Goal: Task Accomplishment & Management: Complete application form

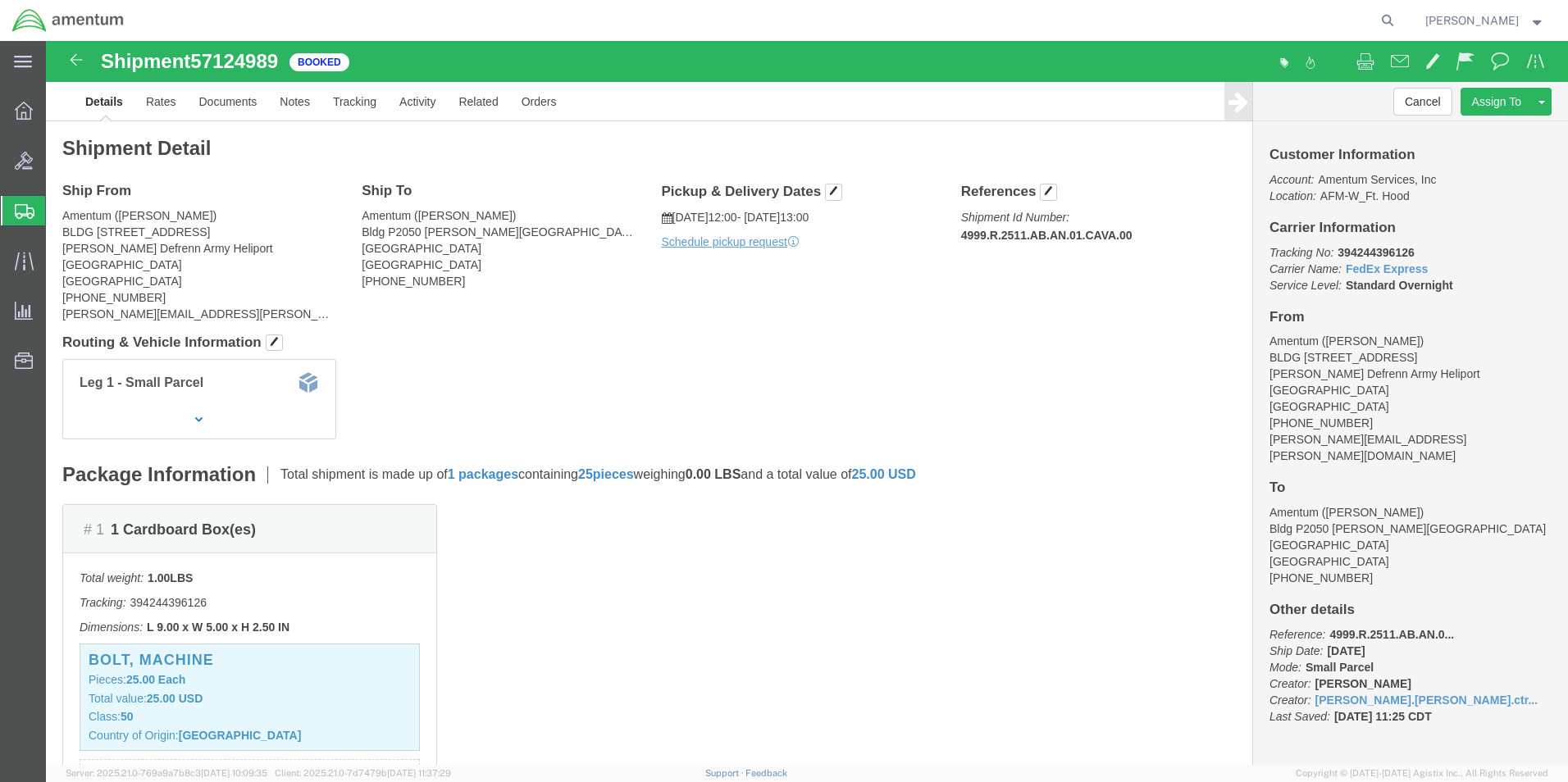
click at [0, 0] on span "Create Shipment" at bounding box center [0, 0] width 0 height 0
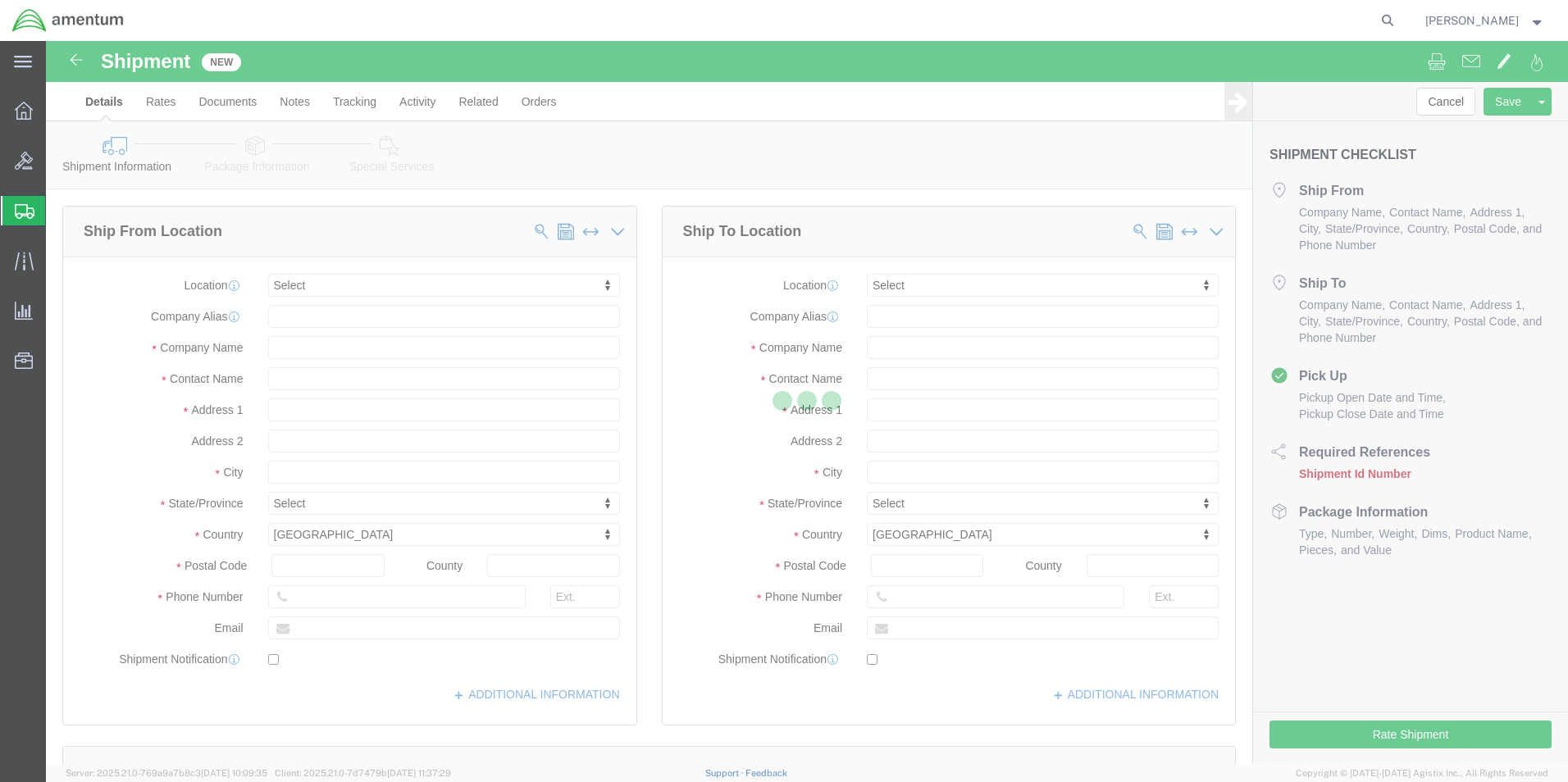
select select
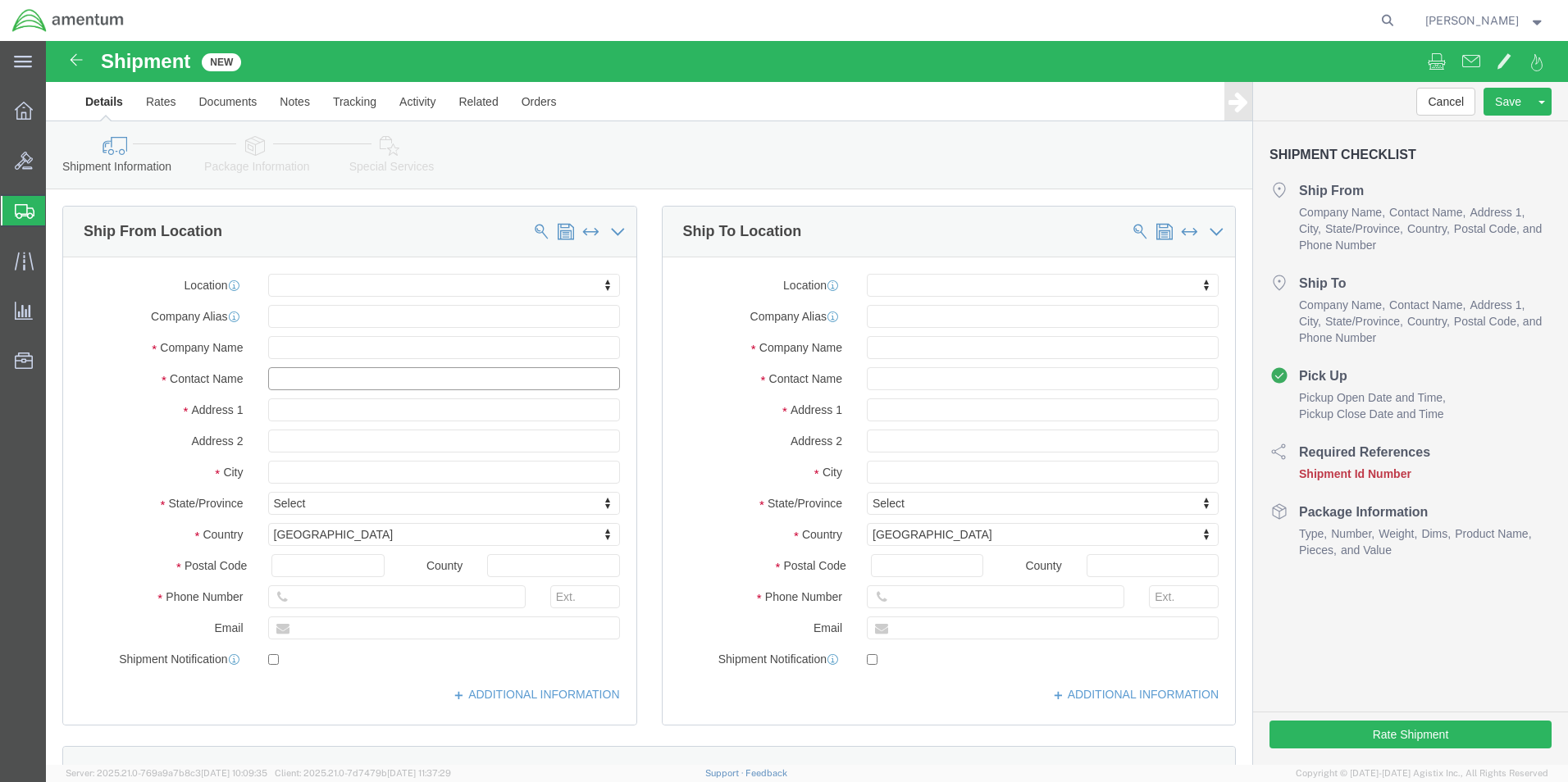
click input "text"
type input "[PERSON_NAME]"
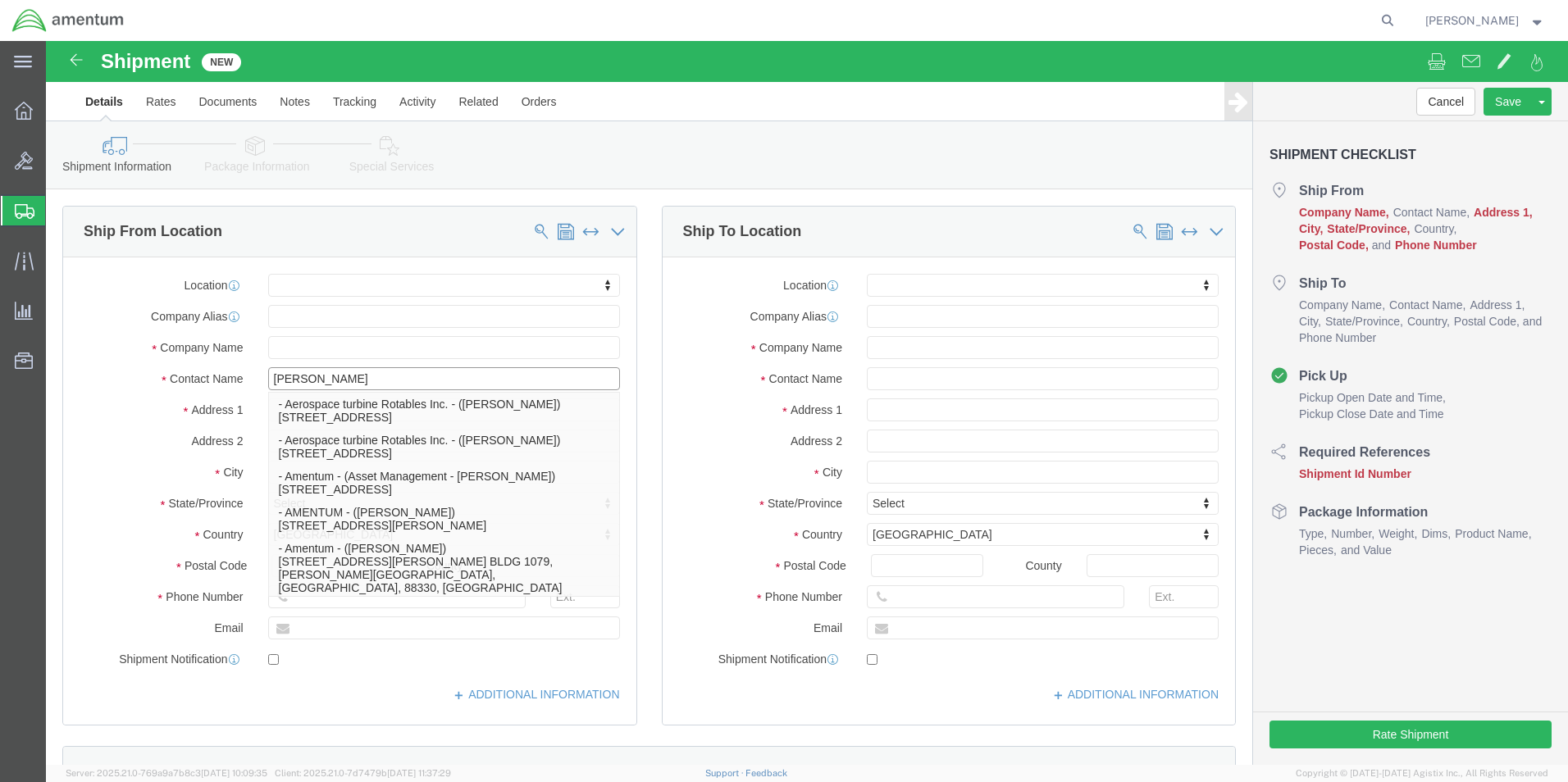
click p "- Amentum - ([PERSON_NAME]***) BLDG [STREET_ADDRESS][PERSON_NAME] Defrenn Army …"
select select
type input "BLDG [STREET_ADDRESS]"
type input "[PERSON_NAME] Defrenn Army Heliport"
type input "76544"
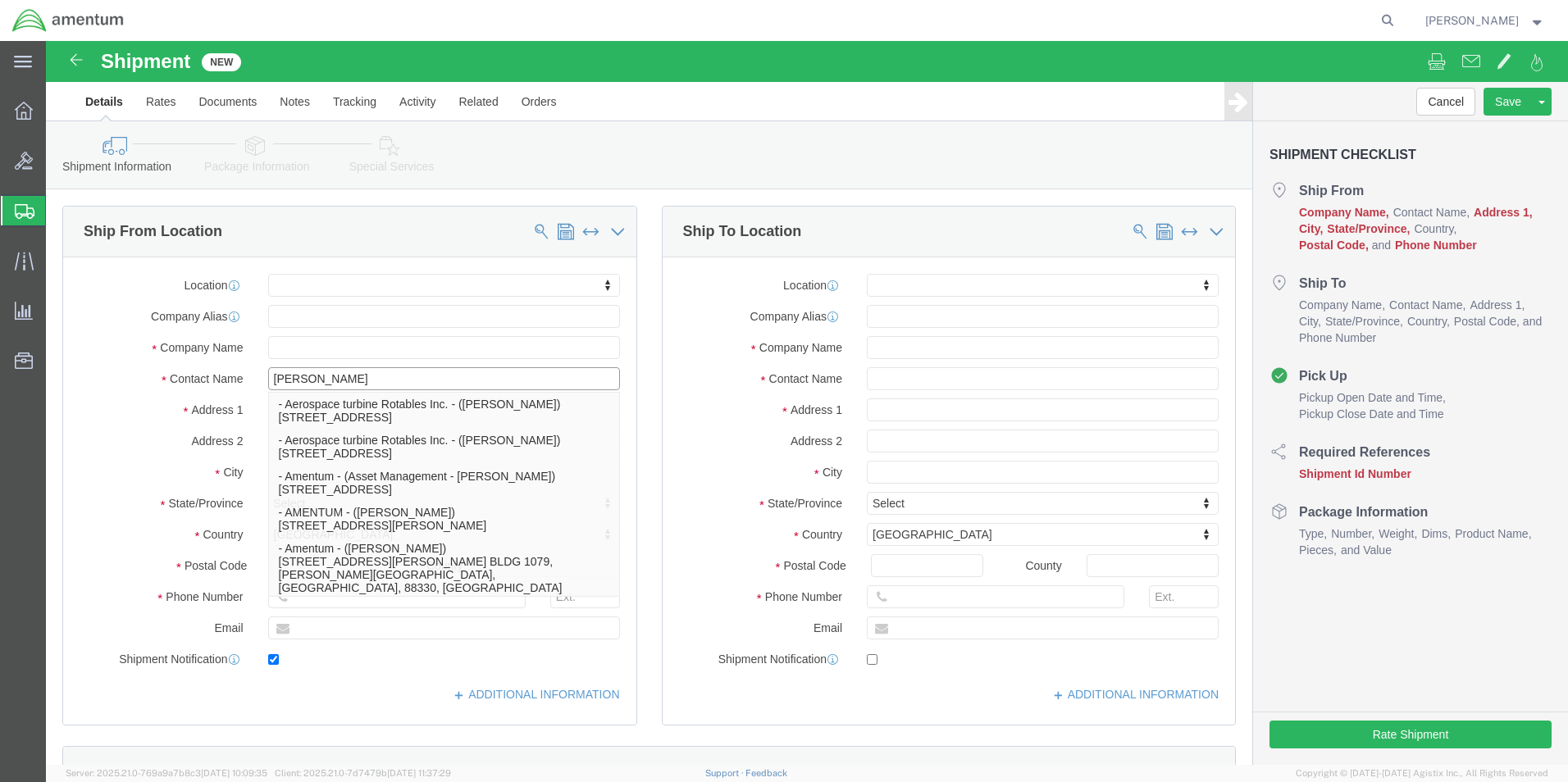
type input "[PHONE_NUMBER]"
type input "[PERSON_NAME][EMAIL_ADDRESS][PERSON_NAME][DOMAIN_NAME]"
checkbox input "true"
type input "Amentum"
type input "[PERSON_NAME]***"
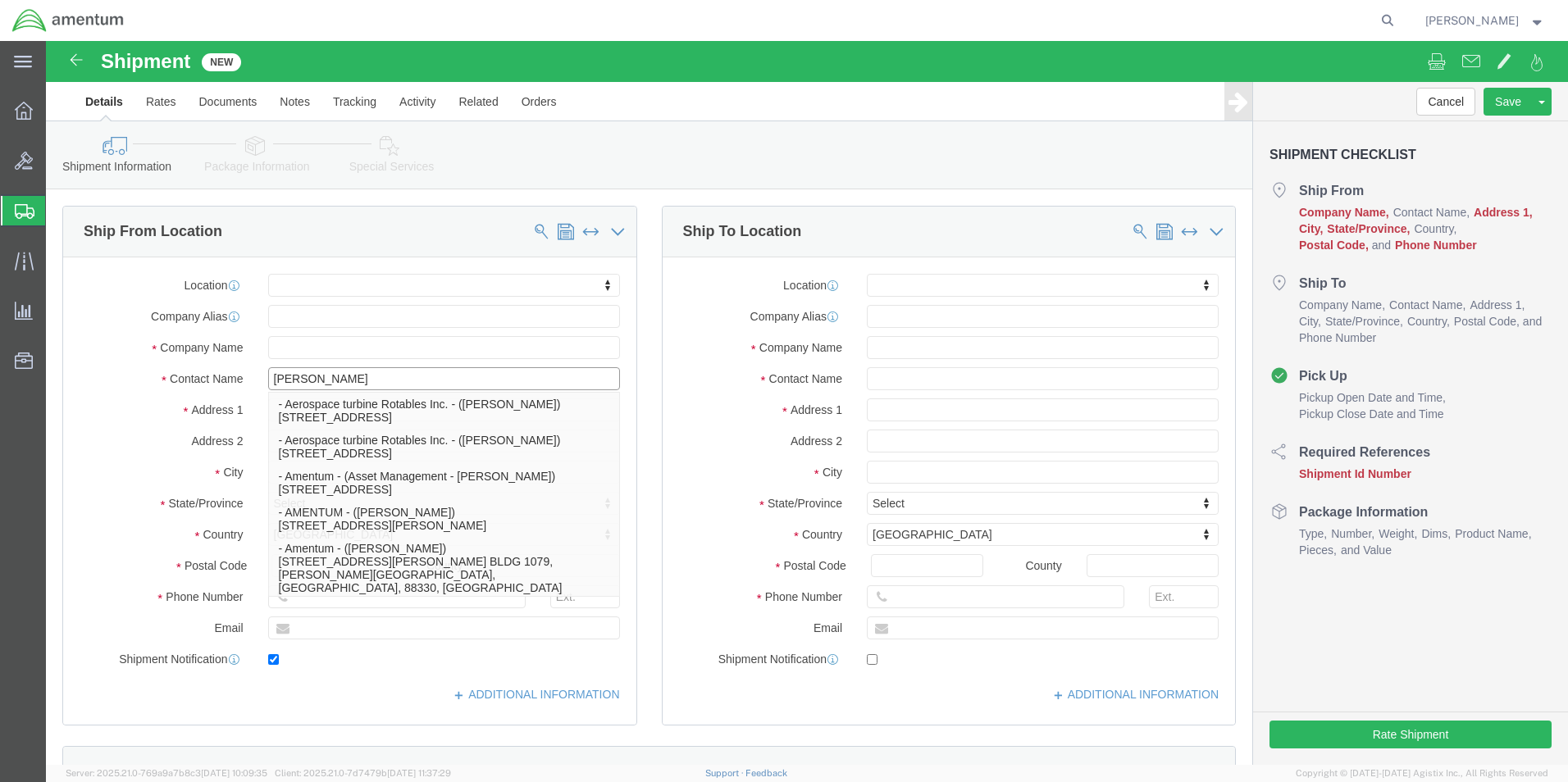
type input "Fort Hood"
select select "[GEOGRAPHIC_DATA]"
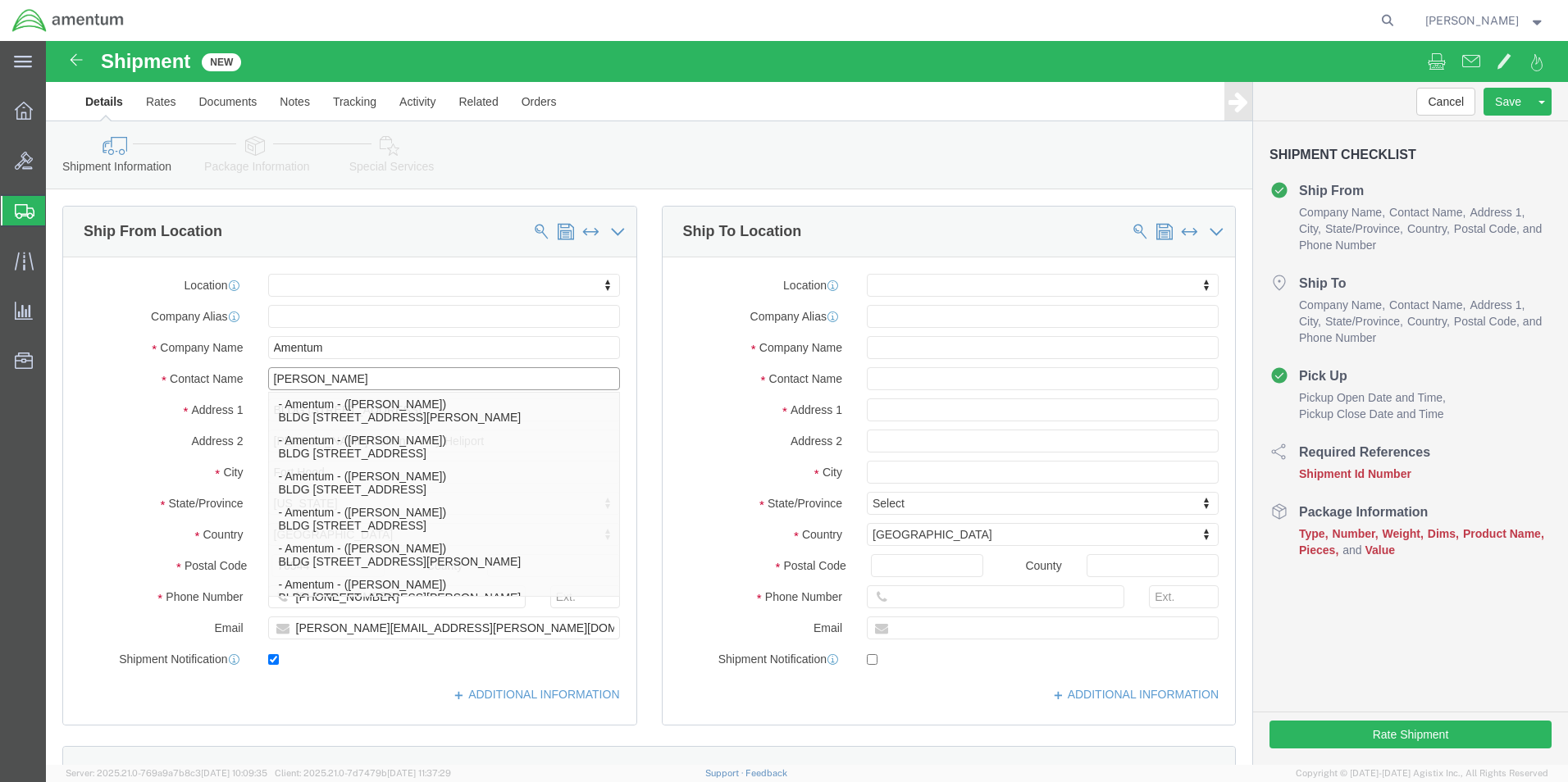
type input "[PERSON_NAME]"
click div "Location My Profile Location [PHONE_NUMBER] [PHONE_NUMBER] [PHONE_NUMBER] [PHON…"
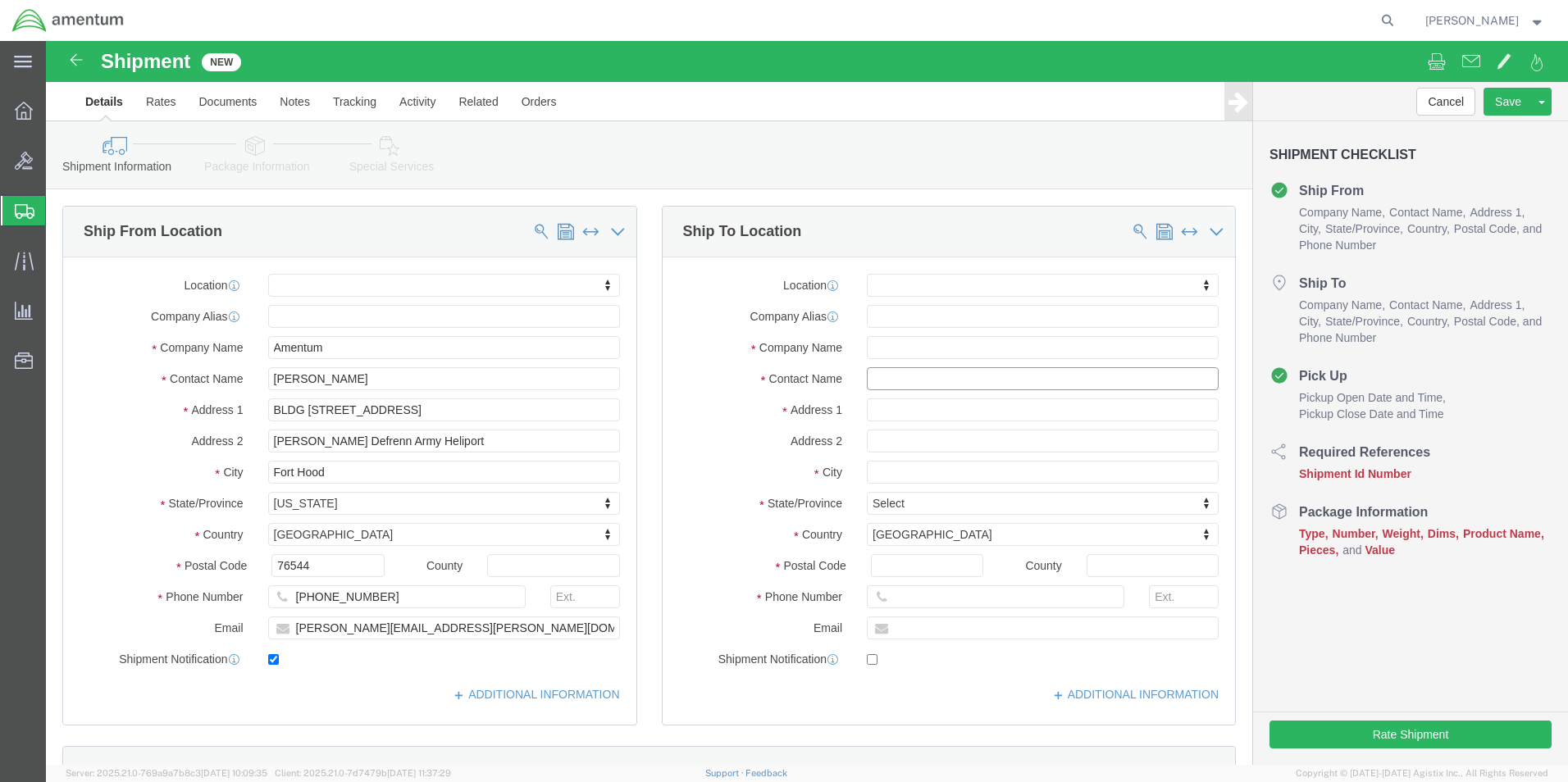
click input "text"
type input "[PERSON_NAME]"
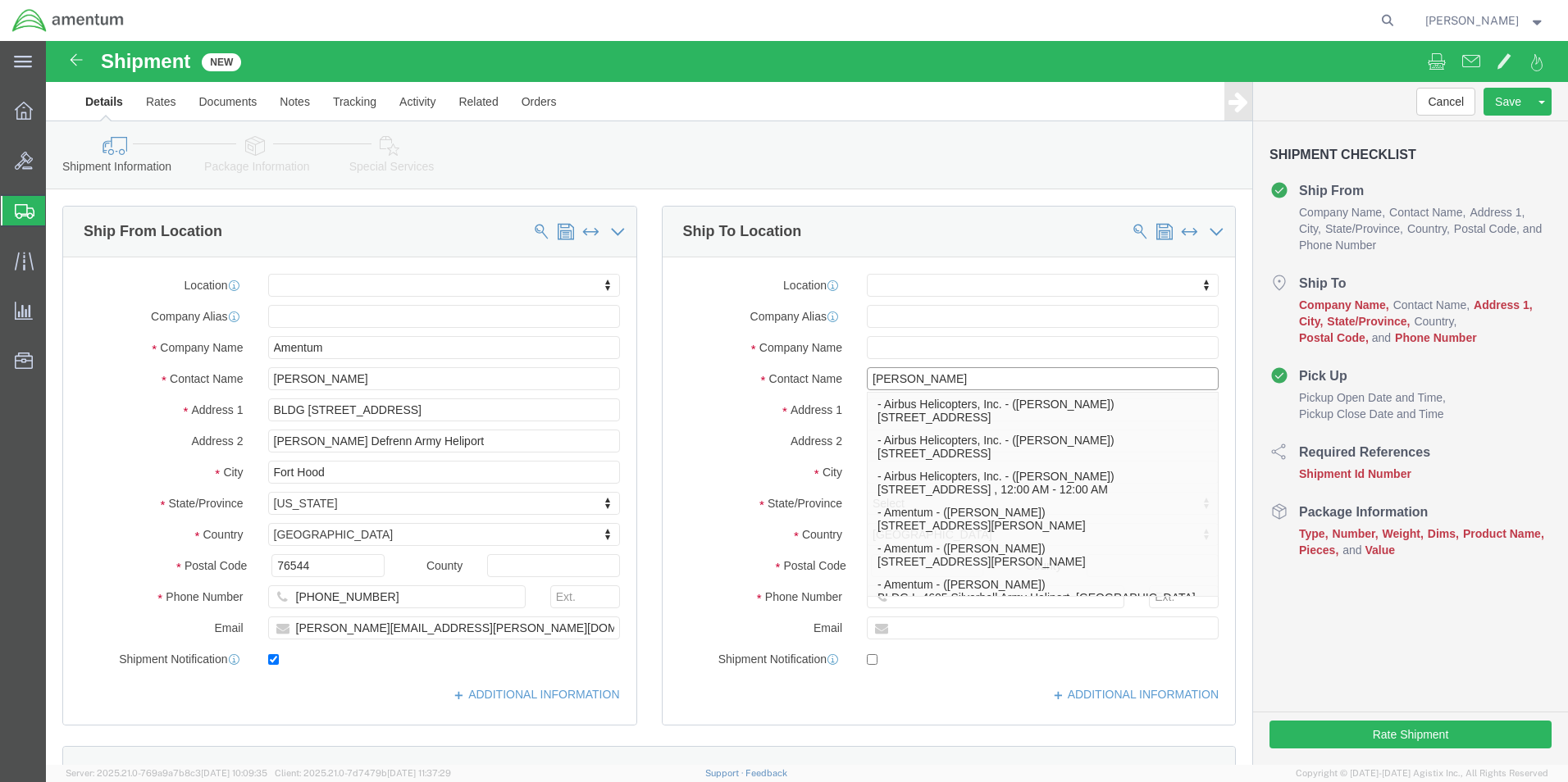
click p "- Amentum AFM-W [US_STATE] - ([PERSON_NAME]) [STREET_ADDRESS][PERSON_NAME][PERS…"
select select
type input "[STREET_ADDRESS][PERSON_NAME]"
type input "HGR7/Room 125"
type input "99703"
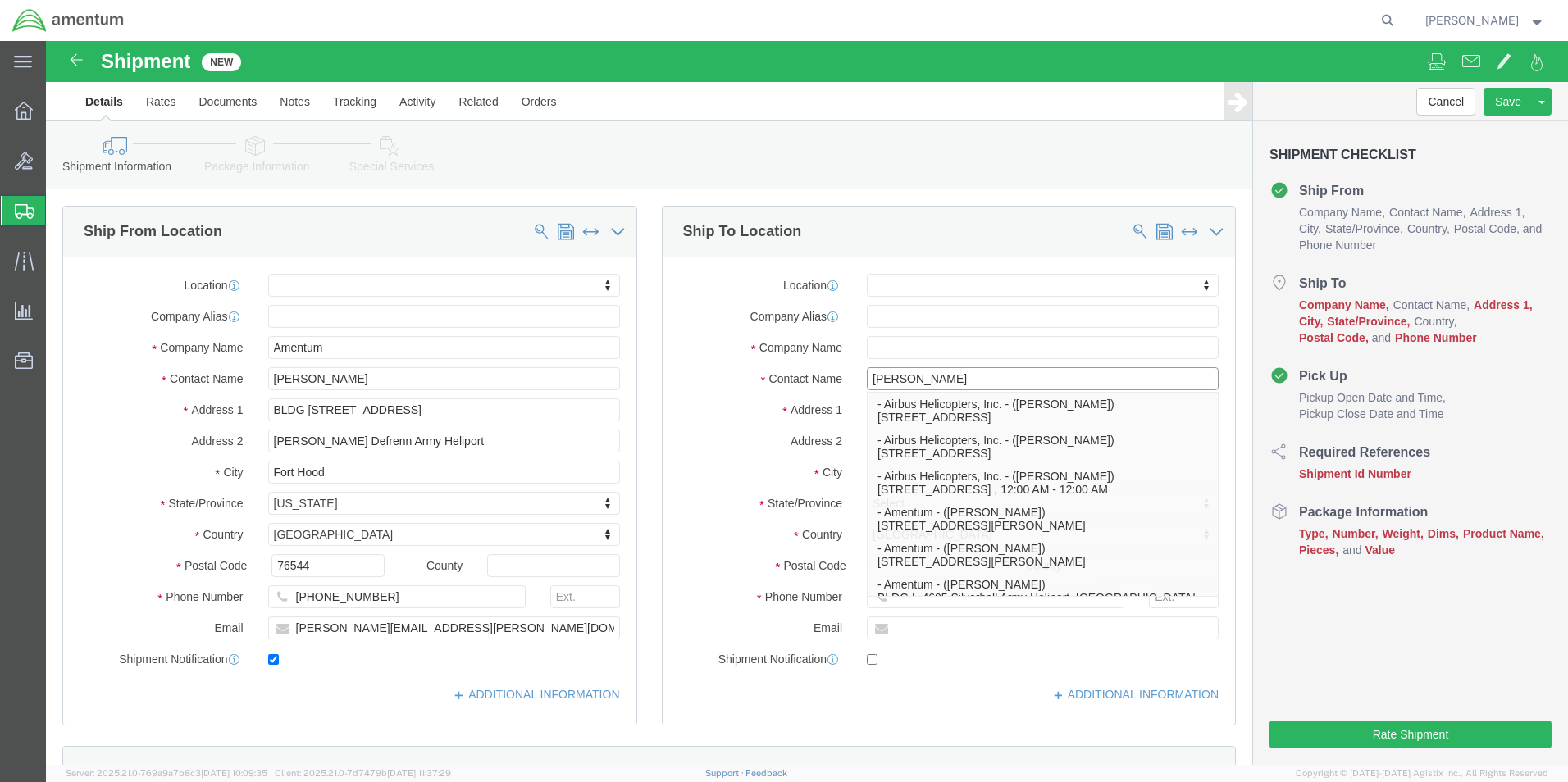
type input "Amentum AFM-W [US_STATE]"
type input "[PERSON_NAME]"
type input "[GEOGRAPHIC_DATA][PERSON_NAME]"
select select "AK"
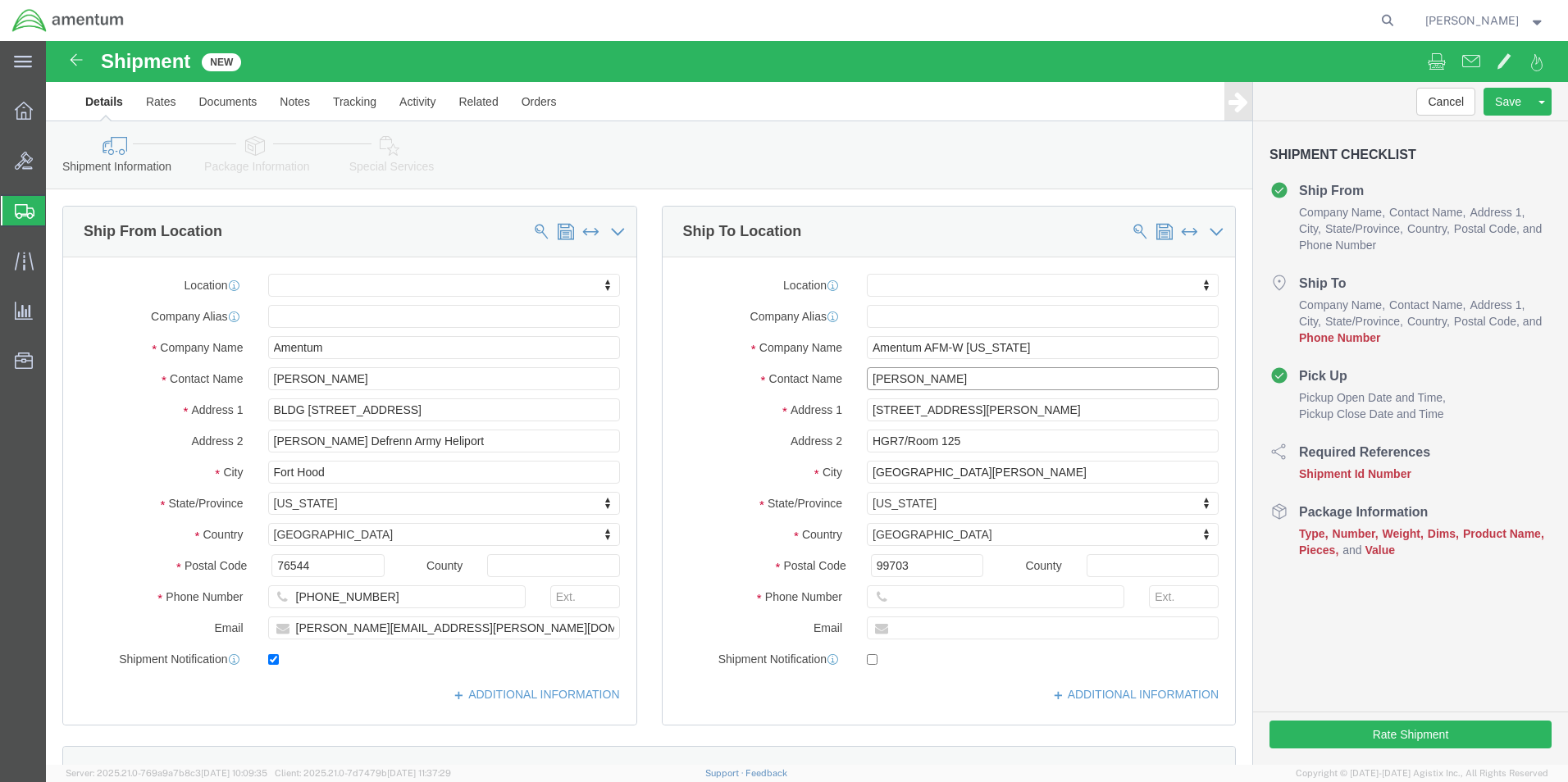
type input "[PERSON_NAME]"
click input "text"
paste input "[PHONE_NUMBER]"
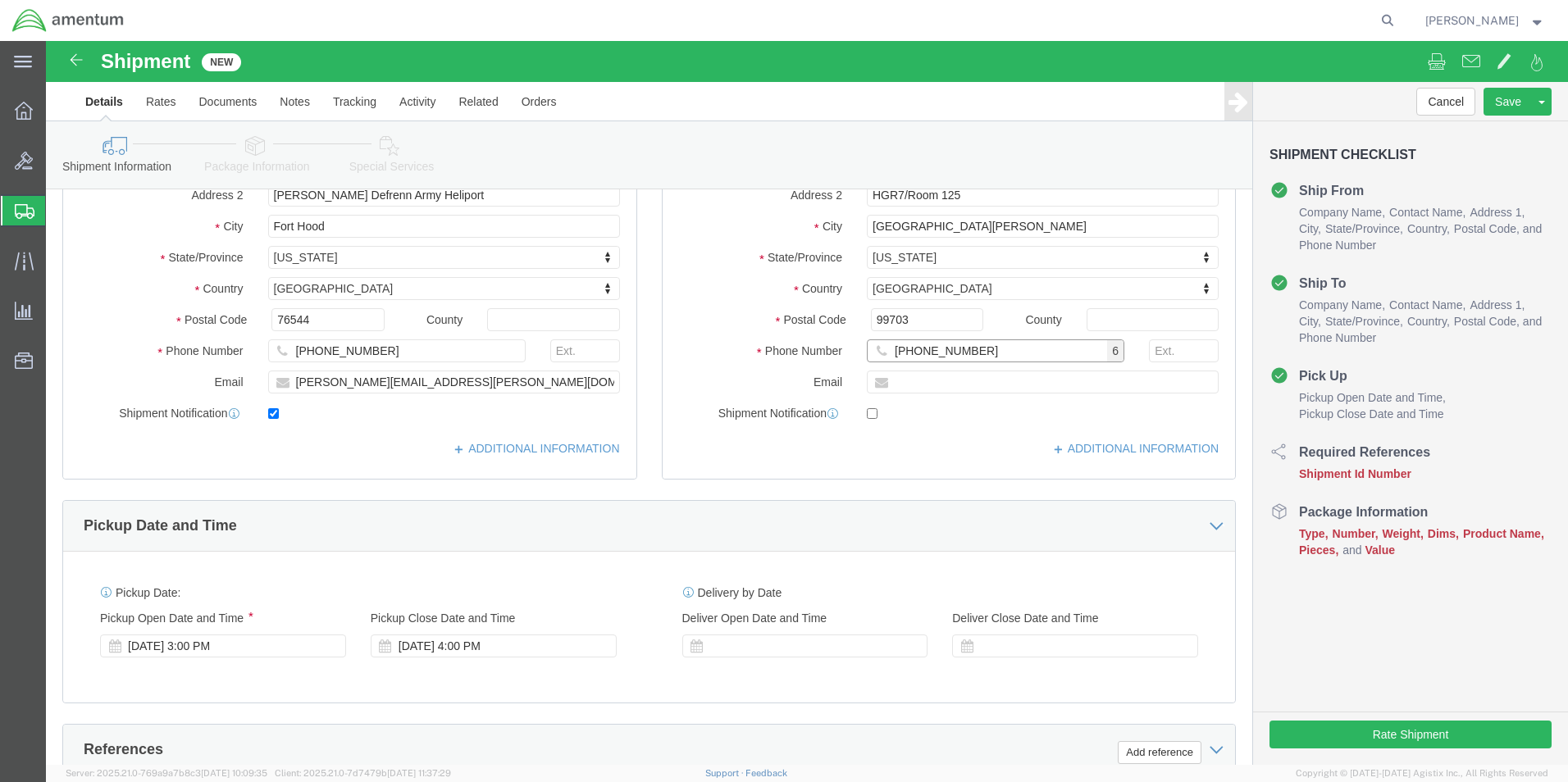
type input "[PHONE_NUMBER]"
click input "text"
paste input "[PERSON_NAME][EMAIL_ADDRESS][DOMAIN_NAME]"
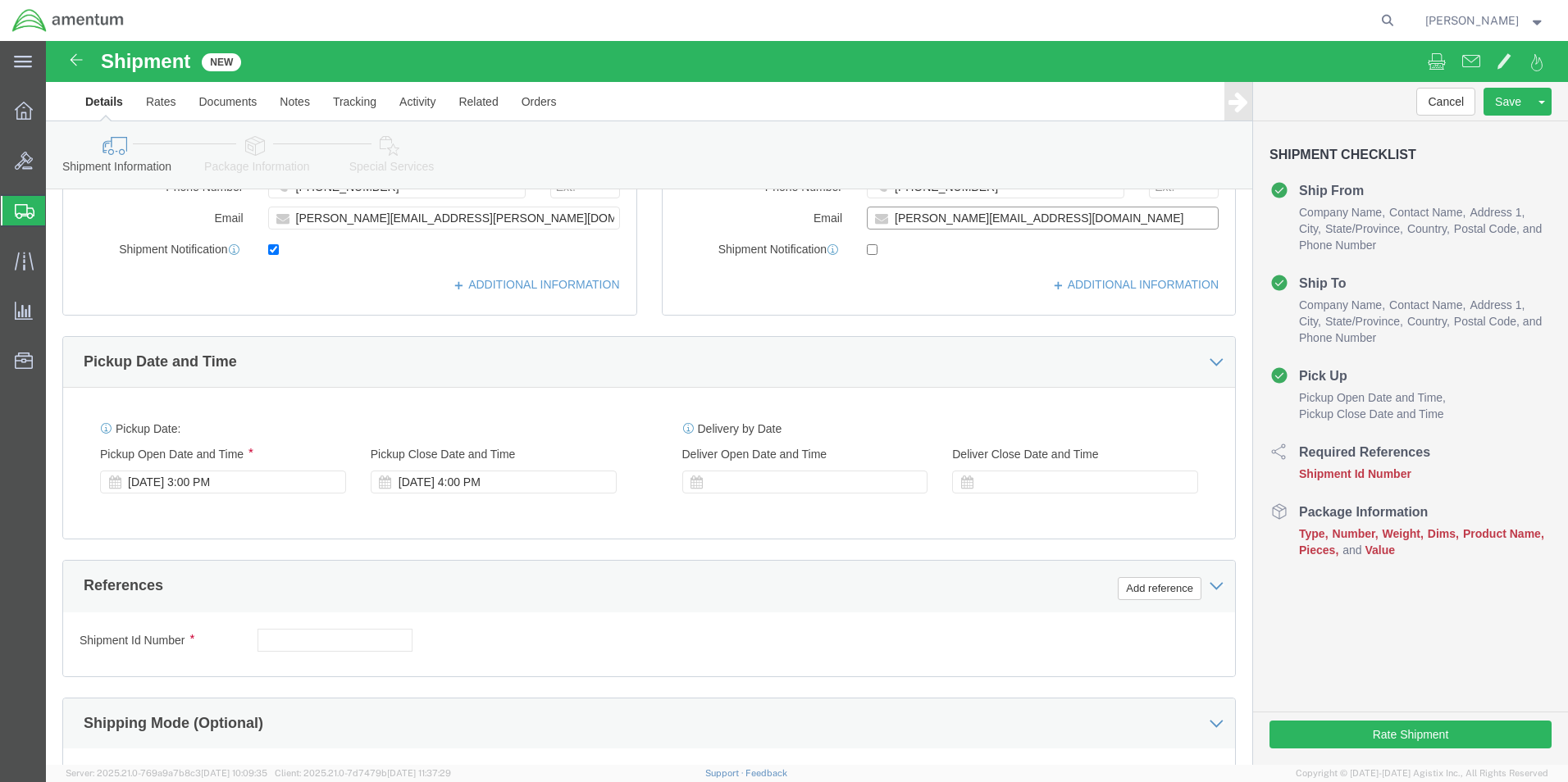
scroll to position [492, 0]
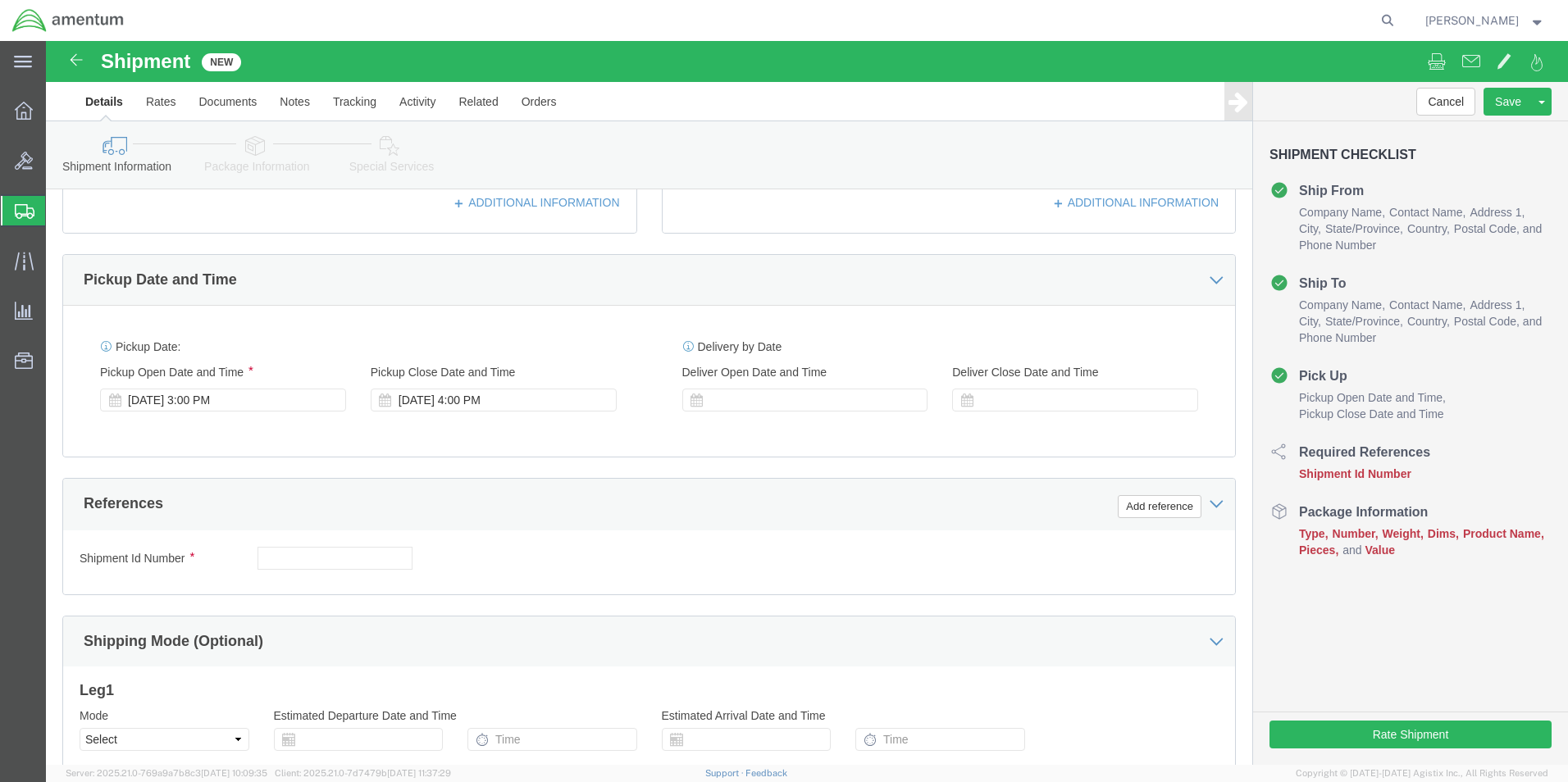
type input "[PERSON_NAME][EMAIL_ADDRESS][DOMAIN_NAME]"
click input "text"
checkbox input "true"
paste input "4999.R.2521.AD.AF.04.ALKA.00"
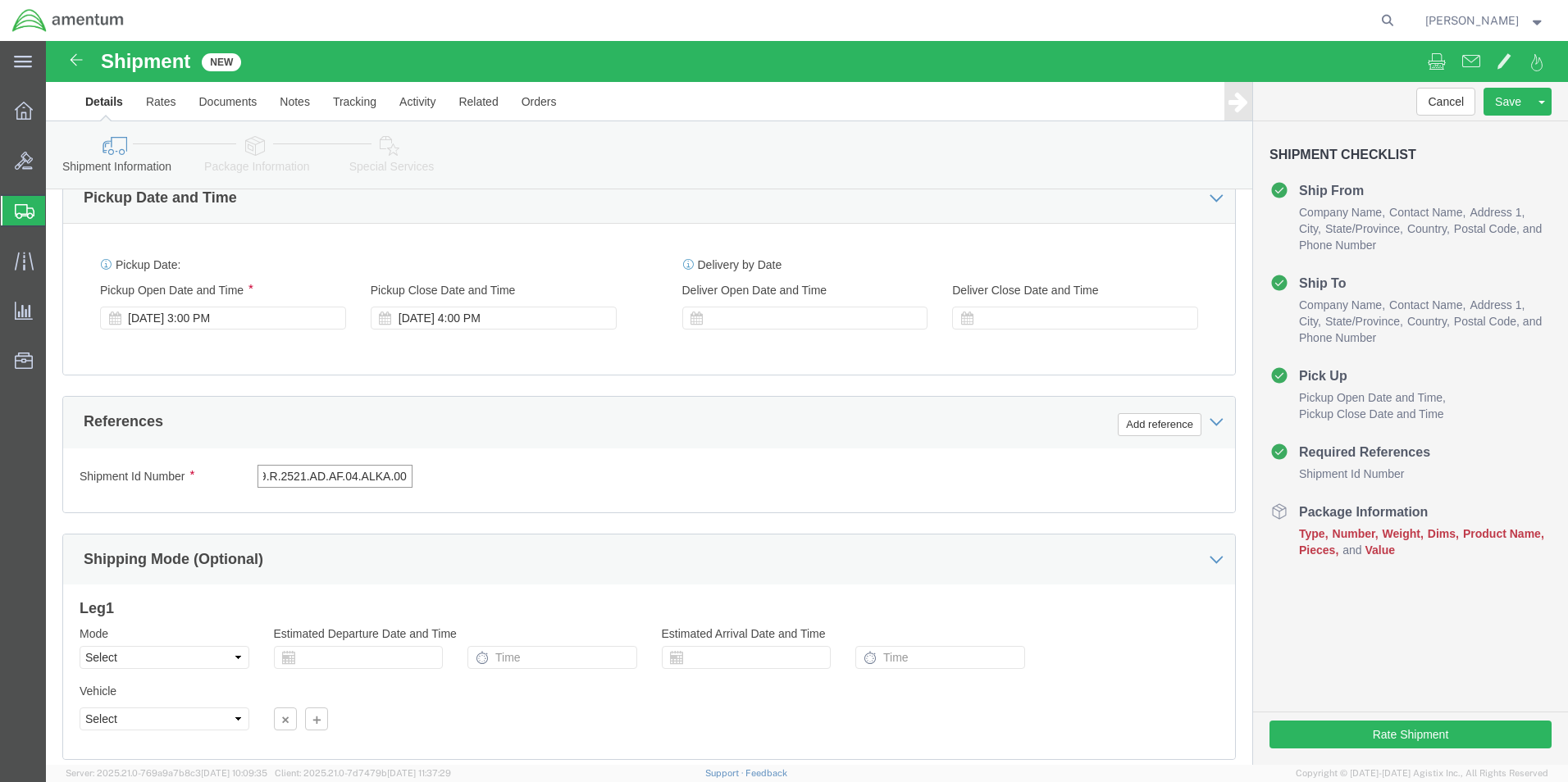
scroll to position [656, 0]
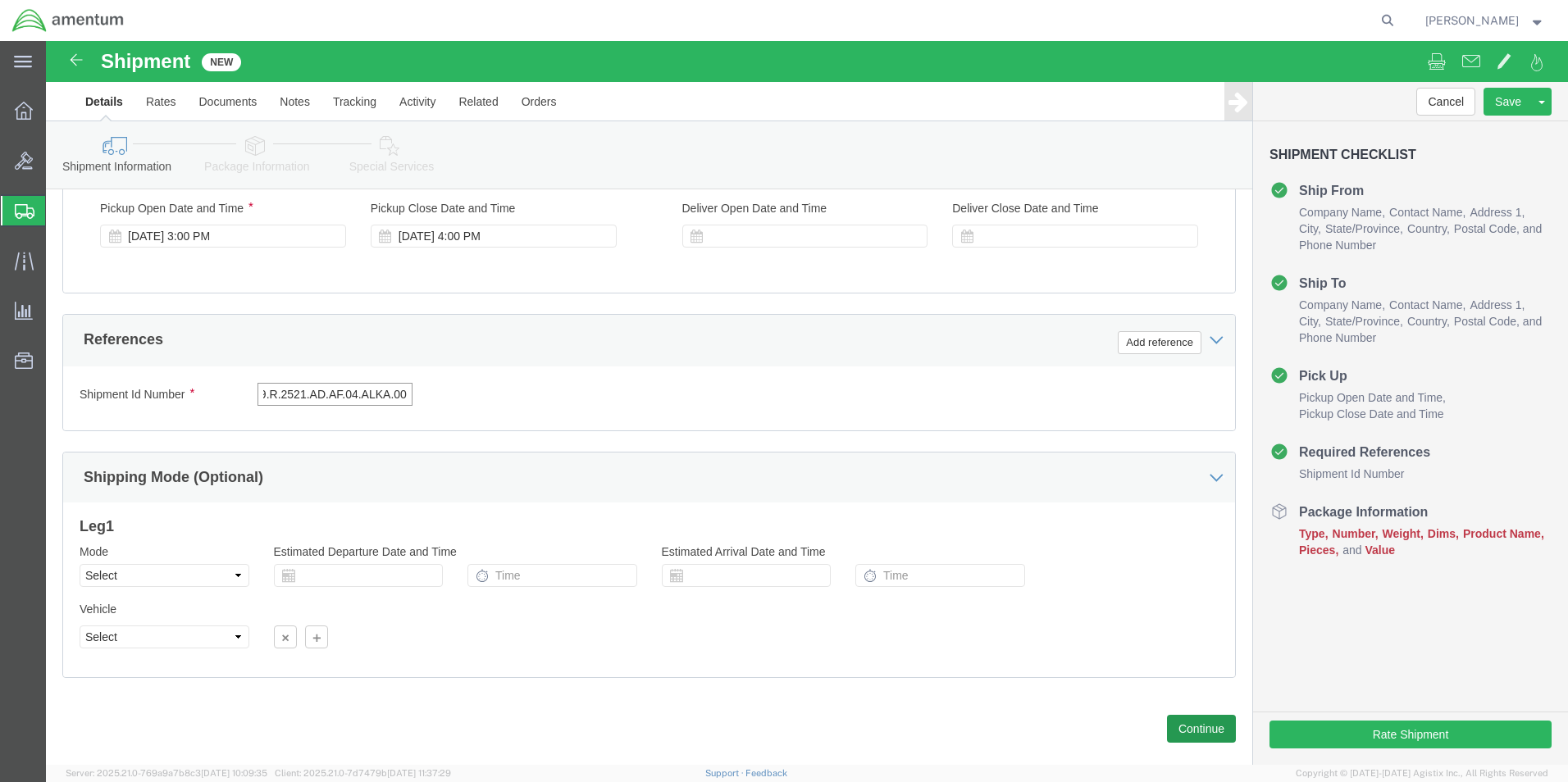
type input "4999.R.2521.AD.AF.04.ALKA.00"
click button "Continue"
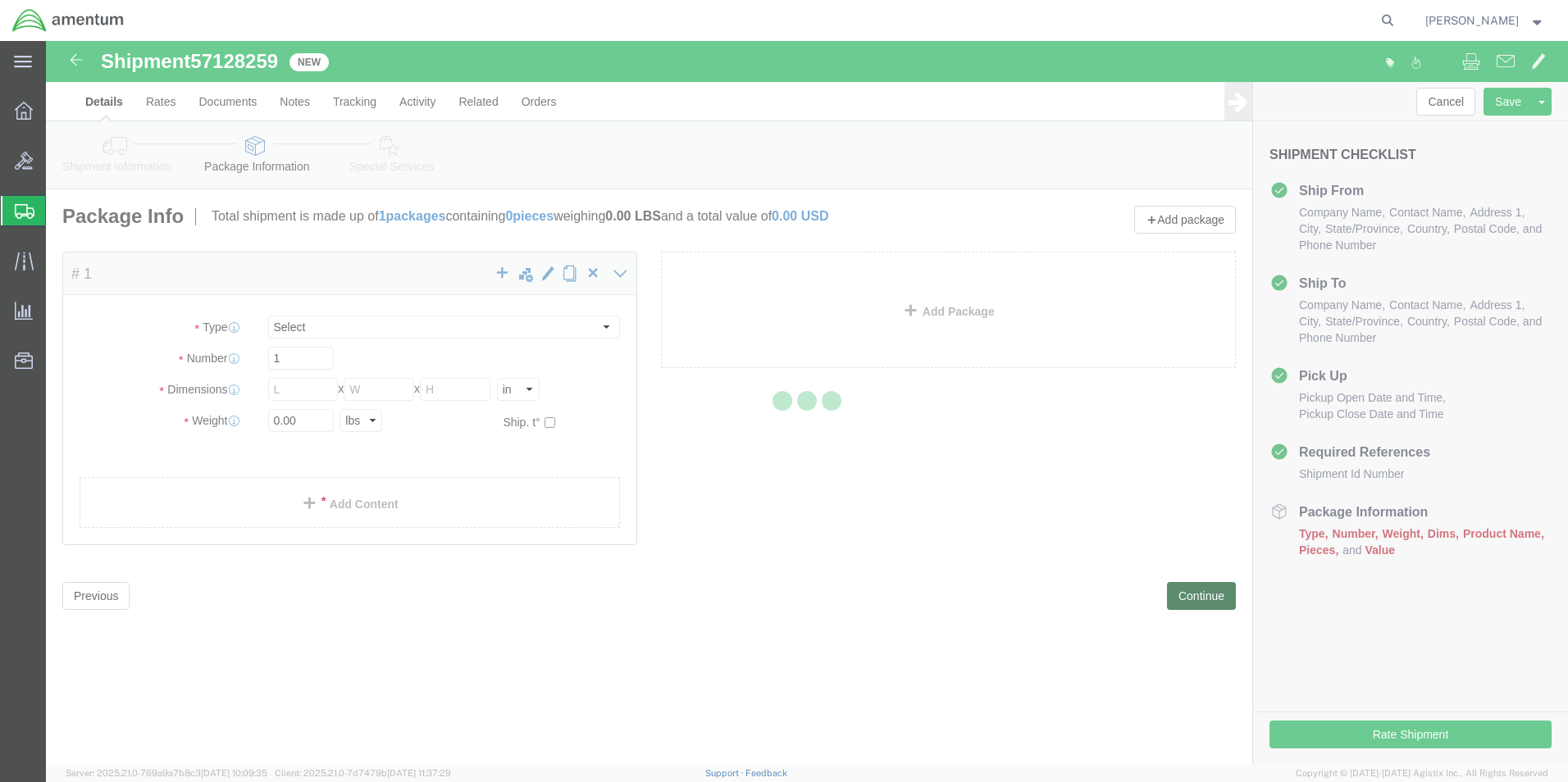
select select "CBOX"
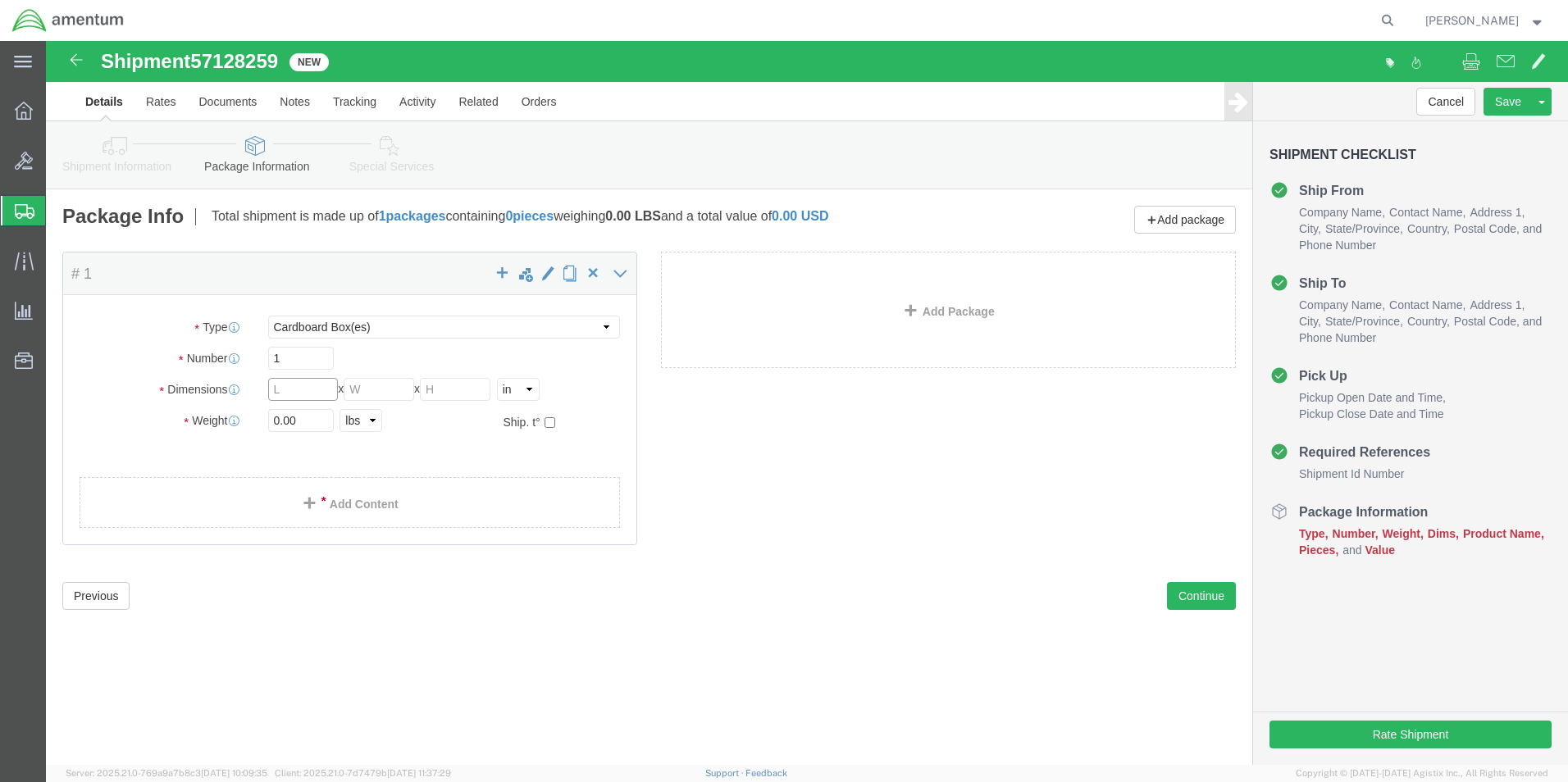
click input "text"
type input "18"
type input "12"
type input "10"
type input "19.0"
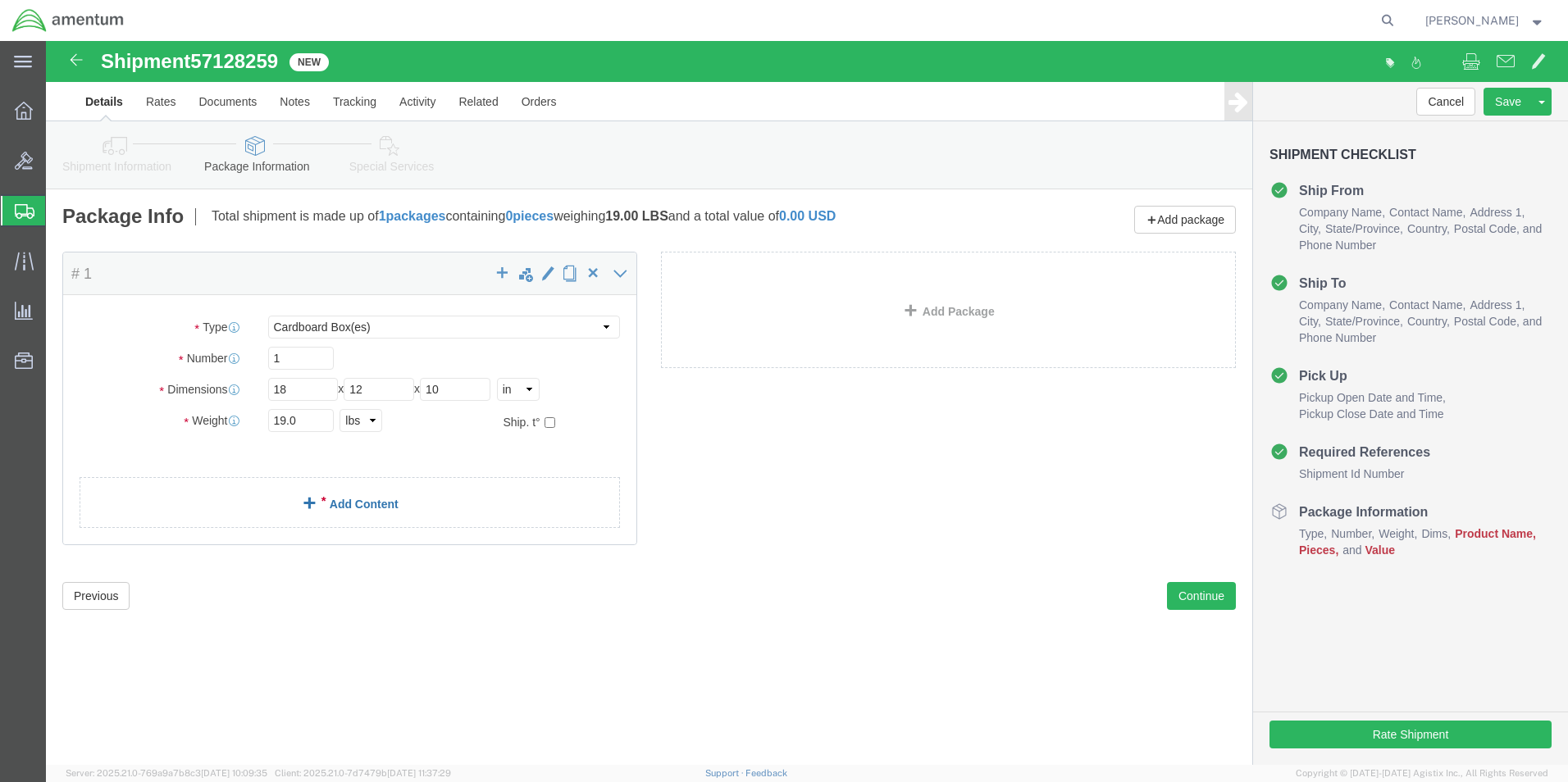
click link "Add Content"
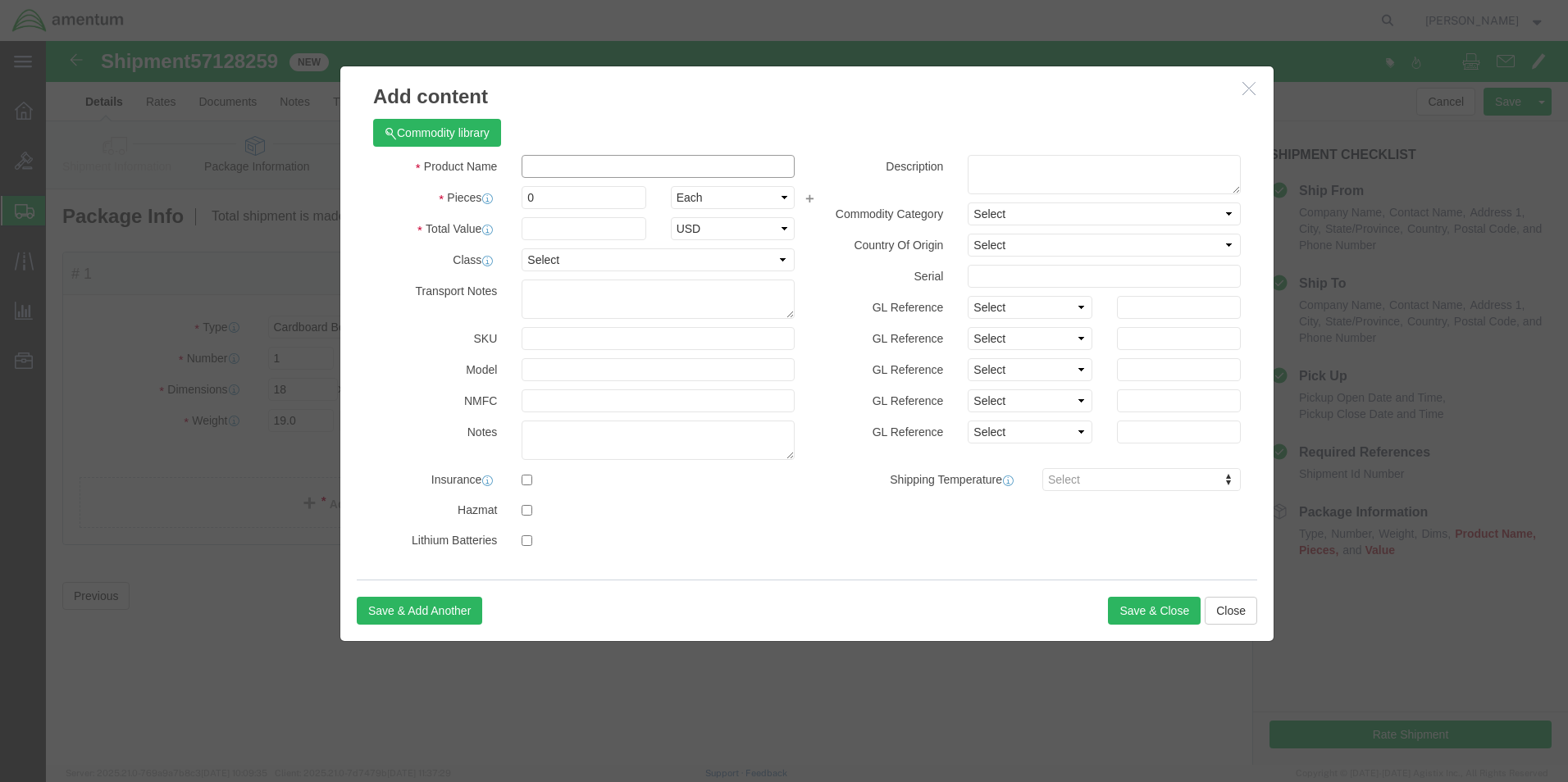
click input "text"
type input "SLing"
type input "1"
type input "1000.00"
select select "50"
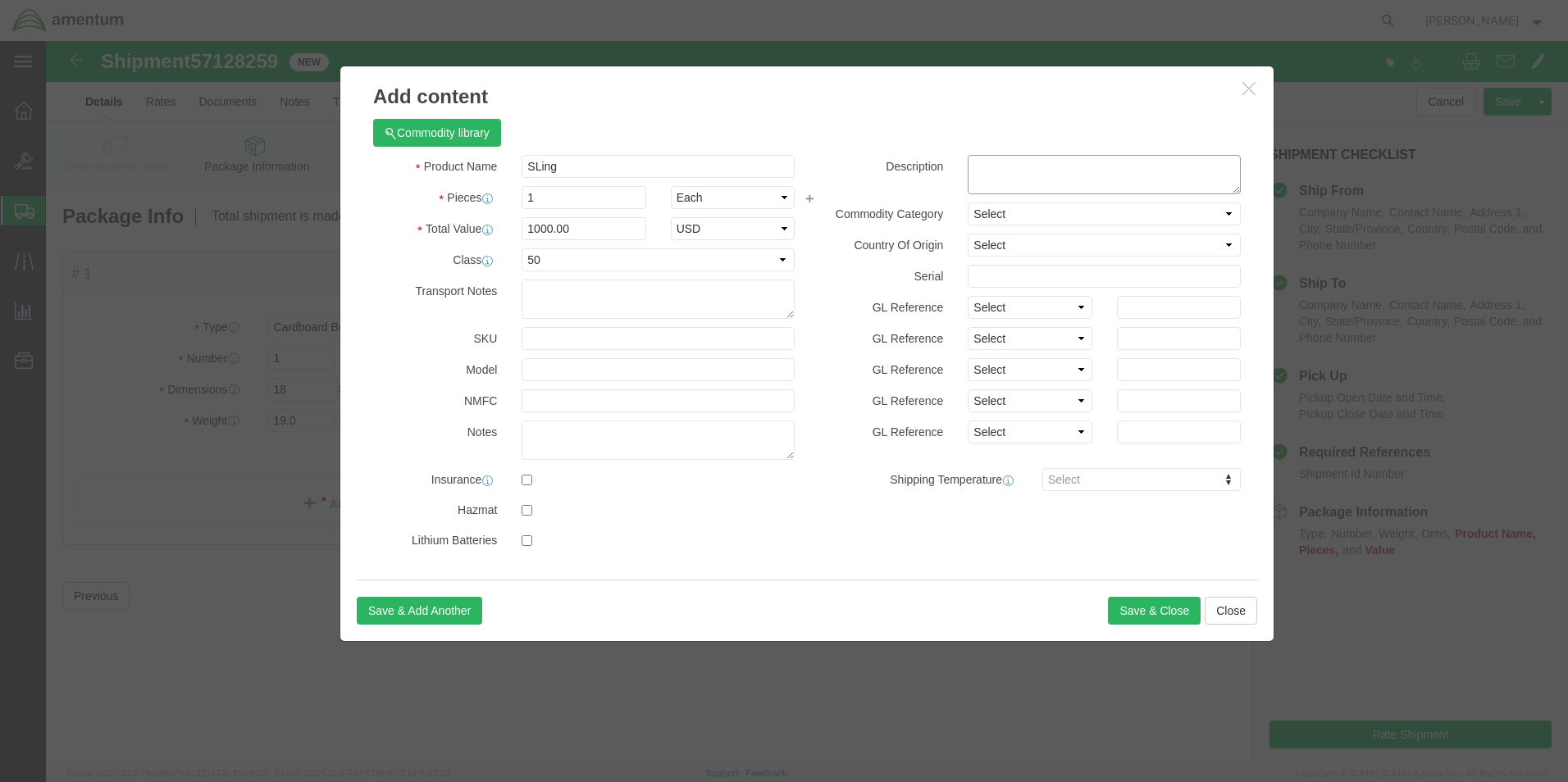
click textarea
paste textarea "1AG03865"
type textarea "1AG03865"
select select "US"
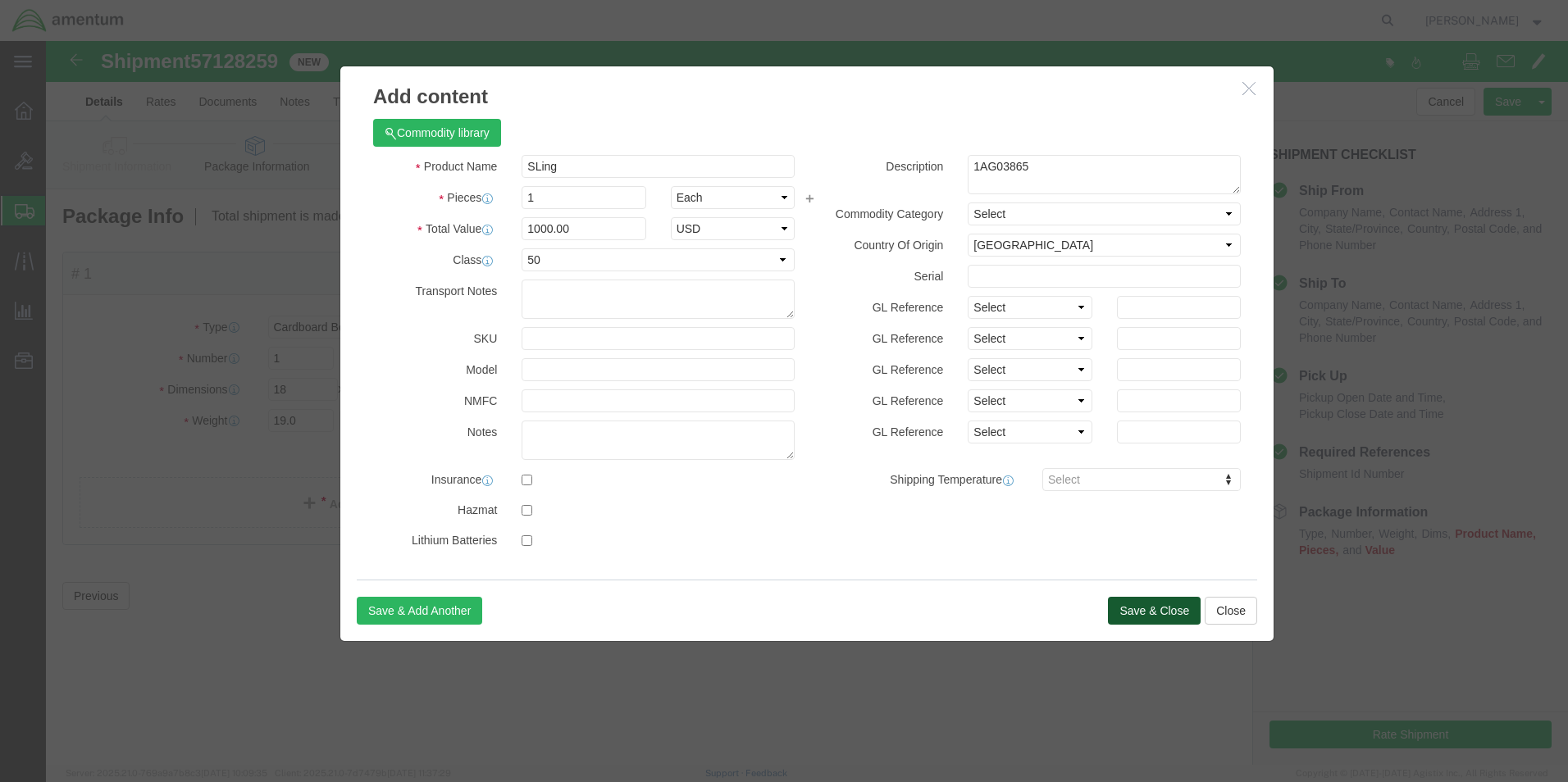
click button "Save & Close"
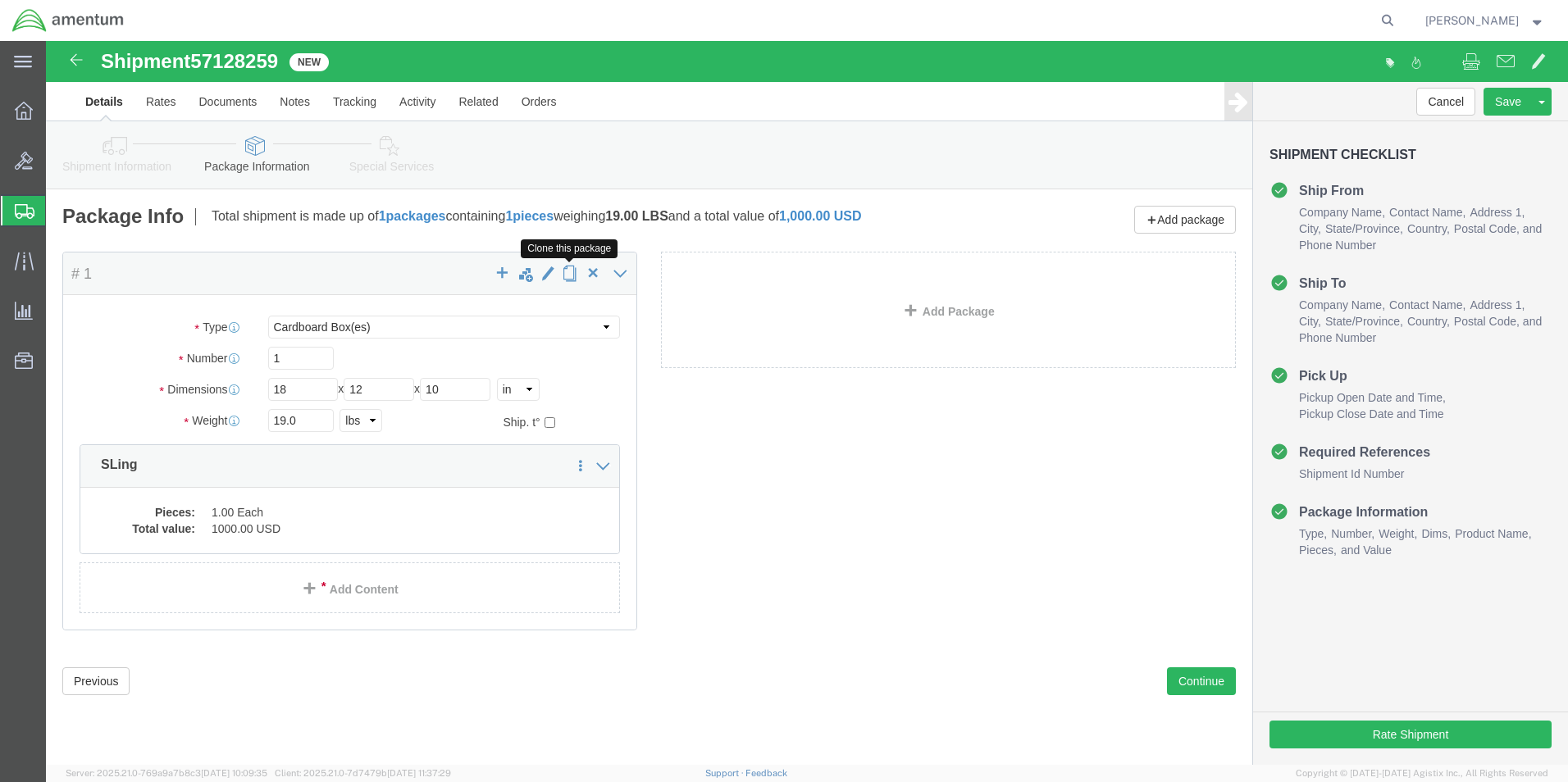
click span "button"
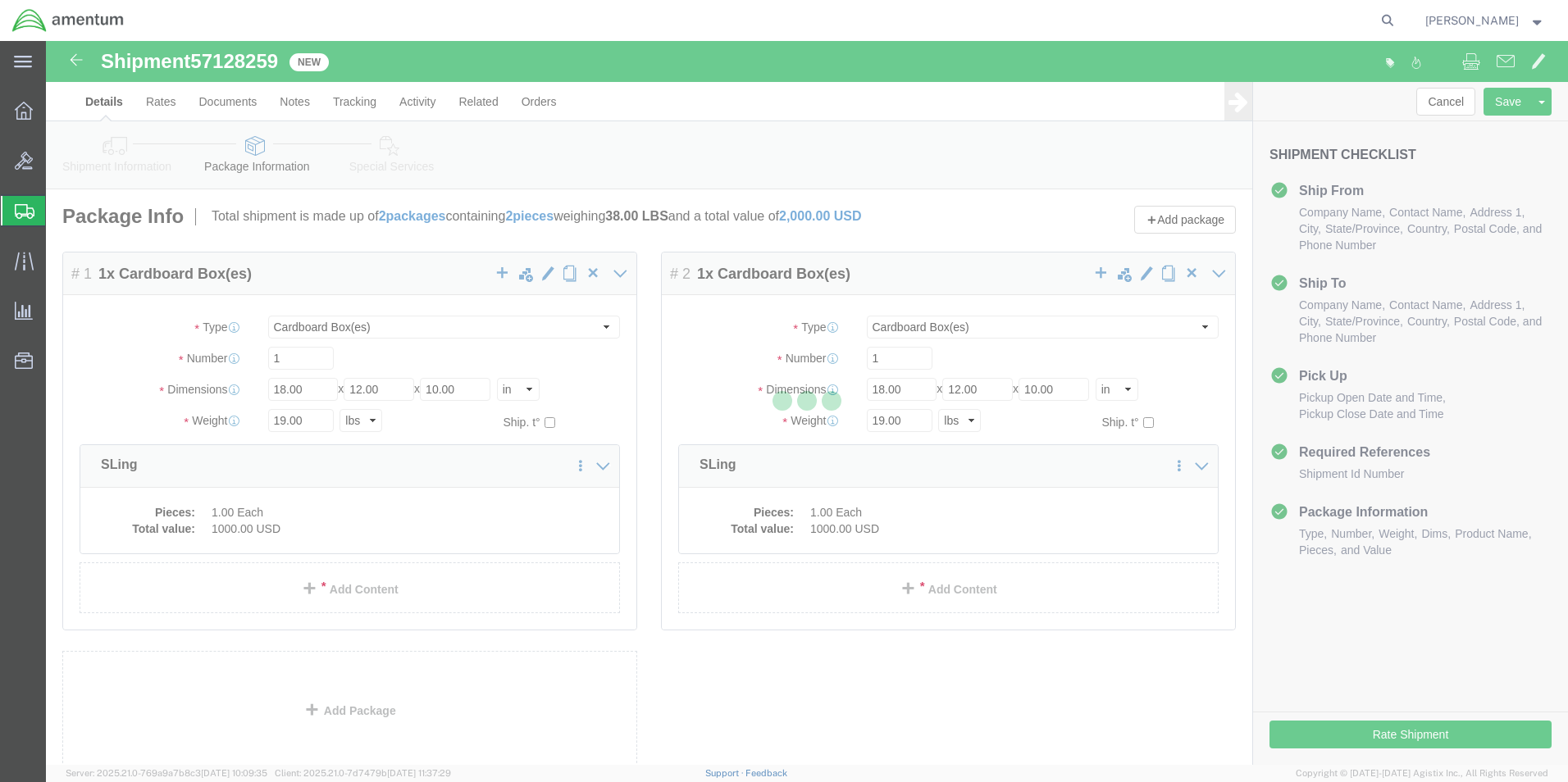
select select "CBOX"
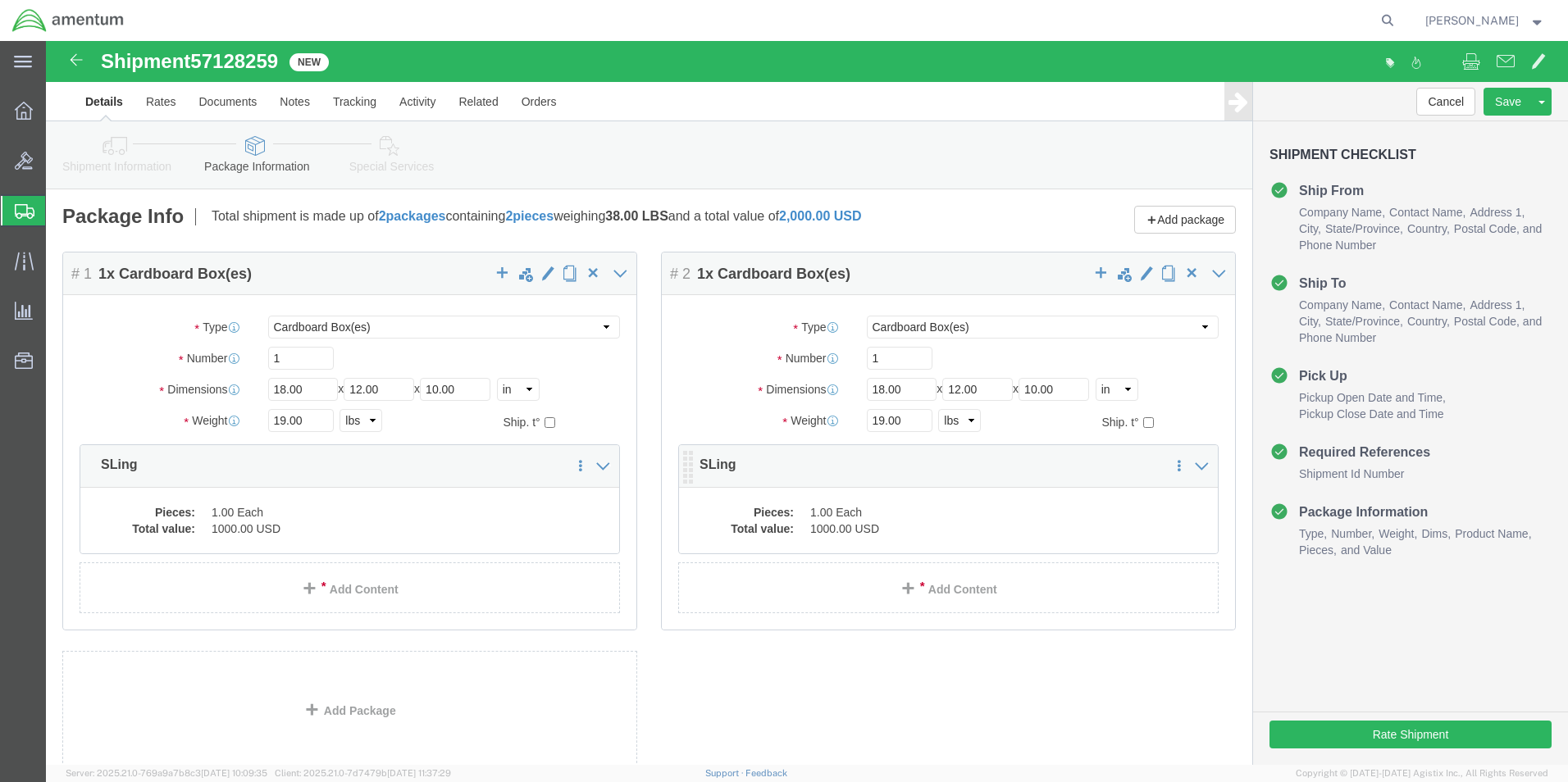
click p "SLing"
drag, startPoint x: 861, startPoint y: 342, endPoint x: 806, endPoint y: 339, distance: 55.1
click div "Length 18.00 x Width 12.00 x Height 10.00 Select cm ft in"
type input "24"
type input "6"
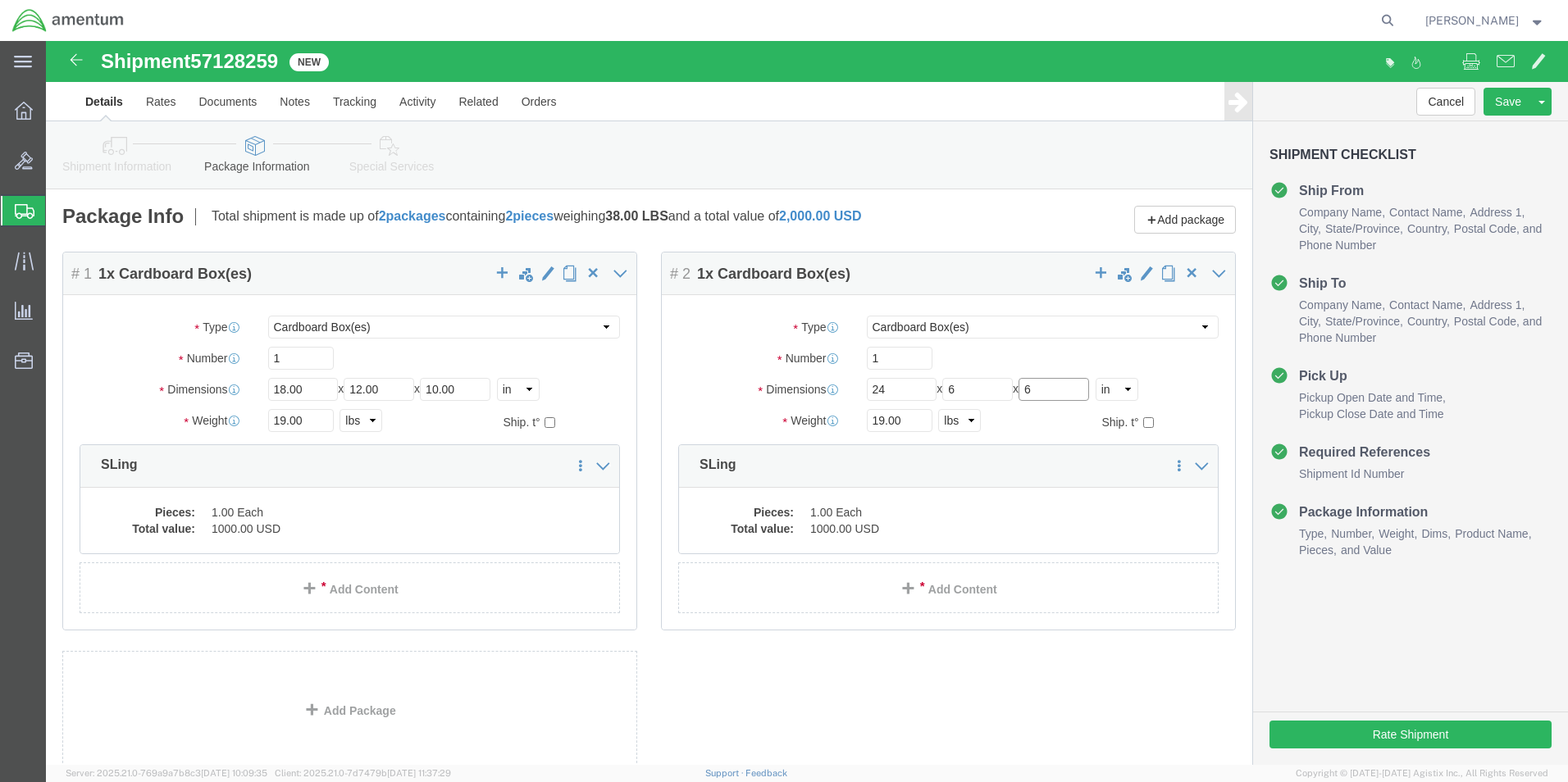
type input "6"
type input "13.0"
click dd "1000.00 USD"
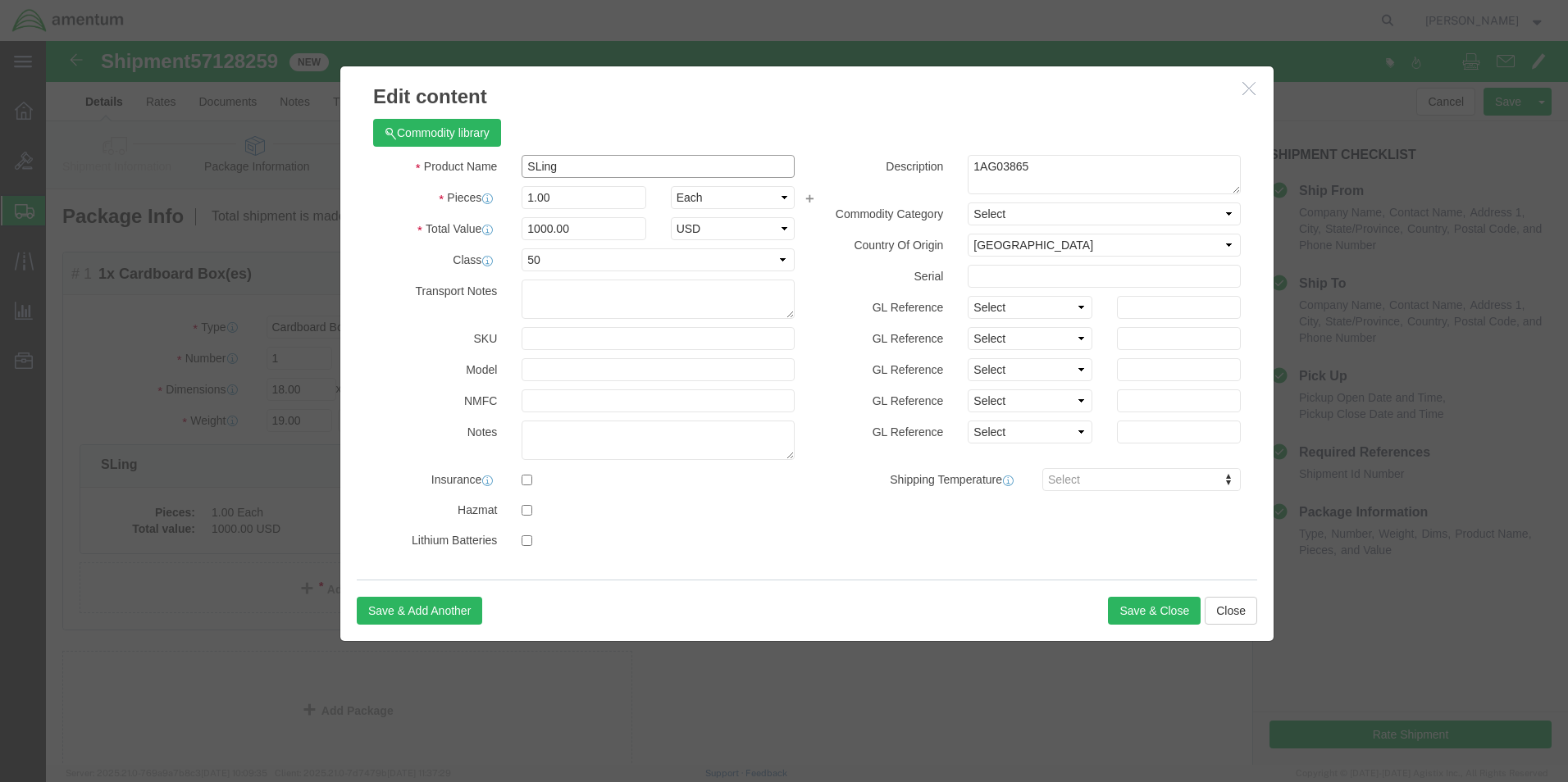
drag, startPoint x: 517, startPoint y: 128, endPoint x: 470, endPoint y: 125, distance: 47.1
click div "SLing"
type input "Puller Kit"
drag, startPoint x: 992, startPoint y: 125, endPoint x: 890, endPoint y: 120, distance: 102.1
click div "Description 1AG03865"
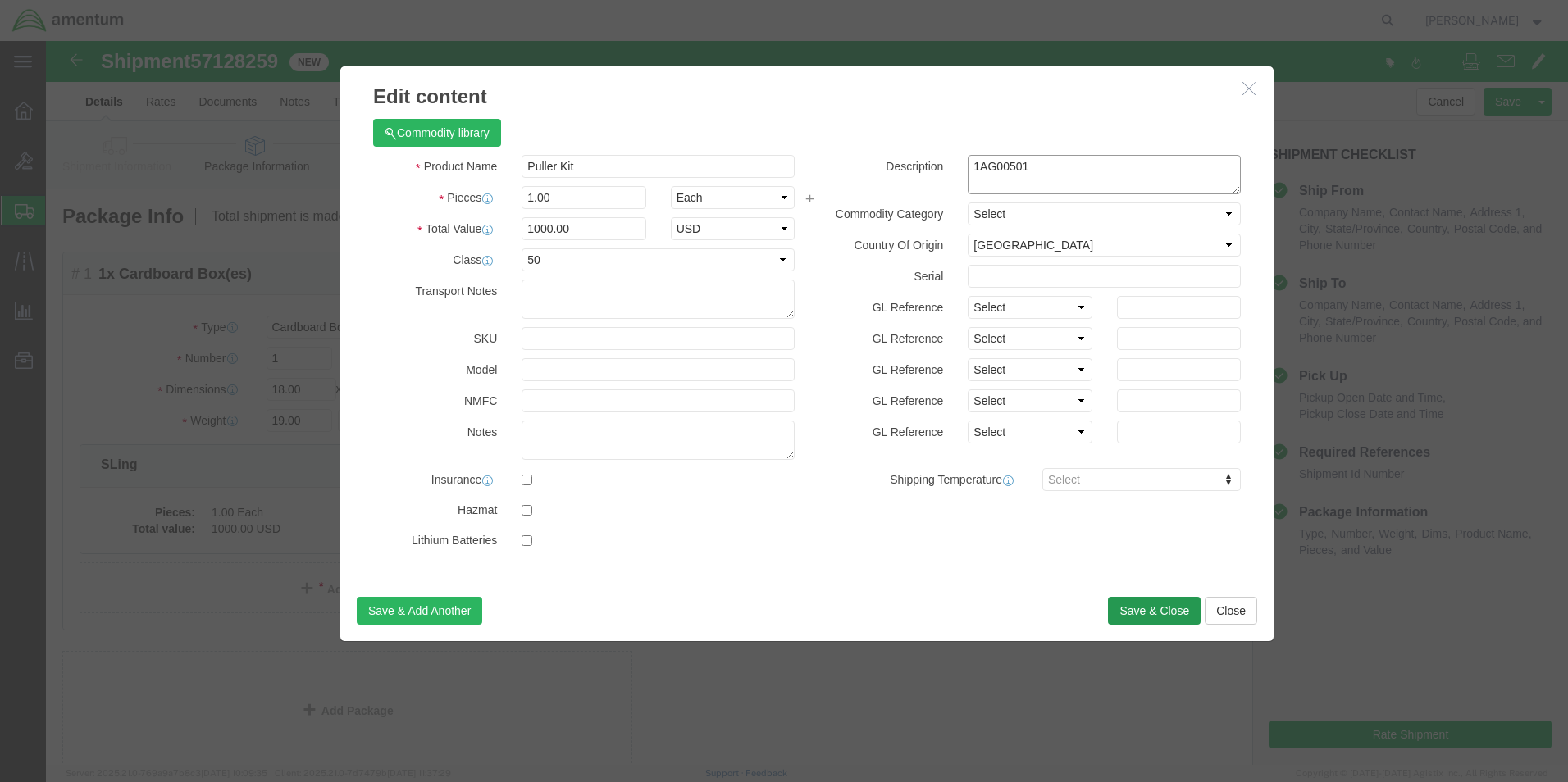
type textarea "1AG00501"
click button "Save & Close"
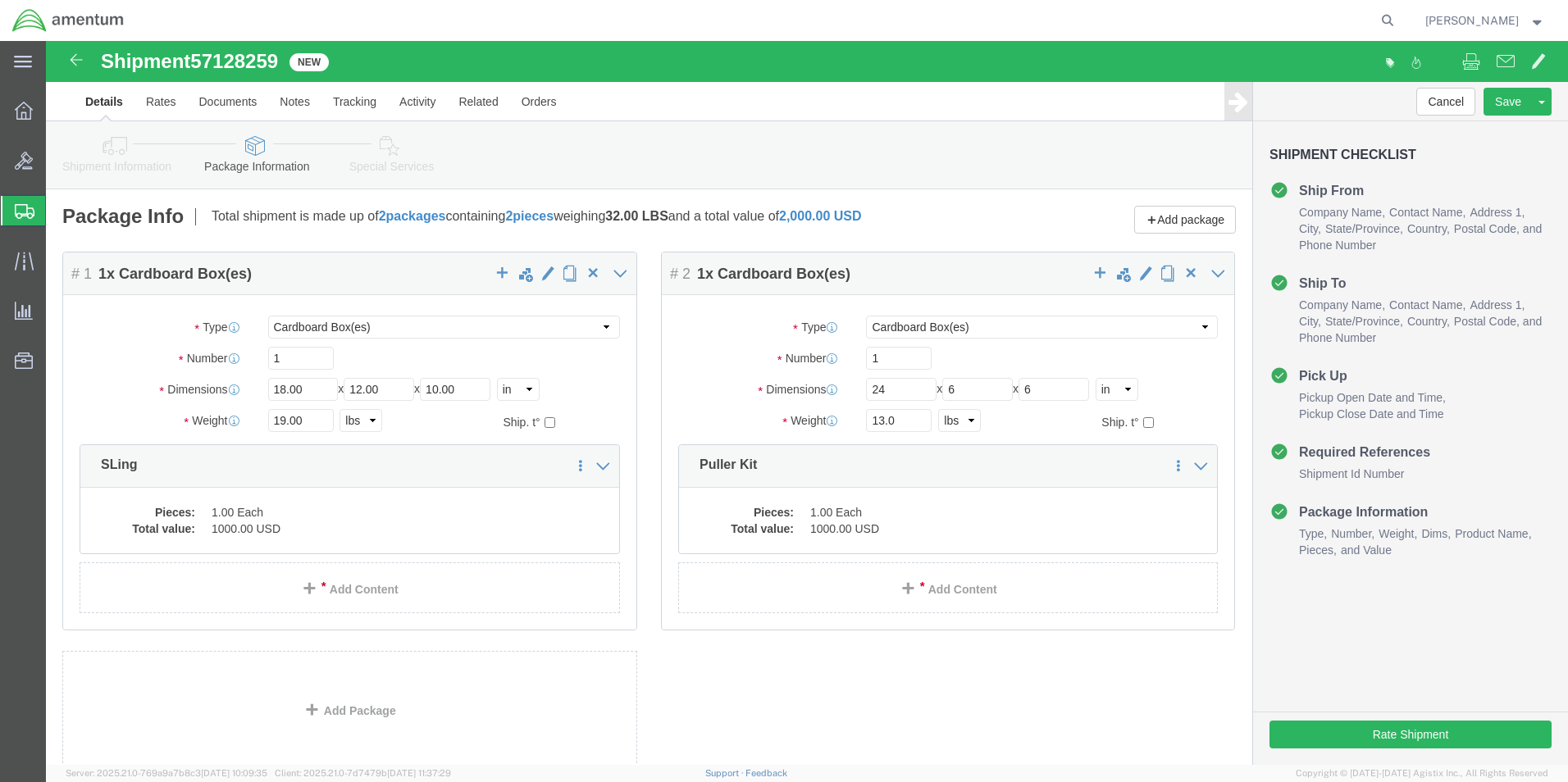
scroll to position [109, 0]
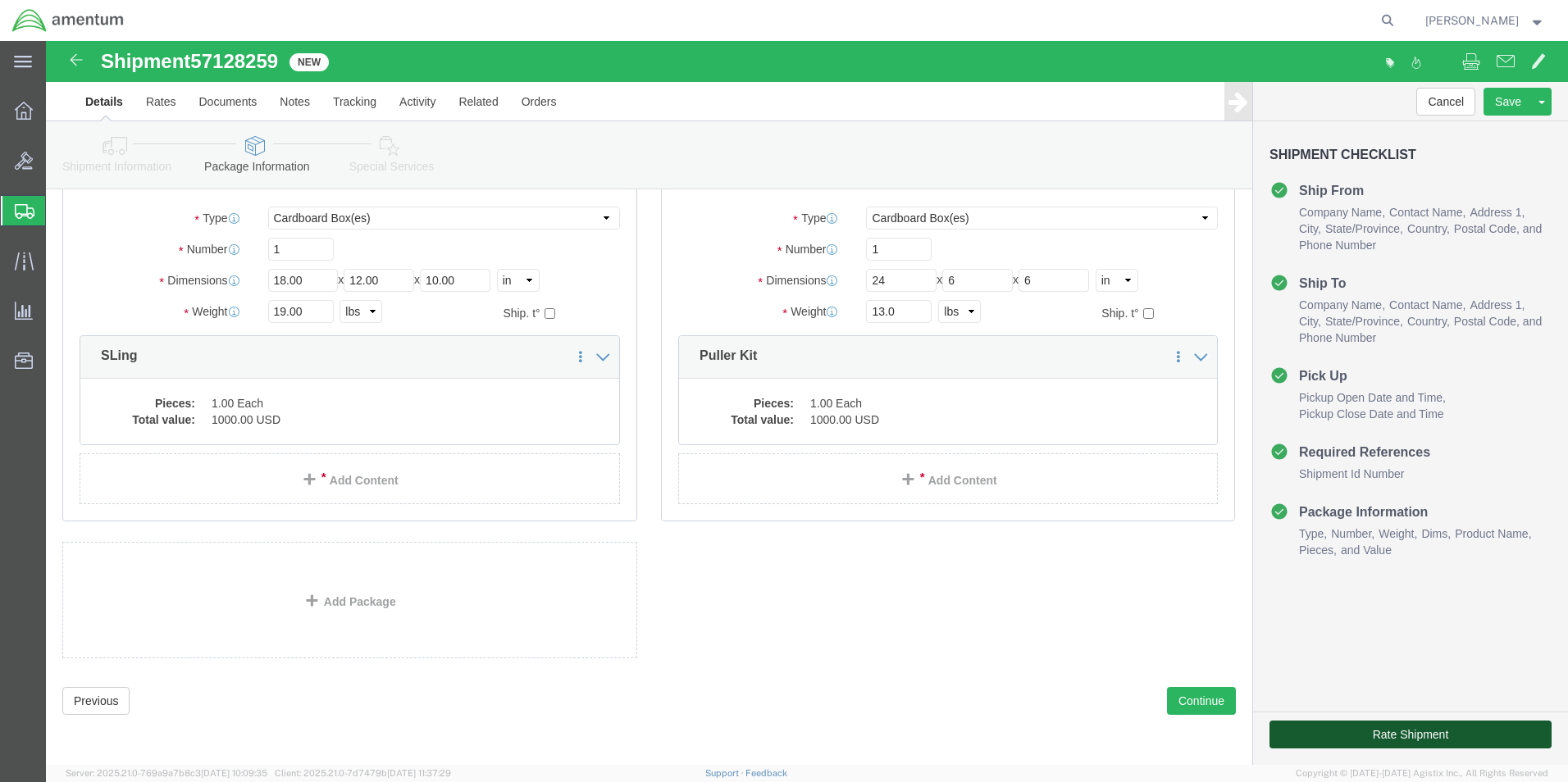
click button "Rate Shipment"
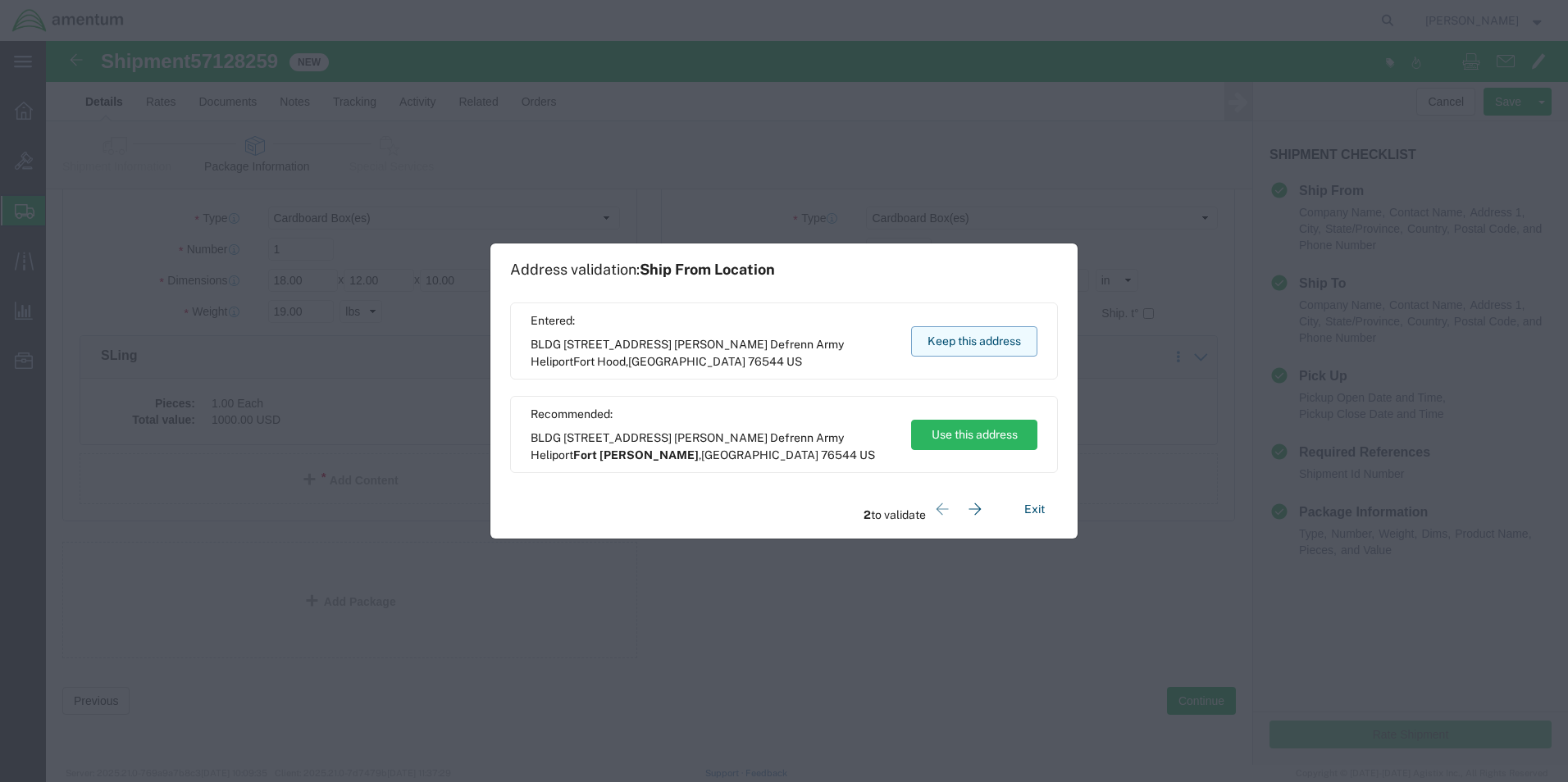
click at [939, 335] on button "Keep this address" at bounding box center [975, 341] width 127 height 30
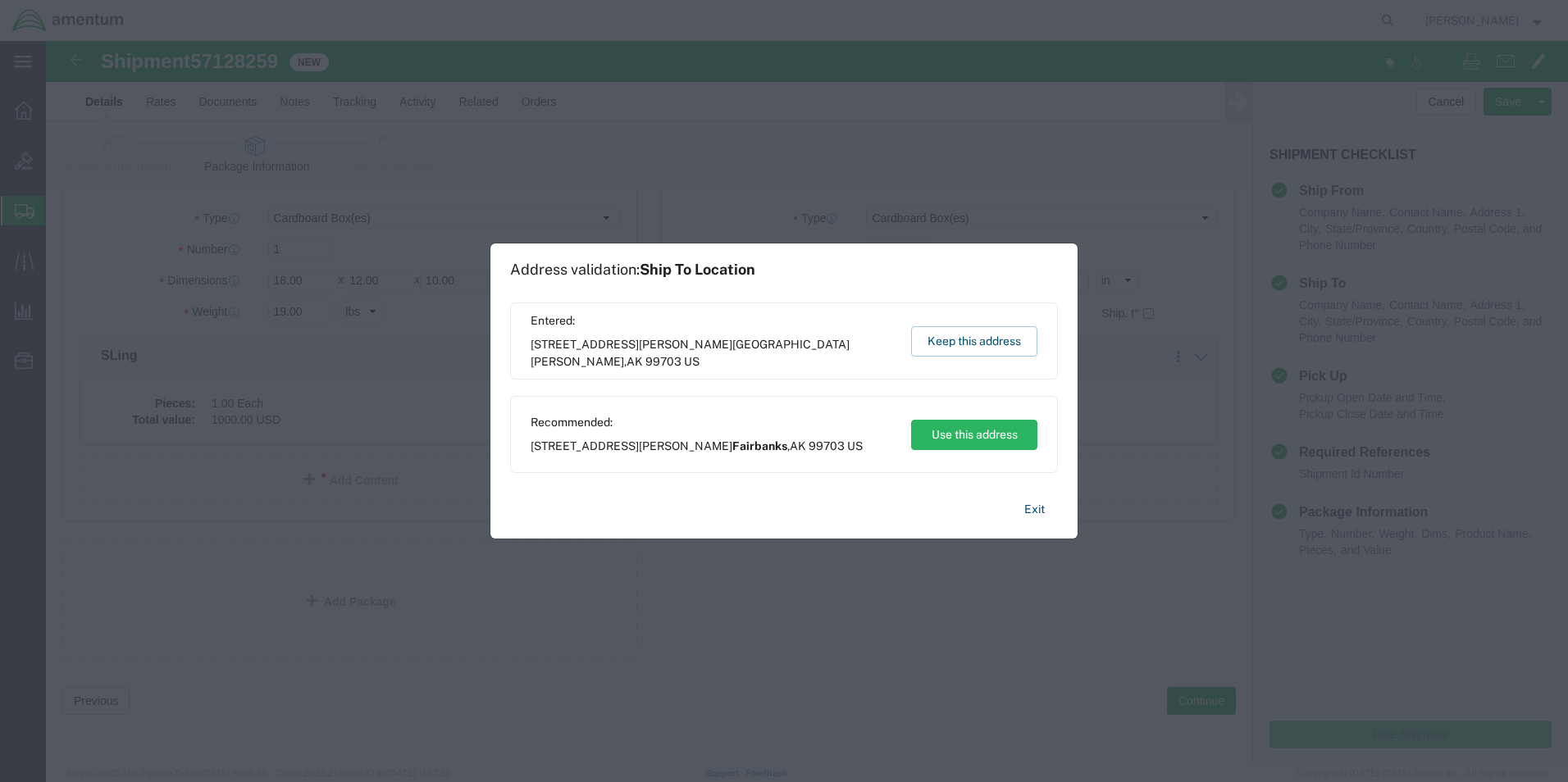
click at [783, 344] on span "[STREET_ADDRESS][PERSON_NAME][PERSON_NAME]" at bounding box center [713, 353] width 365 height 35
click at [968, 335] on button "Keep this address" at bounding box center [975, 341] width 127 height 30
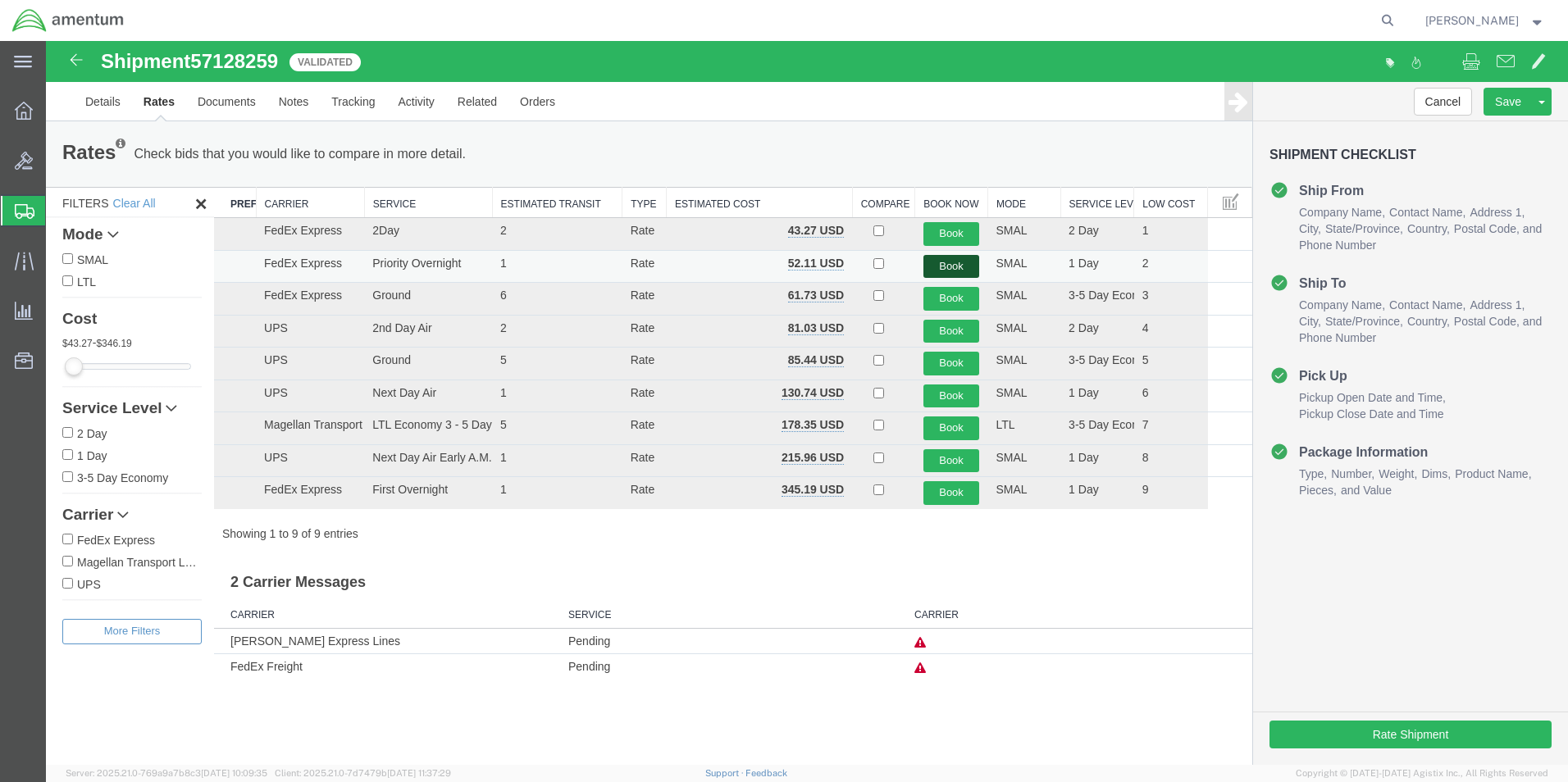
click at [945, 263] on button "Book" at bounding box center [952, 267] width 57 height 24
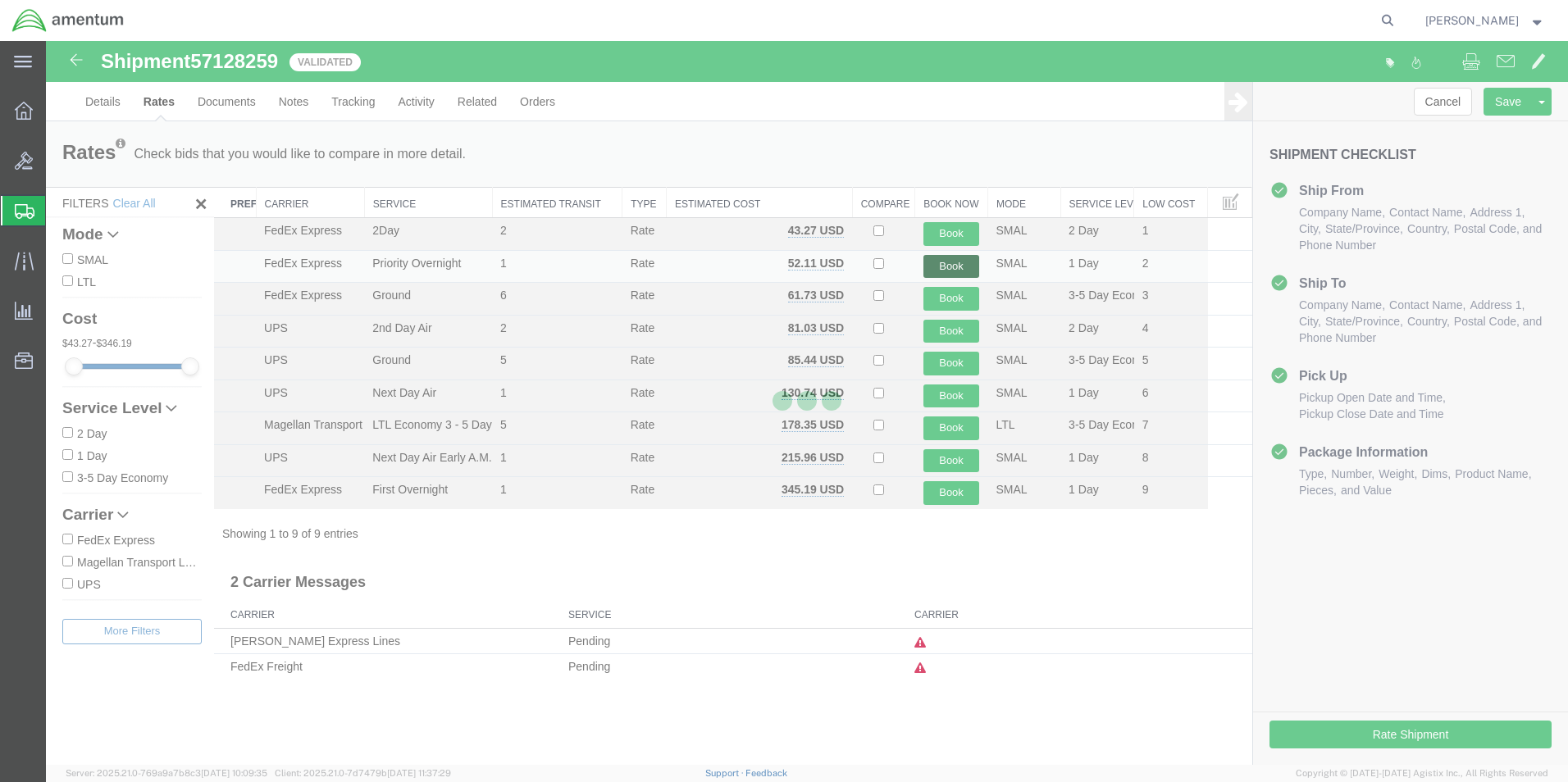
scroll to position [0, 0]
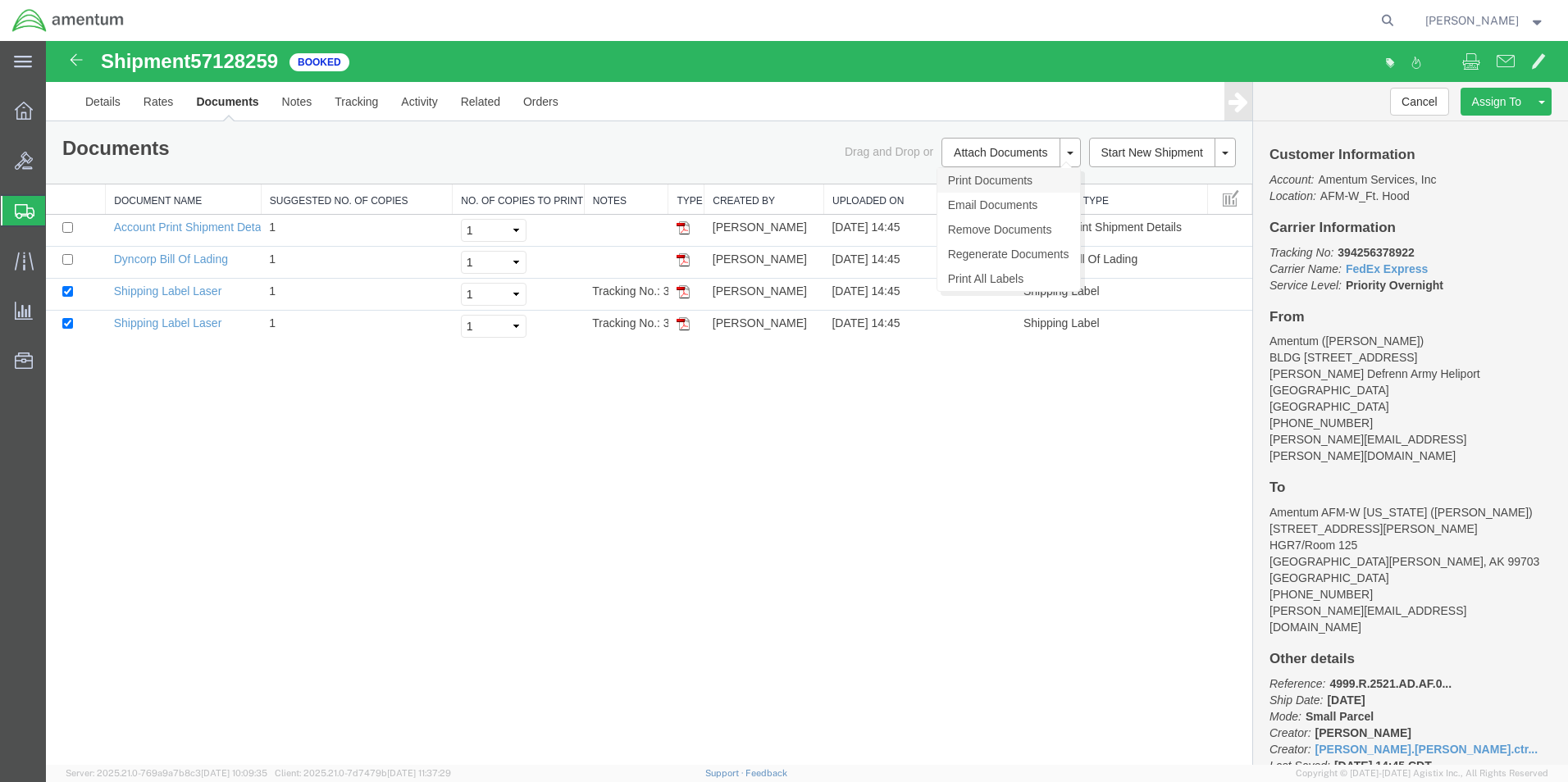
click at [993, 178] on link "Print Documents" at bounding box center [1008, 180] width 142 height 25
click at [0, 0] on span "Create Shipment" at bounding box center [0, 0] width 0 height 0
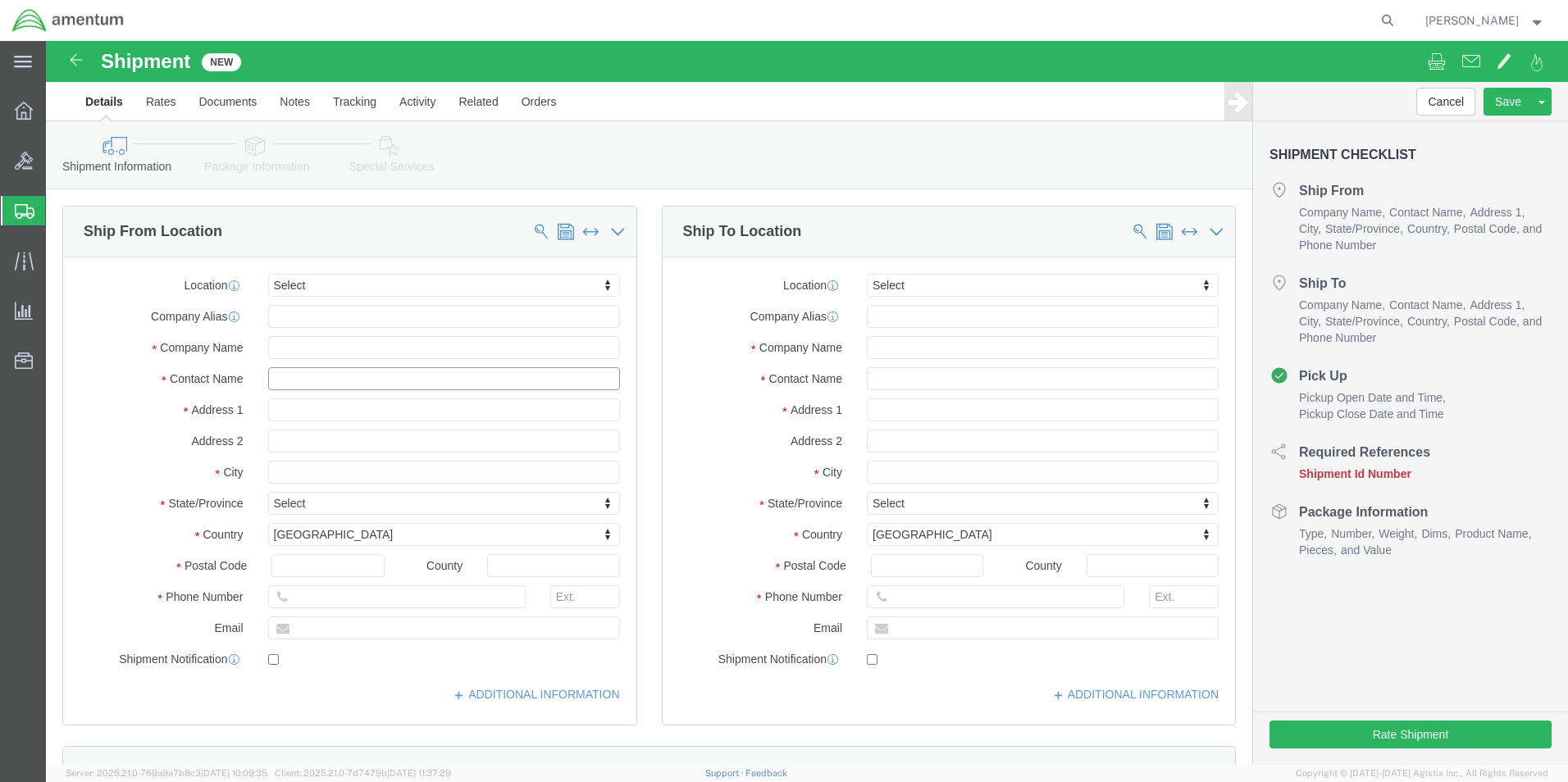
click input "text"
type input "[PERSON_NAME]"
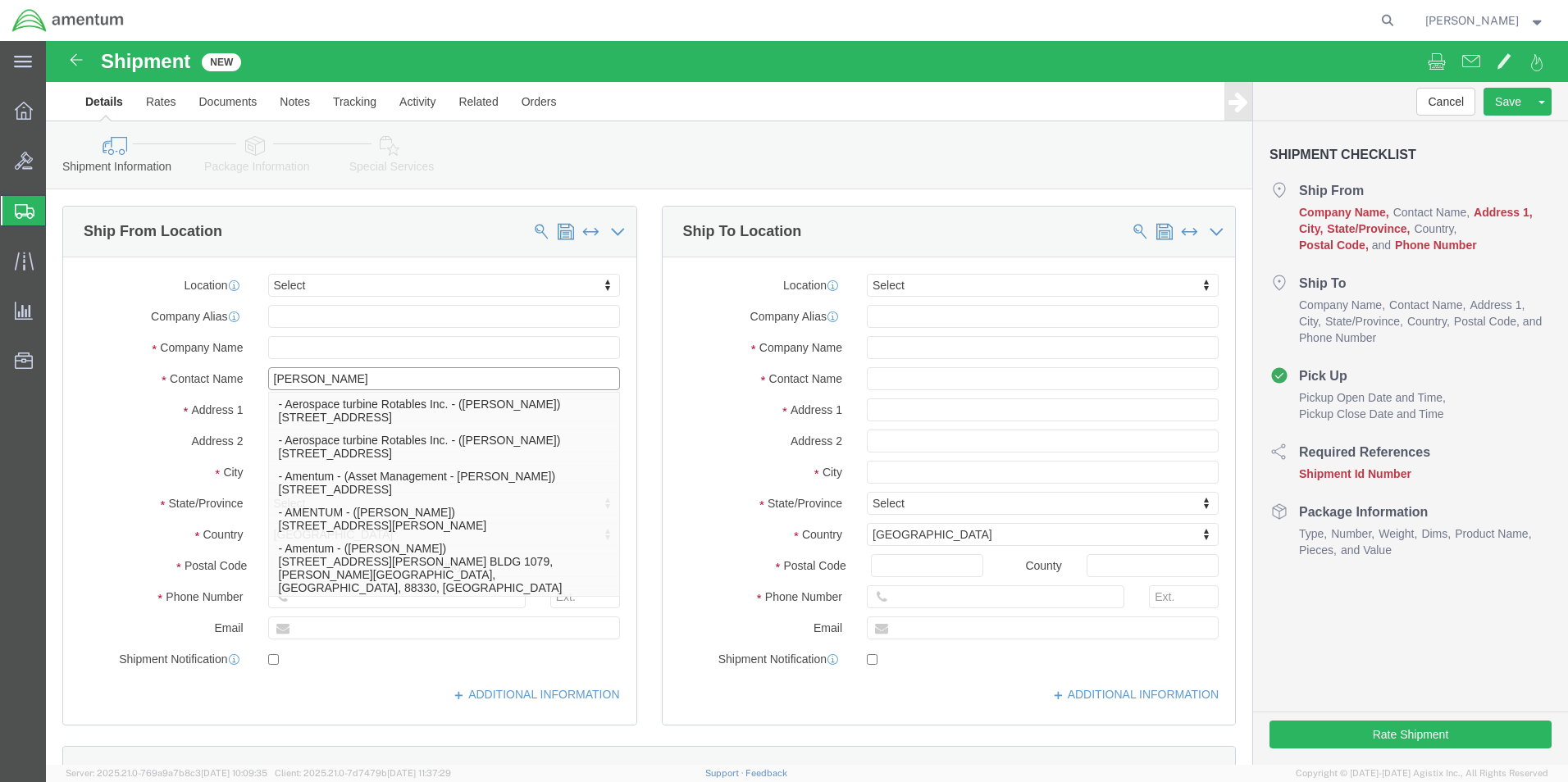
click p "- Amentum - ([PERSON_NAME]***) BLDG [STREET_ADDRESS][PERSON_NAME] Defrenn Army …"
type input "BLDG [STREET_ADDRESS]"
type input "[PERSON_NAME] Defrenn Army Heliport"
type input "76544"
type input "[PHONE_NUMBER]"
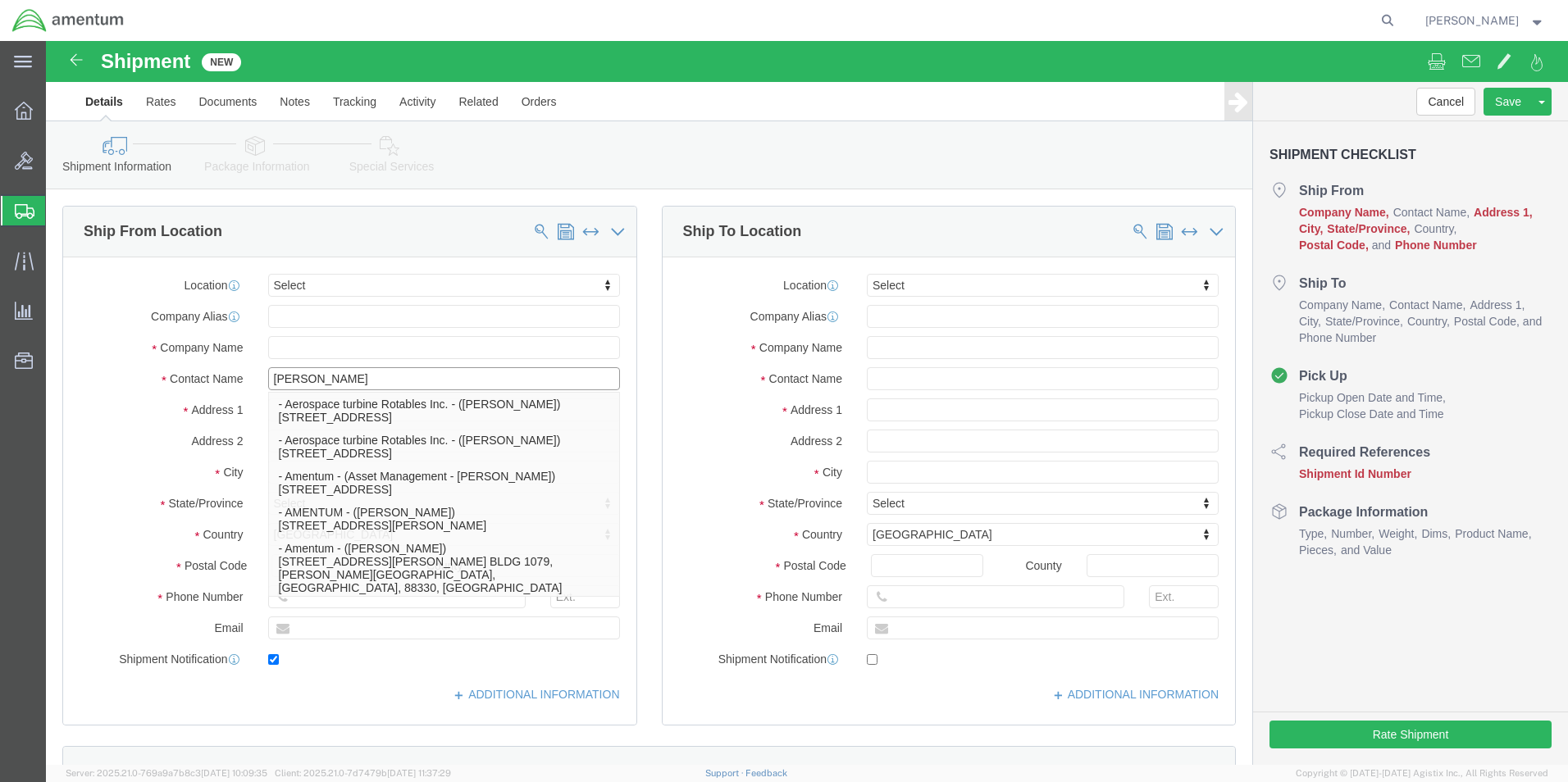
type input "[PERSON_NAME][EMAIL_ADDRESS][PERSON_NAME][DOMAIN_NAME]"
checkbox input "true"
type input "Amentum"
type input "[PERSON_NAME]***"
type input "Fort Hood"
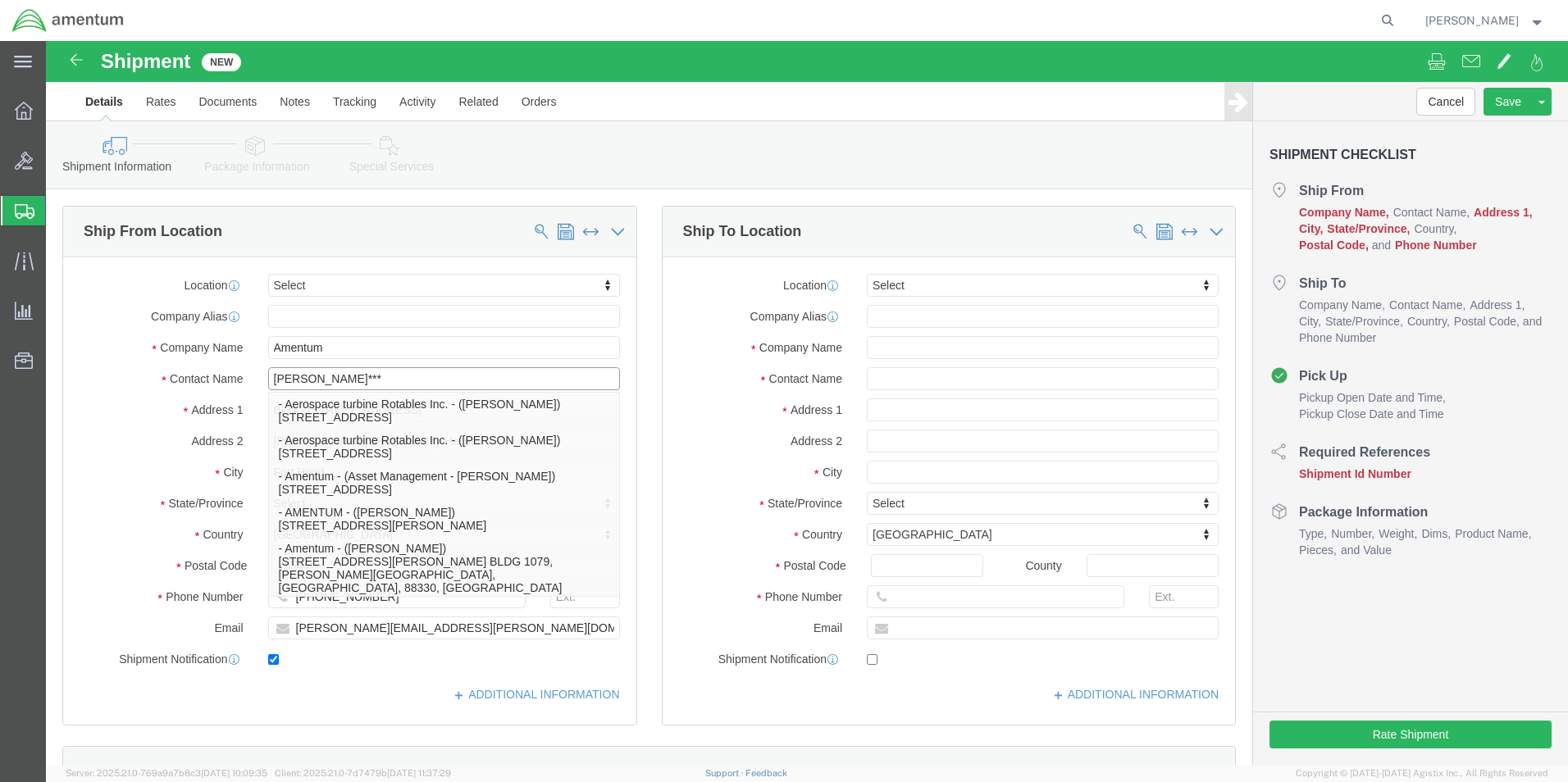
select select "[GEOGRAPHIC_DATA]"
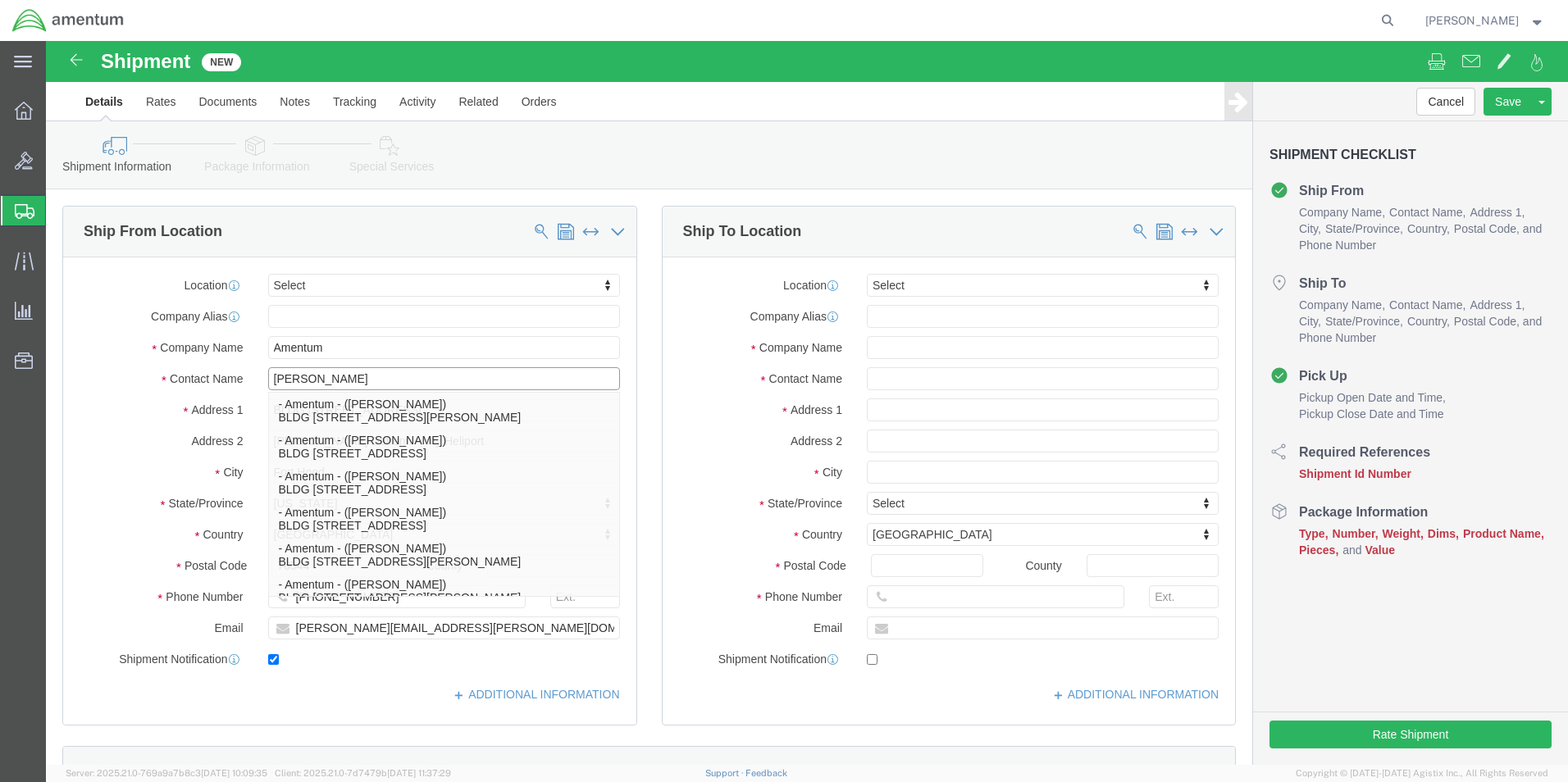
scroll to position [574, 0]
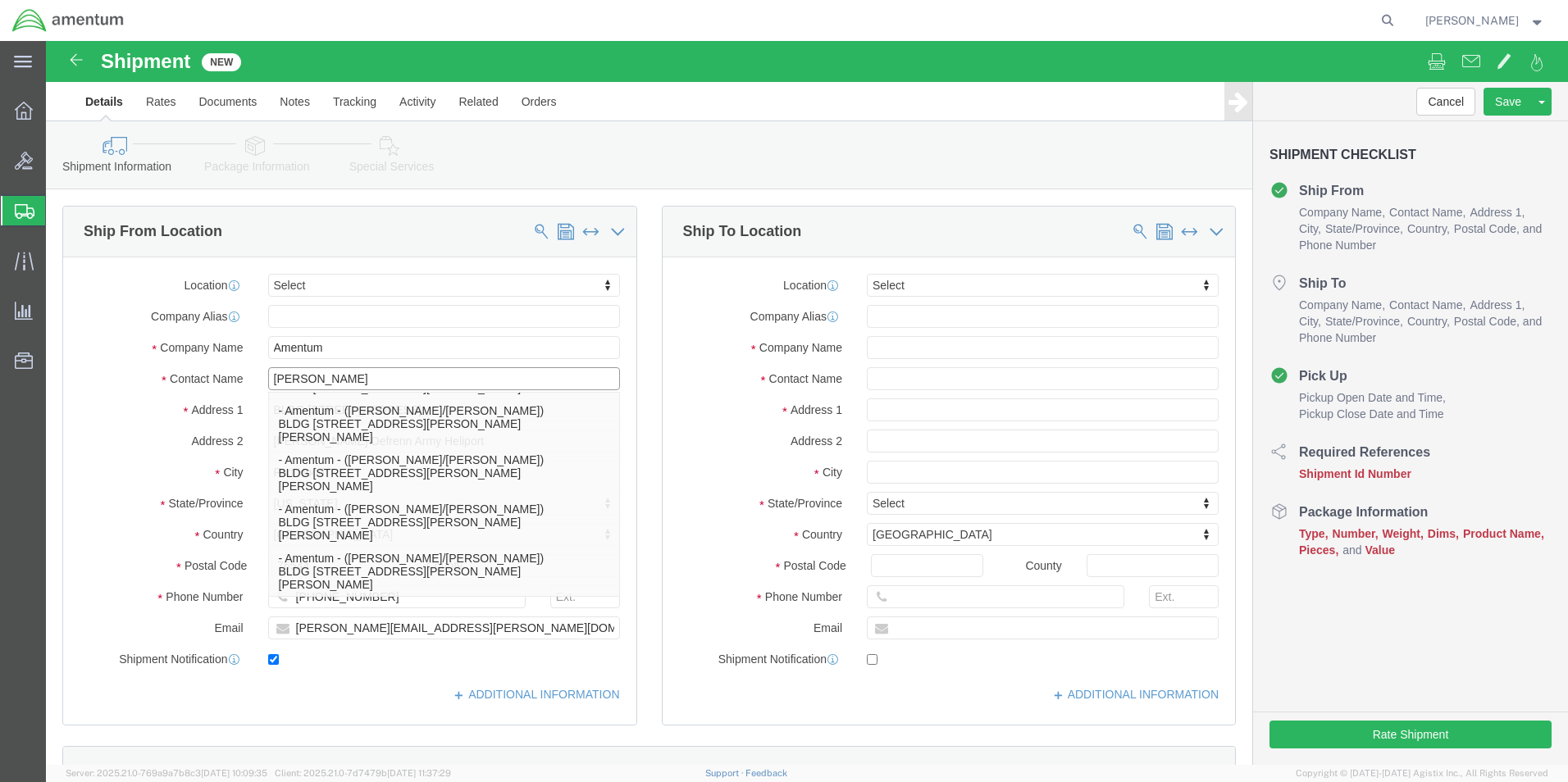
type input "[PERSON_NAME]"
click input "text"
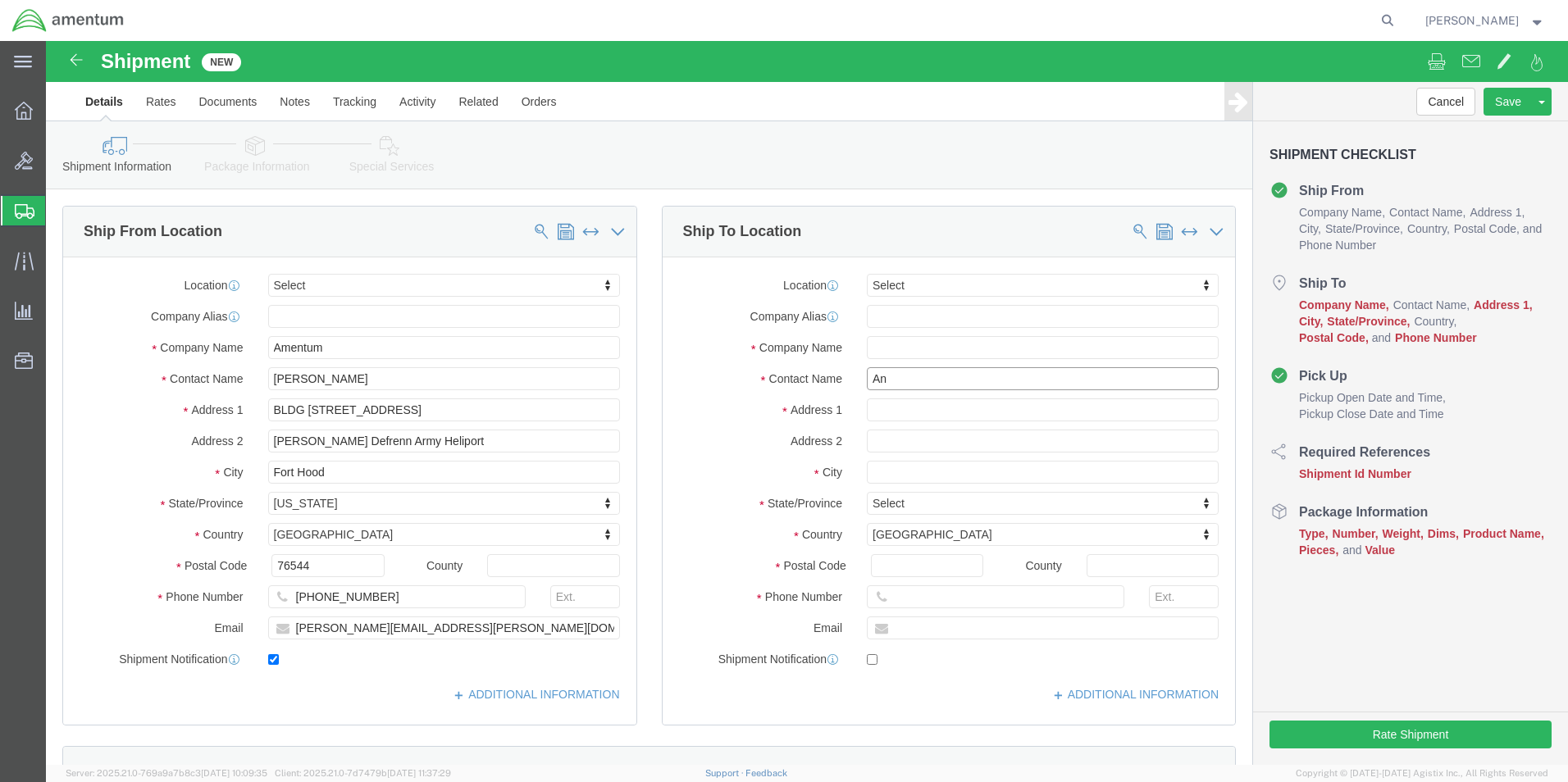
type input "[PERSON_NAME]"
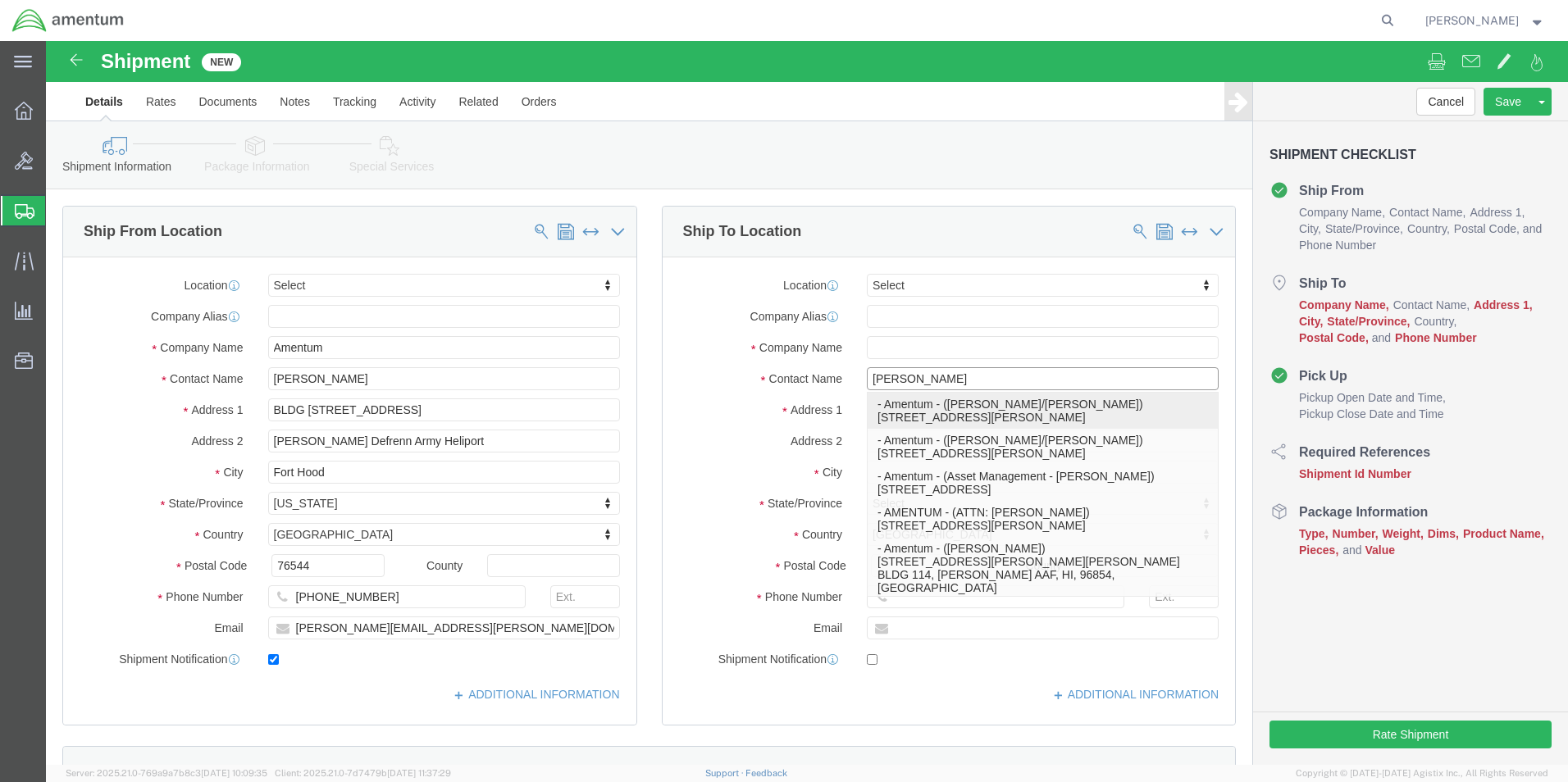
click p "- Amentum - ([PERSON_NAME]/[PERSON_NAME]) [STREET_ADDRESS][PERSON_NAME]"
type input "[STREET_ADDRESS]"
type input "Hangar 9630,"
type input "80913"
type input "Amentum"
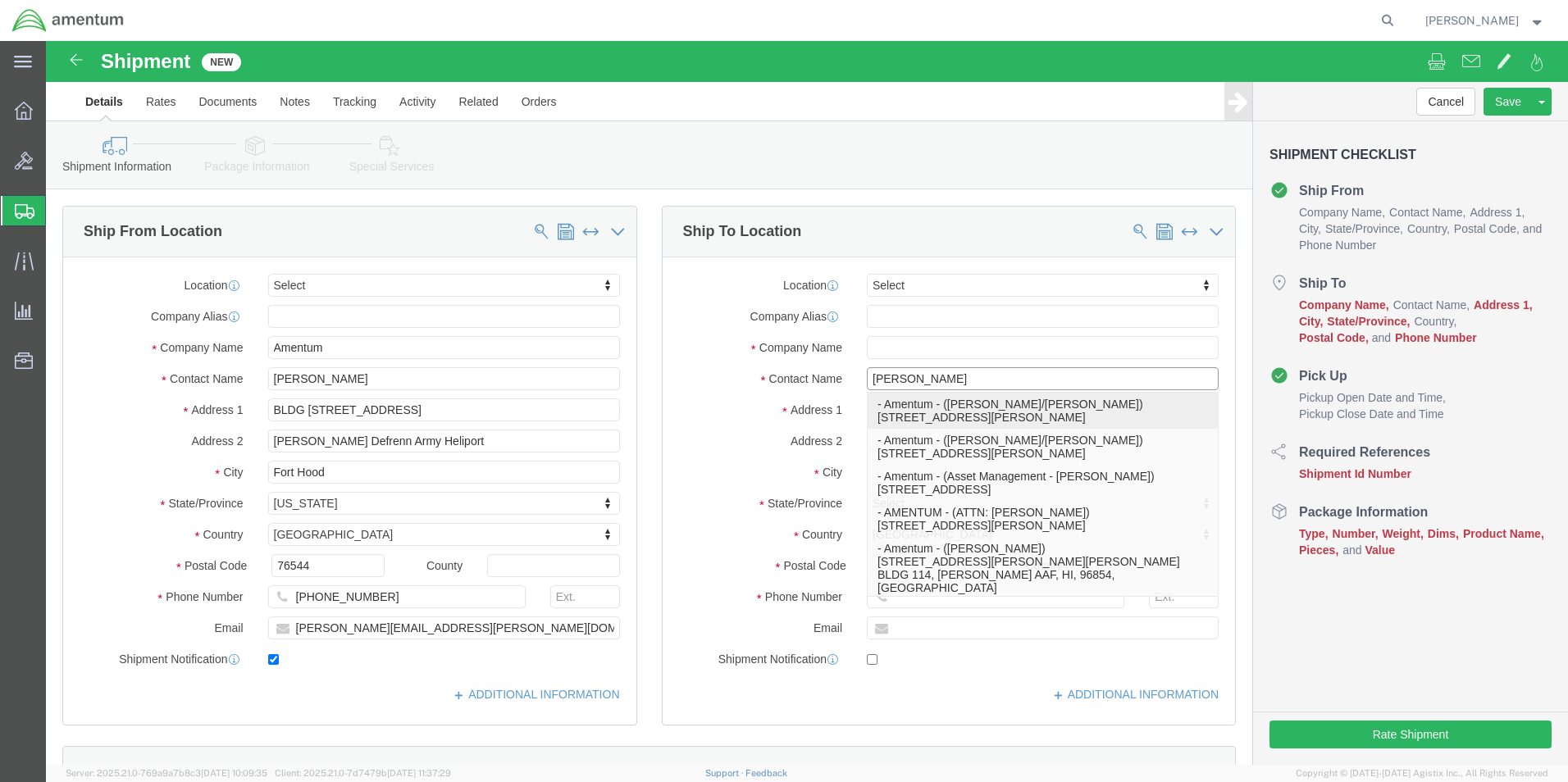
type input "[PERSON_NAME]/[PERSON_NAME]"
type input "[GEOGRAPHIC_DATA][PERSON_NAME]"
select select "CO"
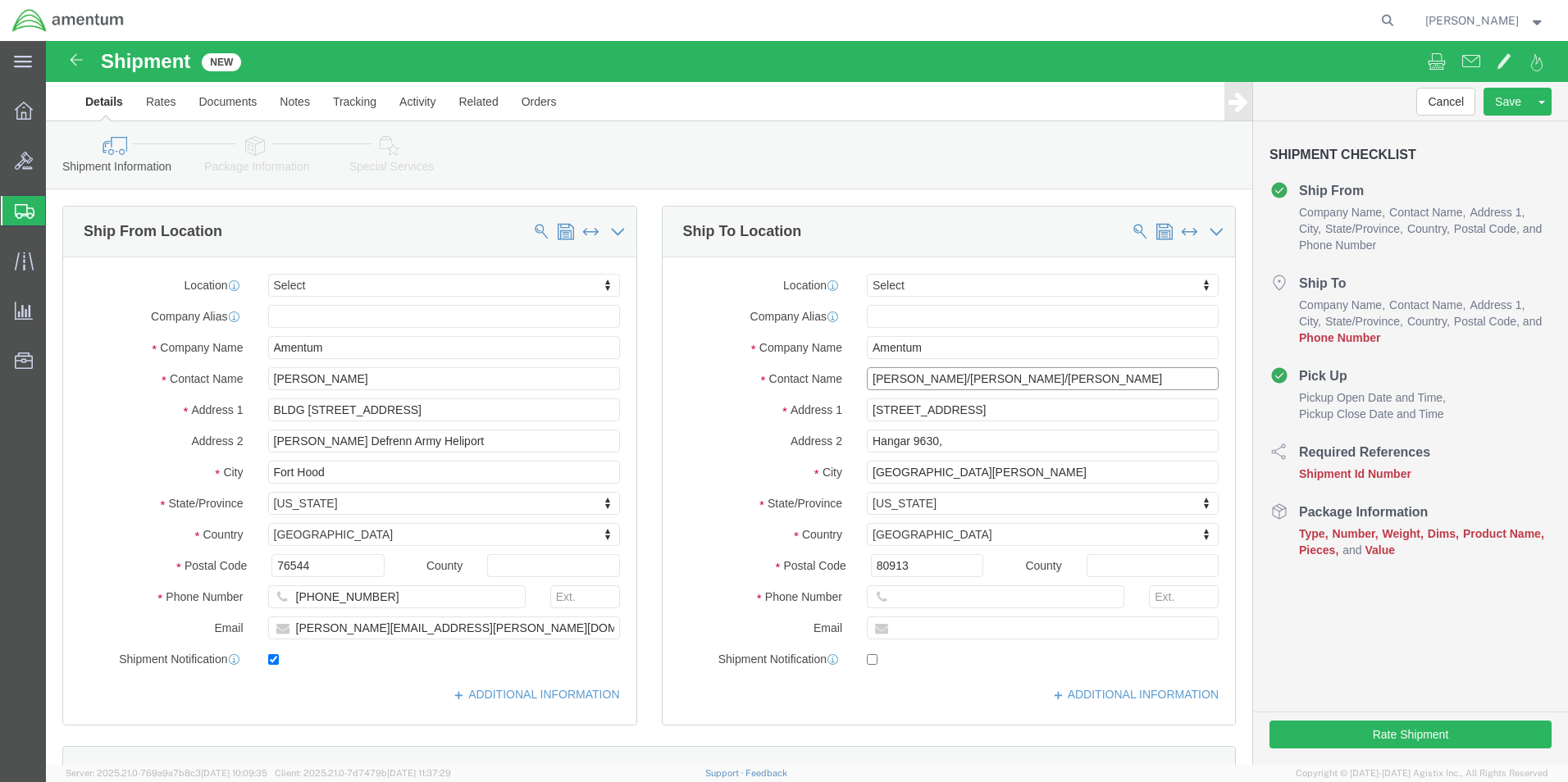
scroll to position [82, 0]
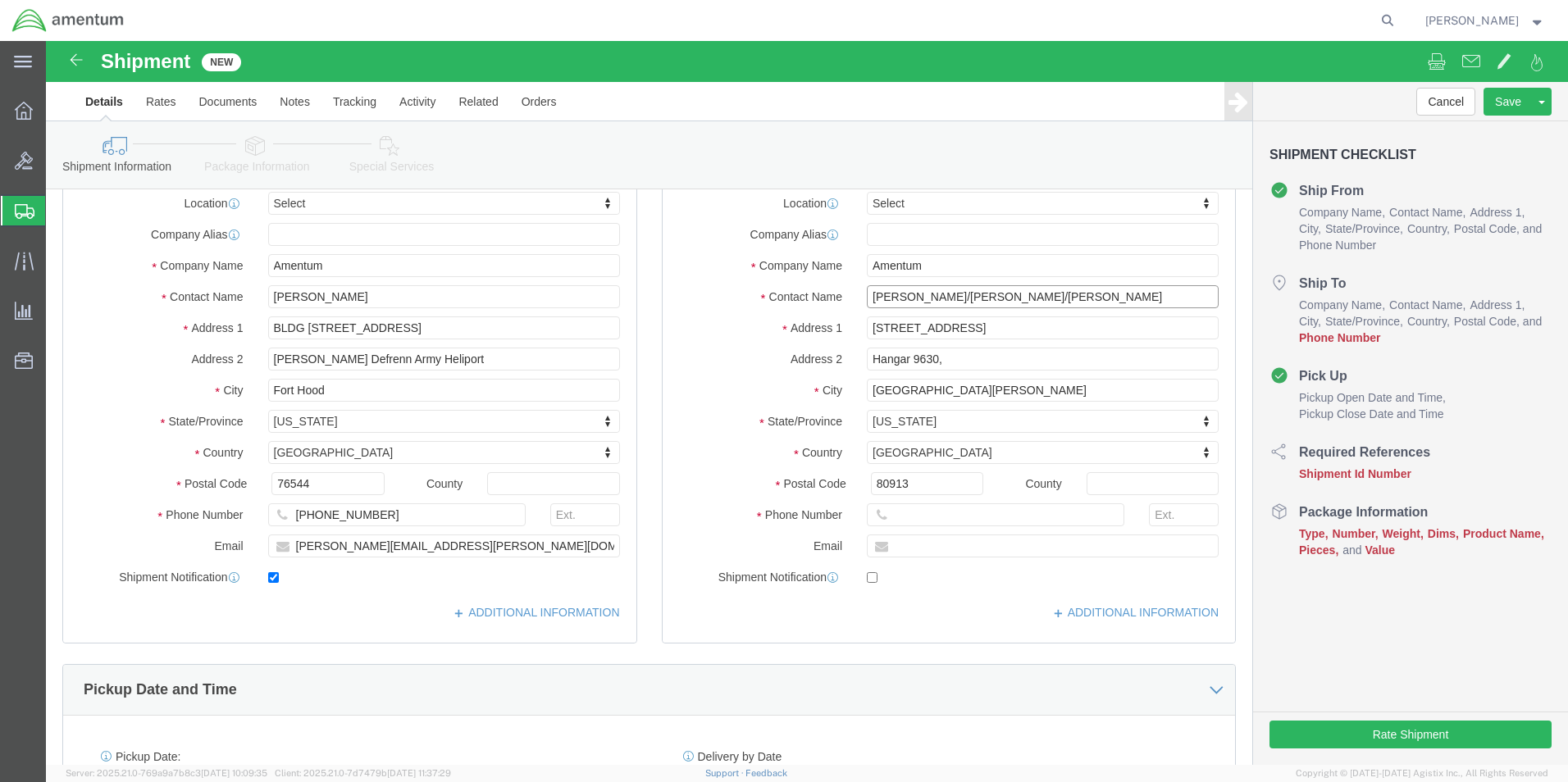
type input "[PERSON_NAME]/[PERSON_NAME]/[PERSON_NAME]"
click input "text"
paste input "[PERSON_NAME][EMAIL_ADDRESS][PERSON_NAME][DOMAIN_NAME]"
type input "[PERSON_NAME][EMAIL_ADDRESS][PERSON_NAME][DOMAIN_NAME]"
checkbox input "true"
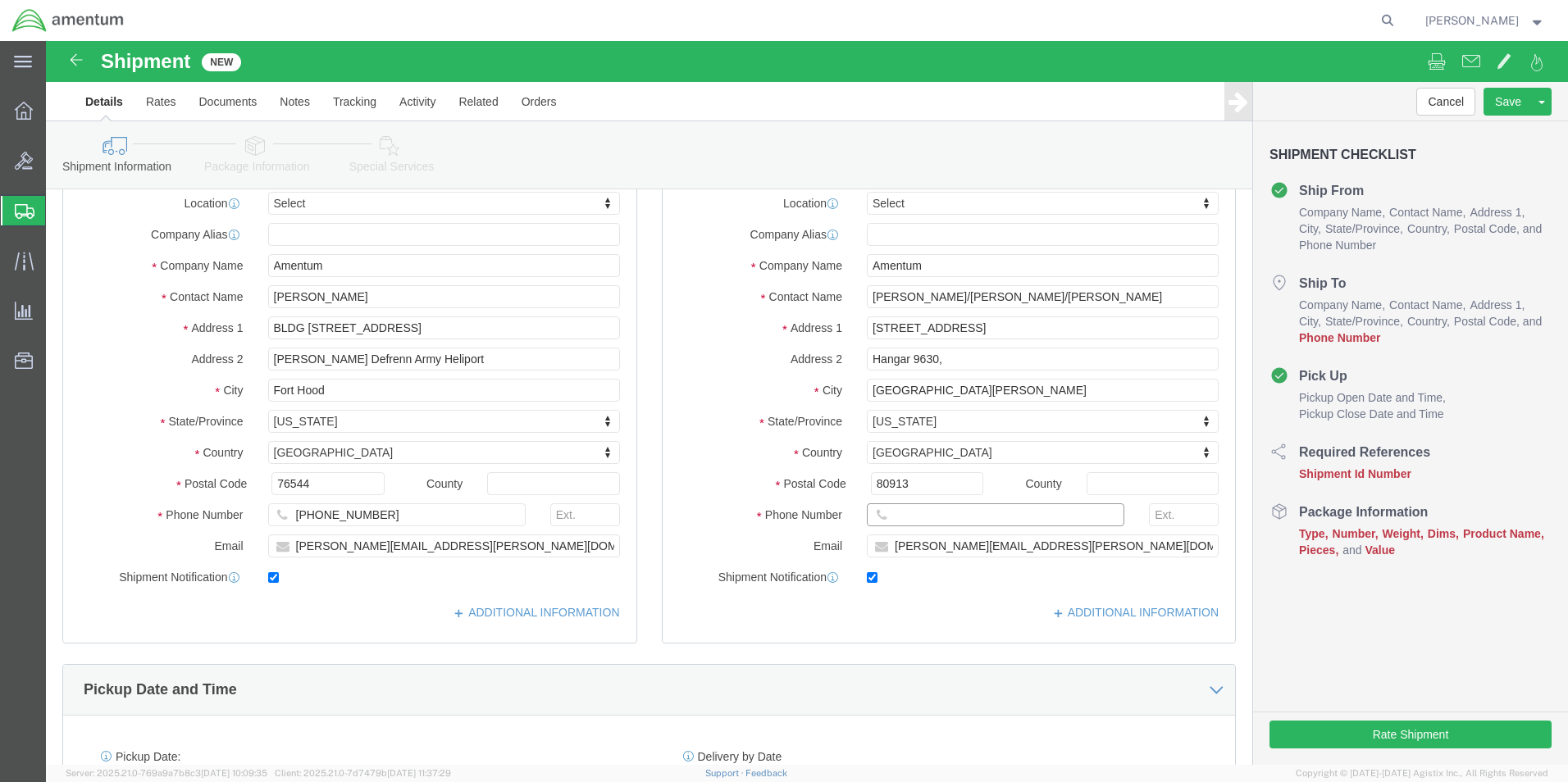
click input "text"
paste input "[PHONE_NUMBER]"
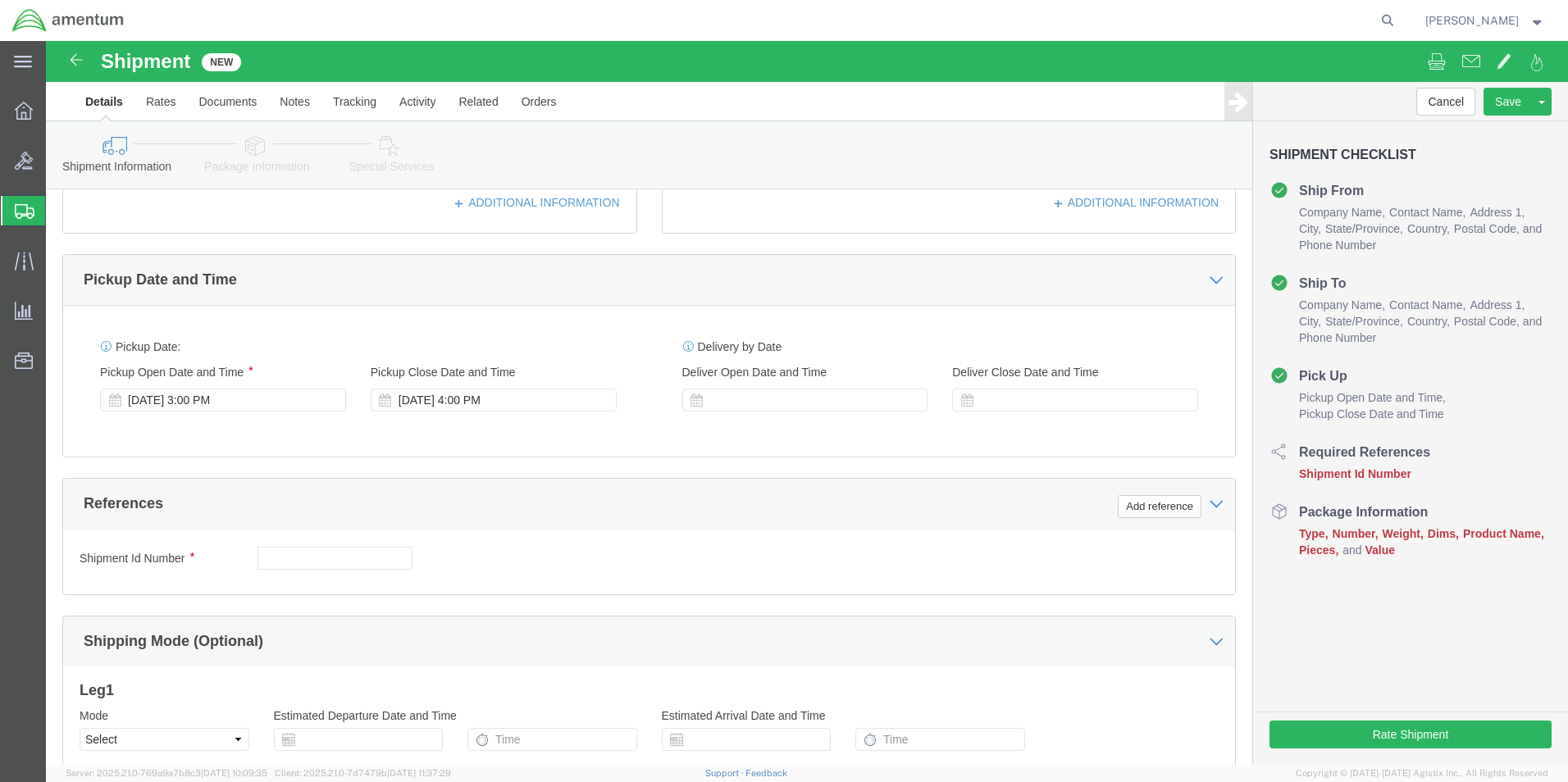
type input "[PHONE_NUMBER]"
click input "text"
paste input "4999.R.2521.BH.BE.0P.FCAR.00"
type input "4999.R.2521.BH.BE.0P.FCAR.00"
click button "Continue"
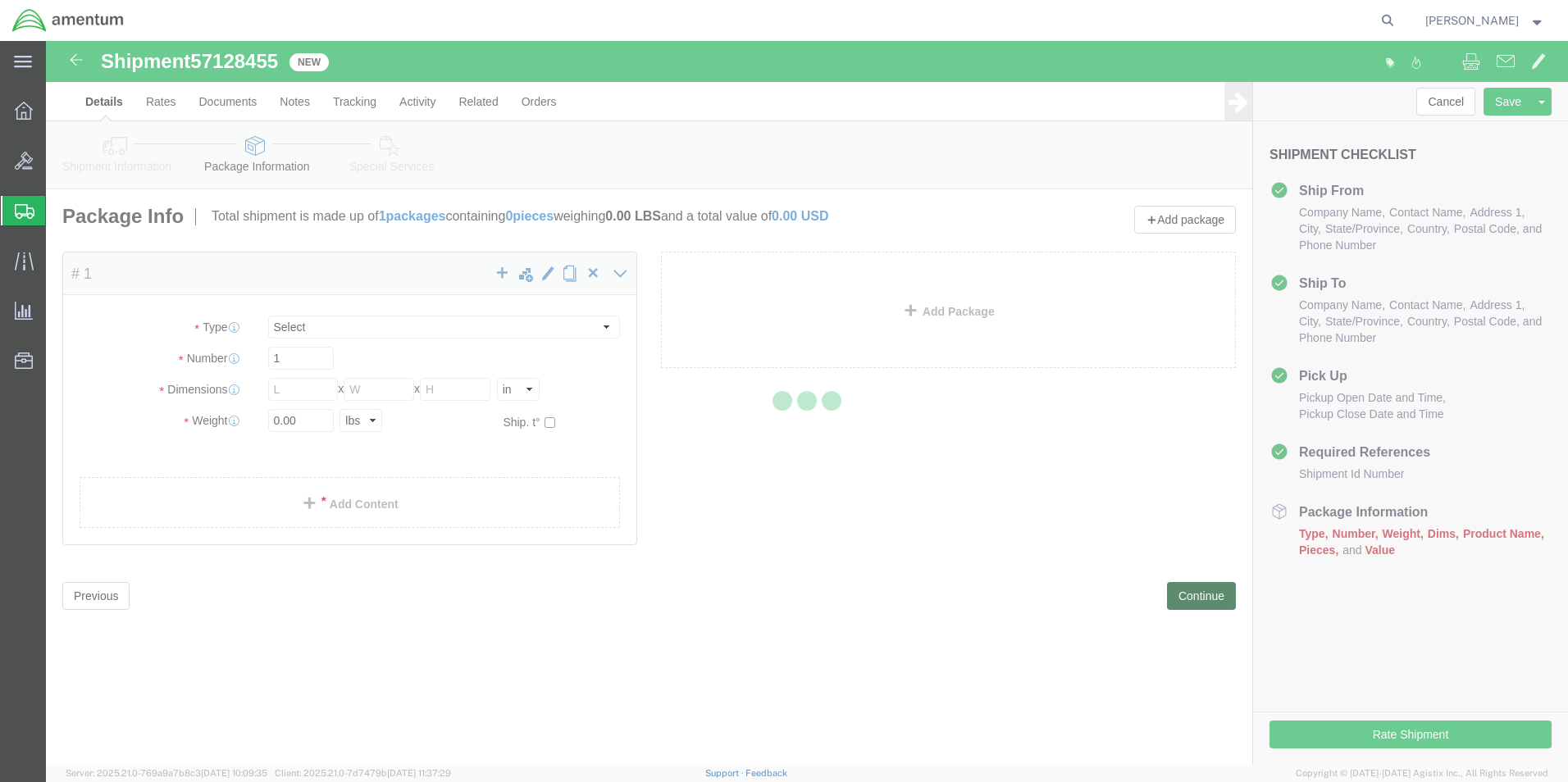
select select "CBOX"
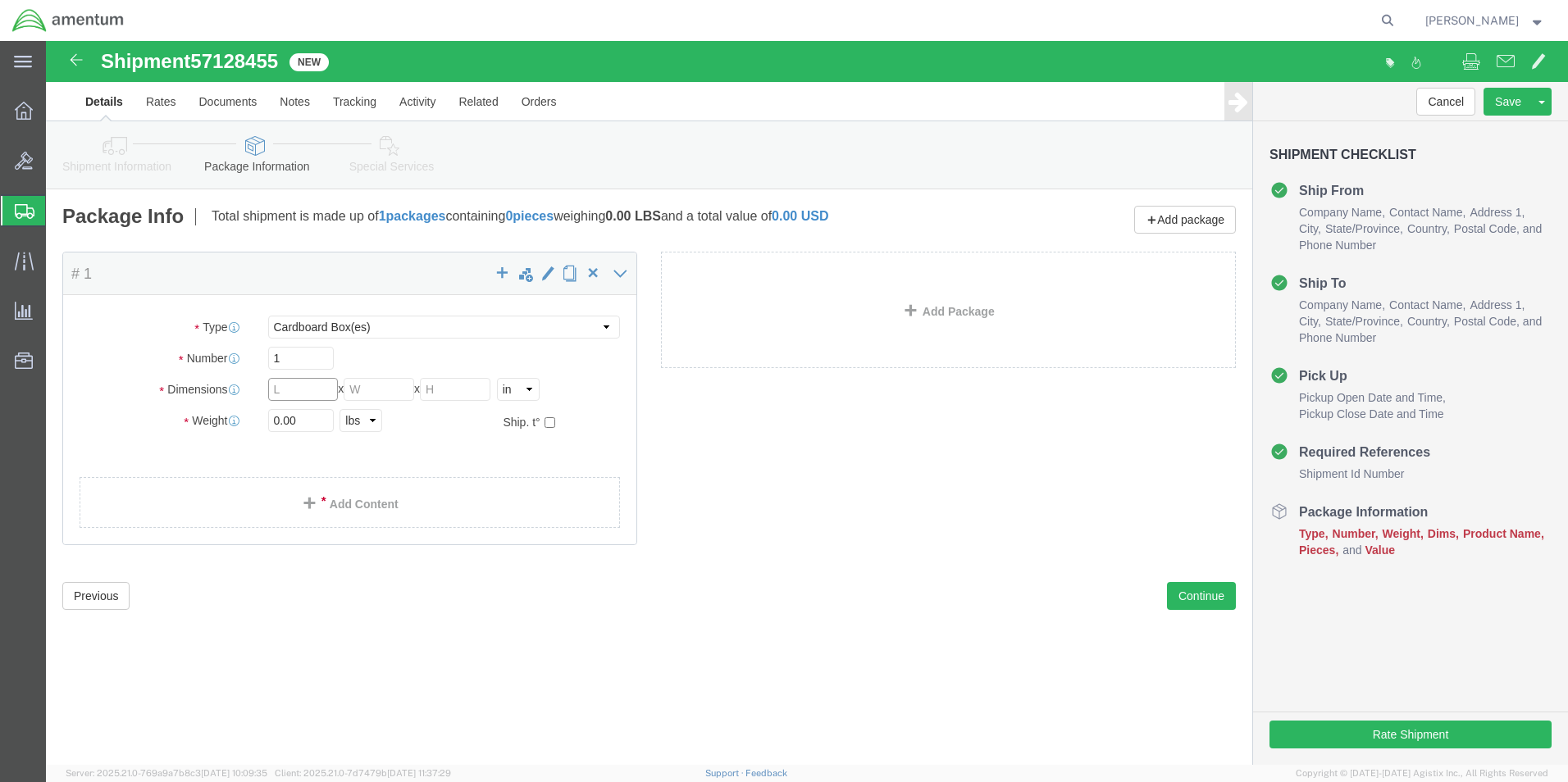
click input "text"
type input "24"
type input "19"
type input "14"
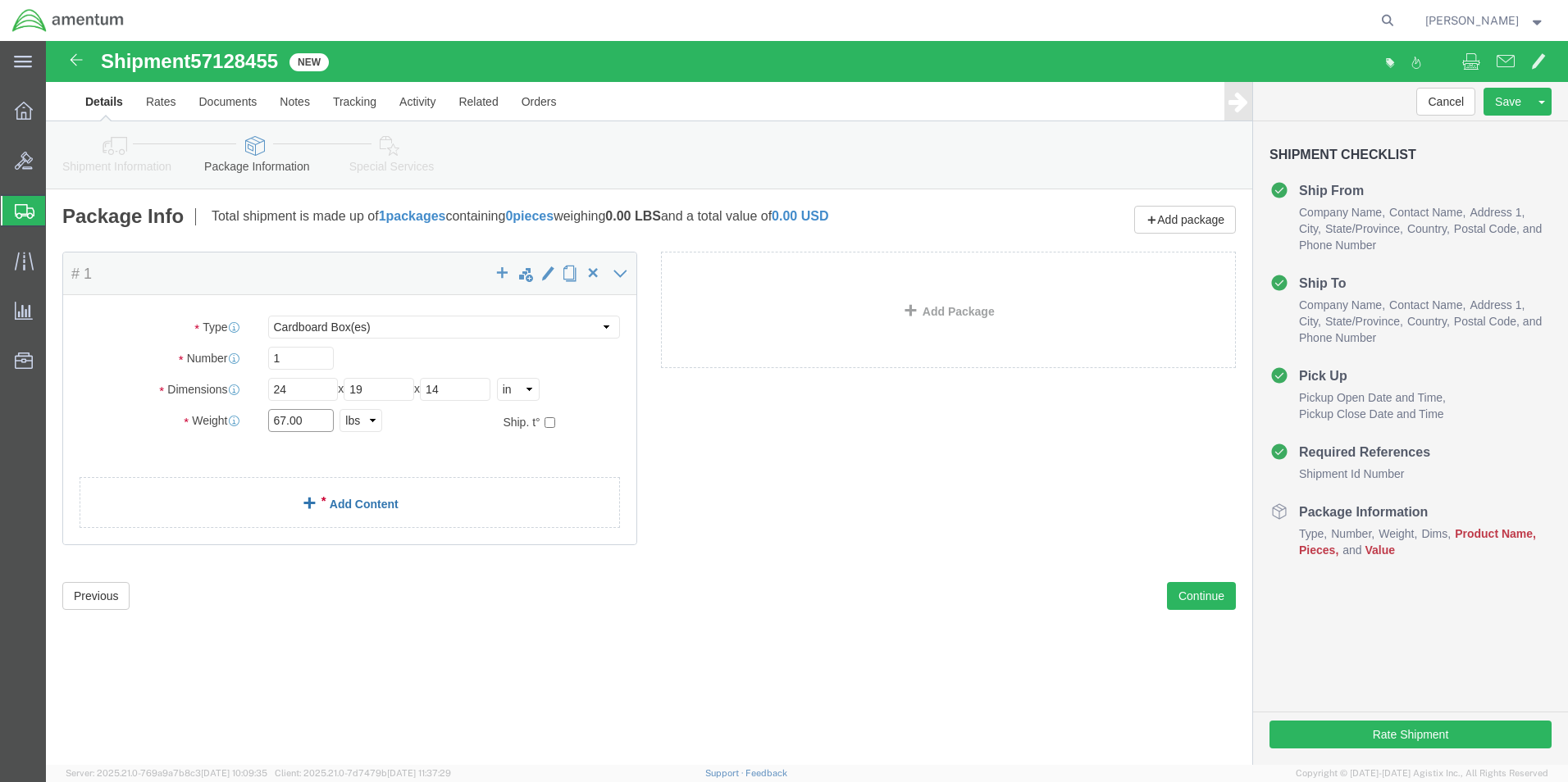
type input "67.00"
click link "Add Content"
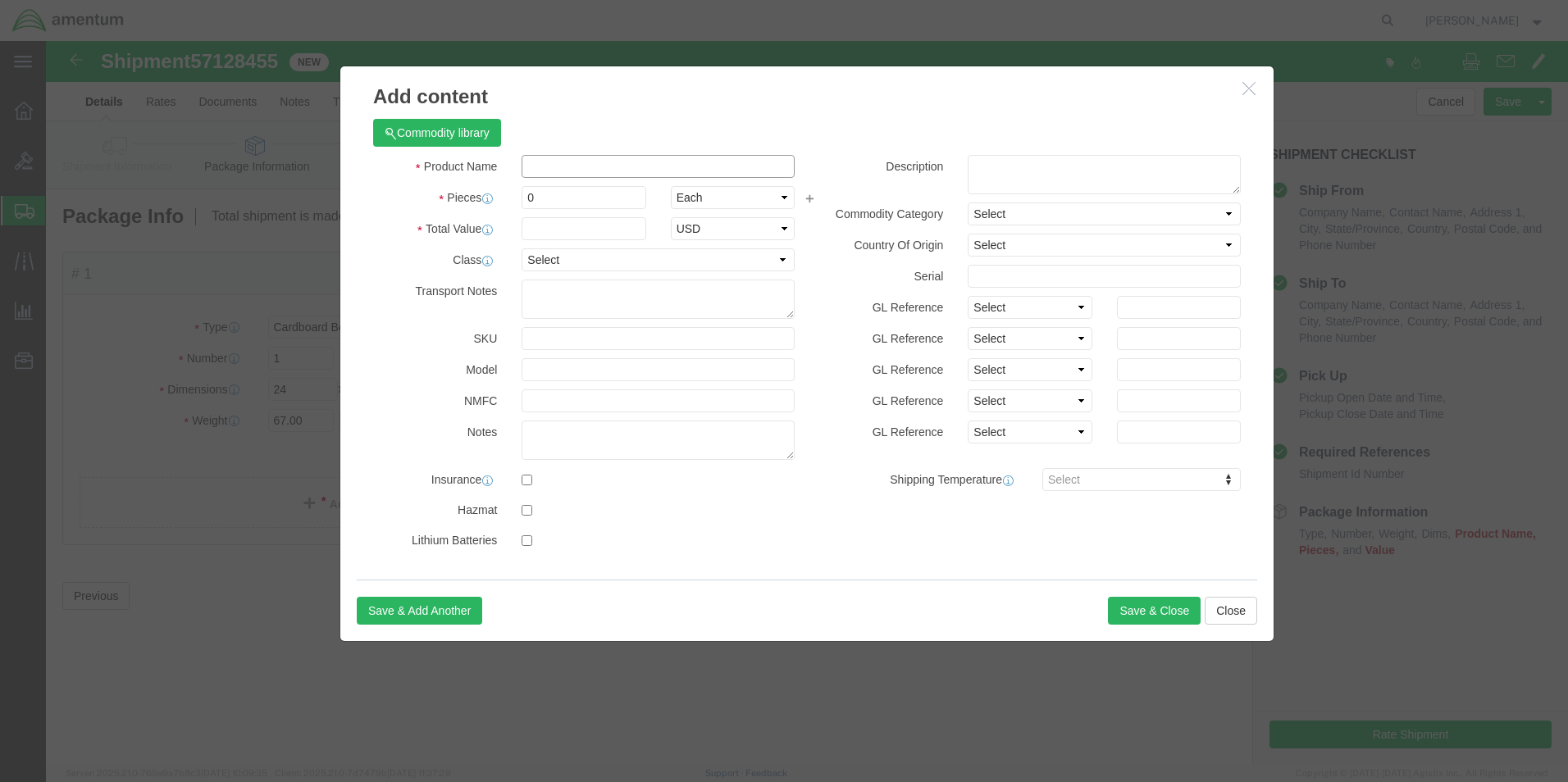
click input "text"
paste input "Seal Tester"
type input "Seal Tester"
click textarea
paste textarea "1A152544"
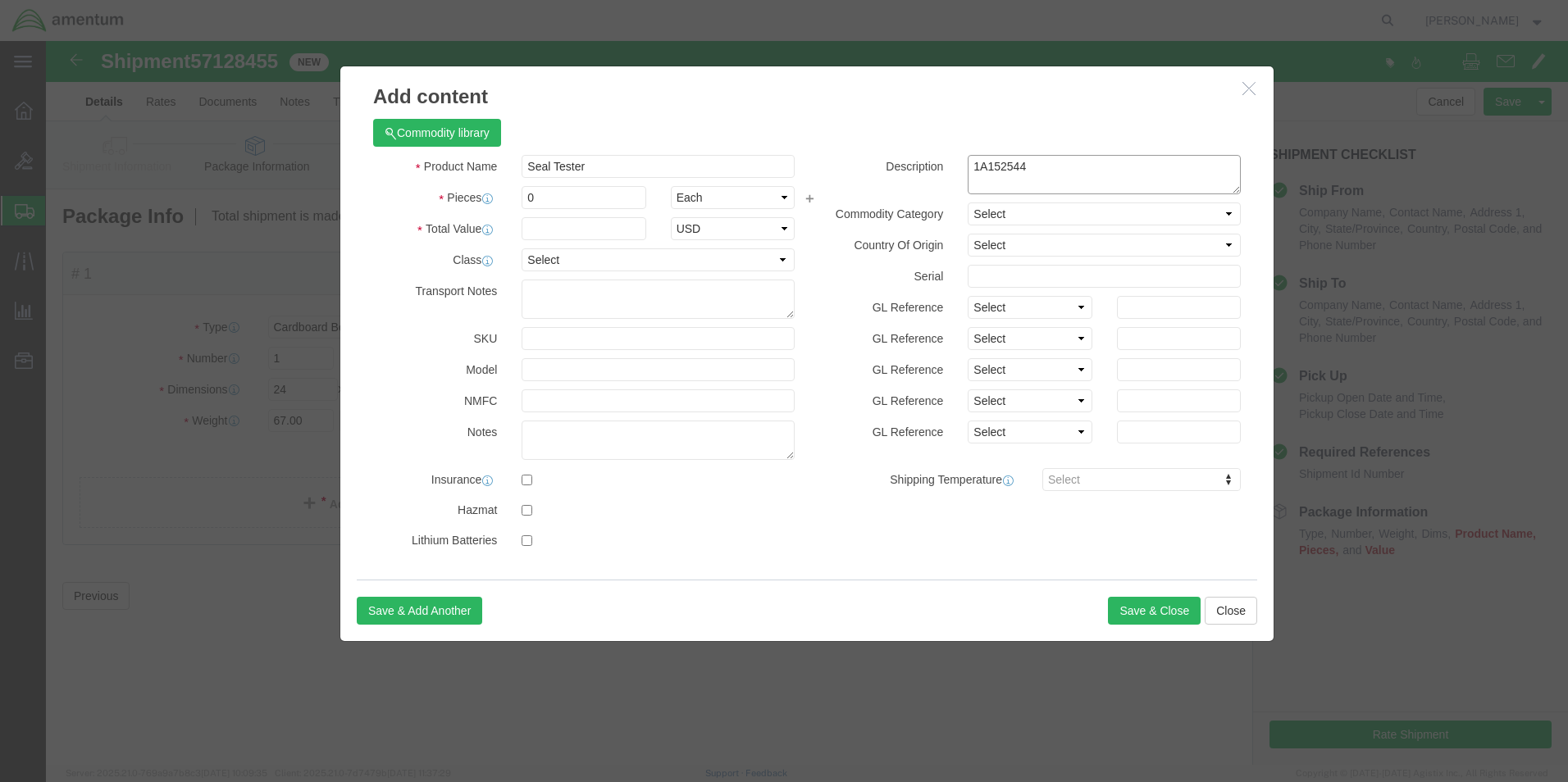
type textarea "1A152544"
click input "text"
type input "4500.00"
select select "50"
select select "US"
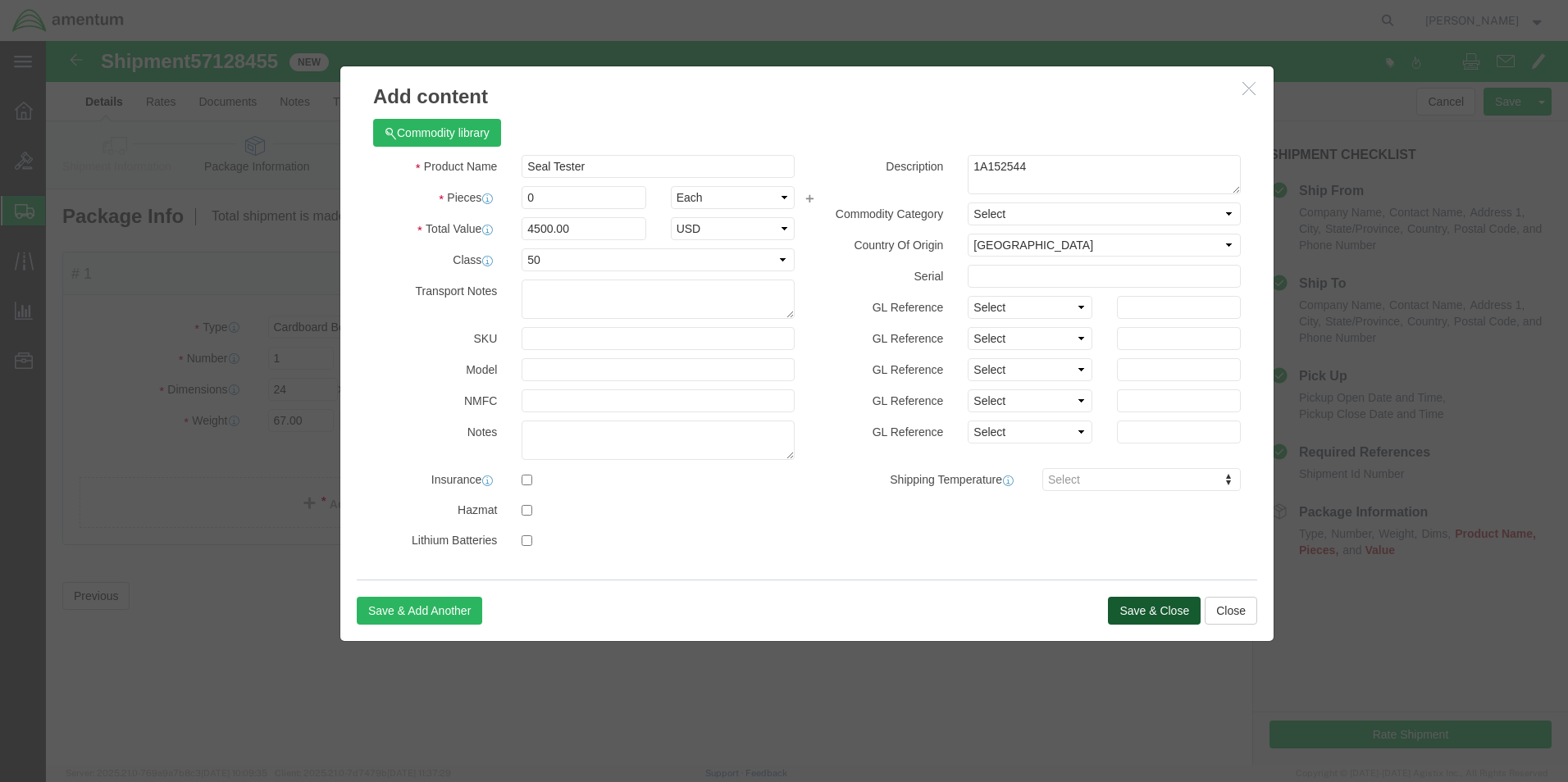
click button "Save & Close"
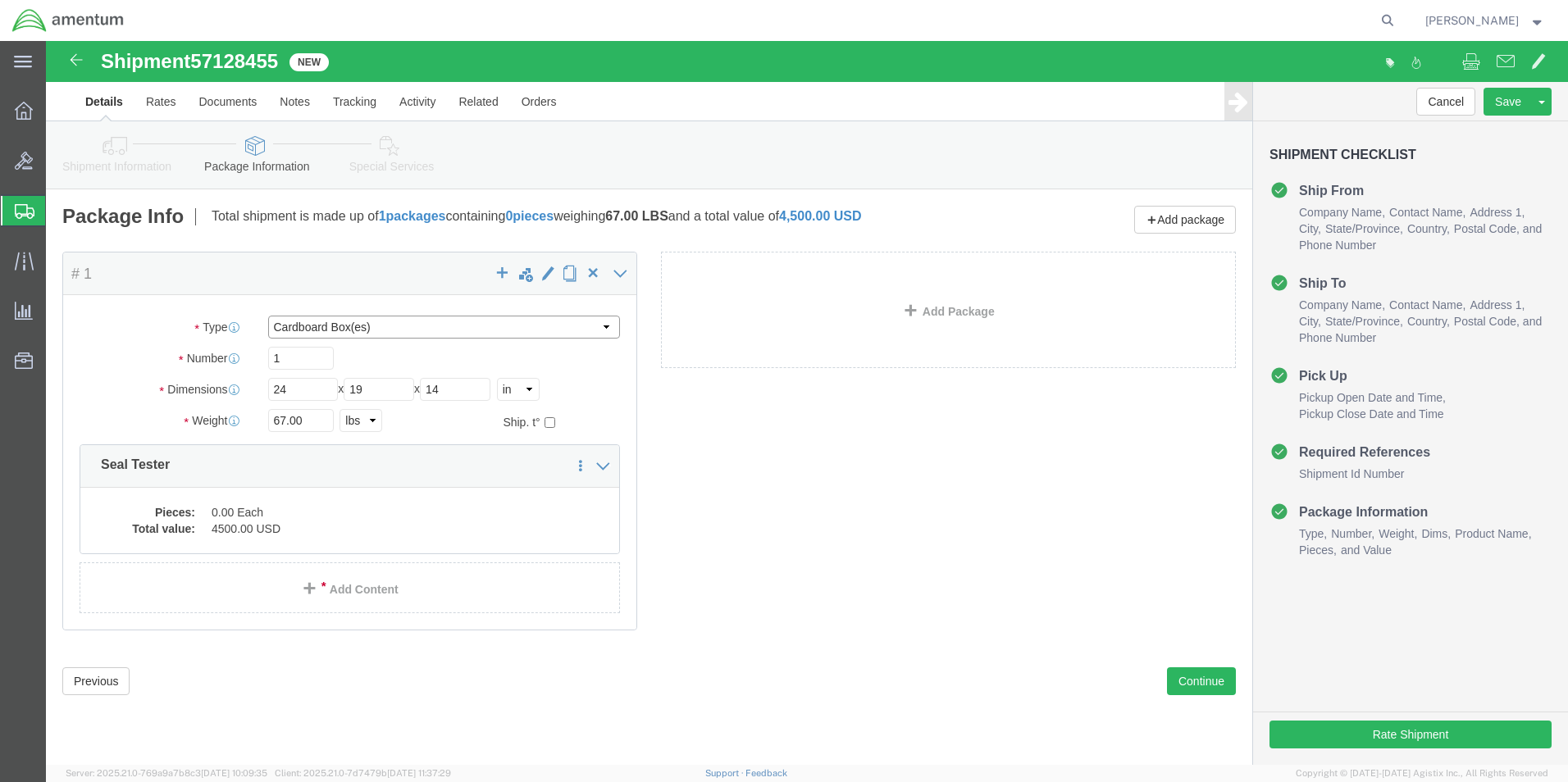
select select "CASE"
click input "24"
click button "Continue"
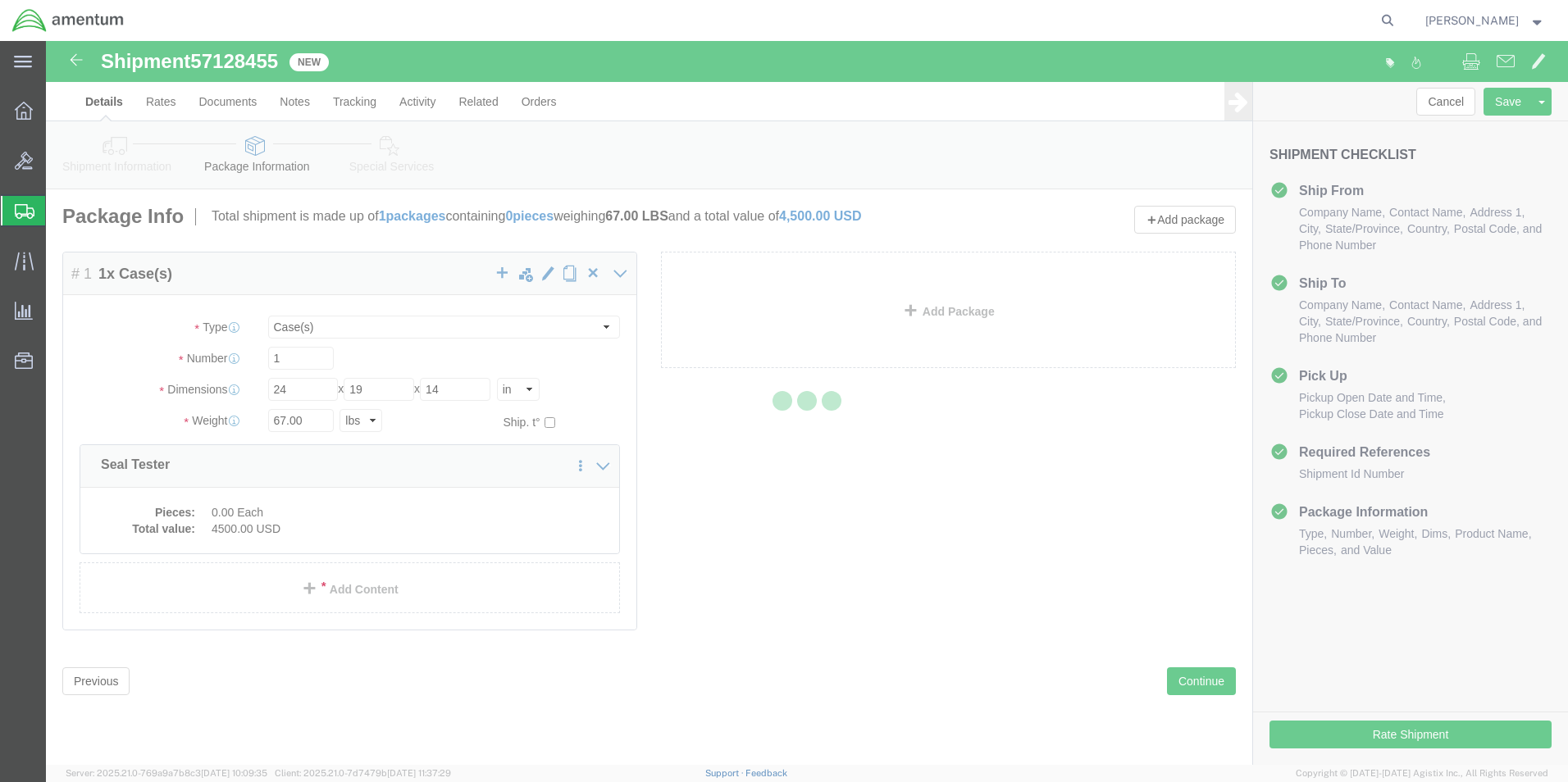
select select
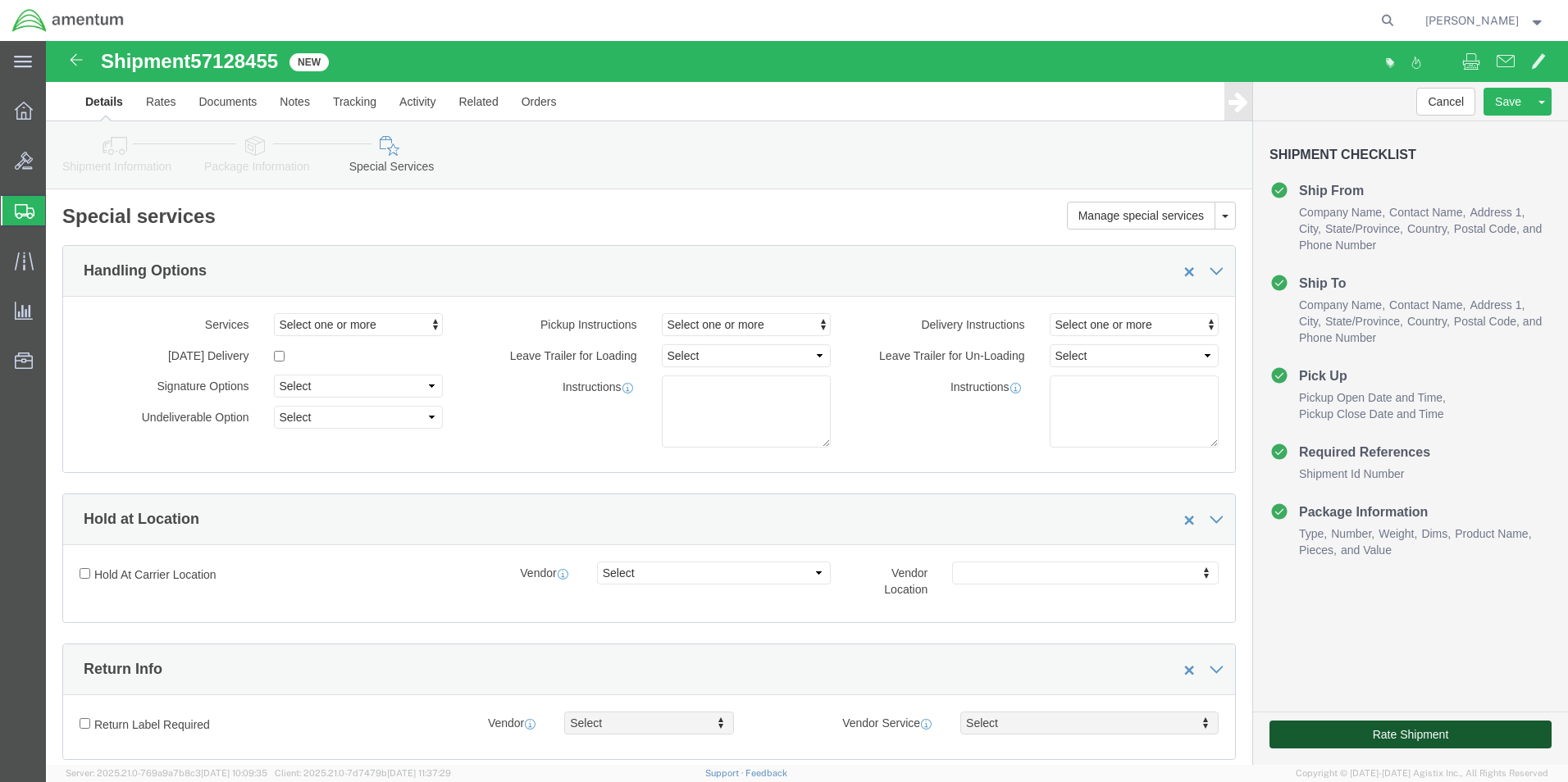
click button "Rate Shipment"
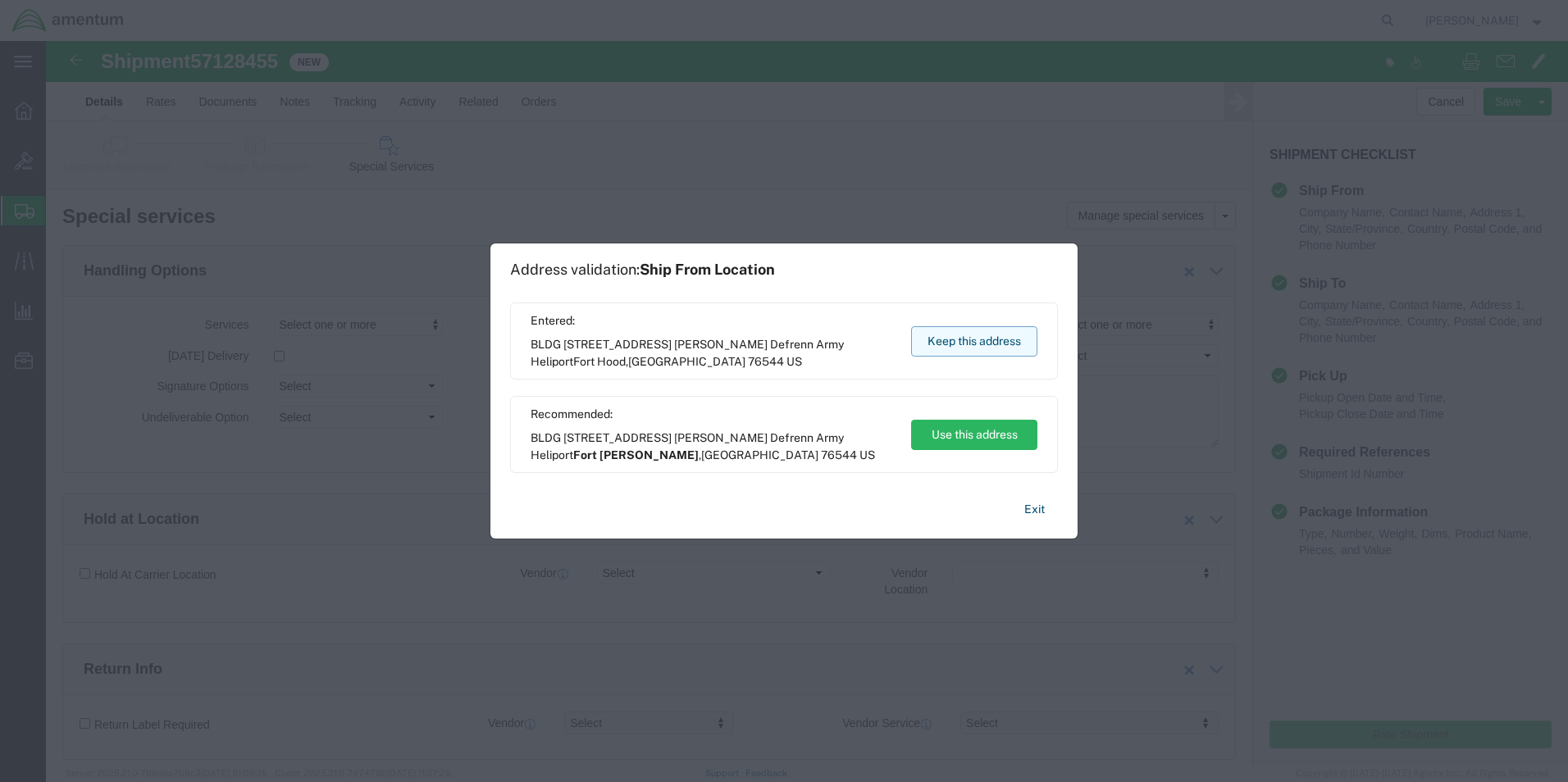
click at [935, 335] on button "Keep this address" at bounding box center [975, 341] width 127 height 30
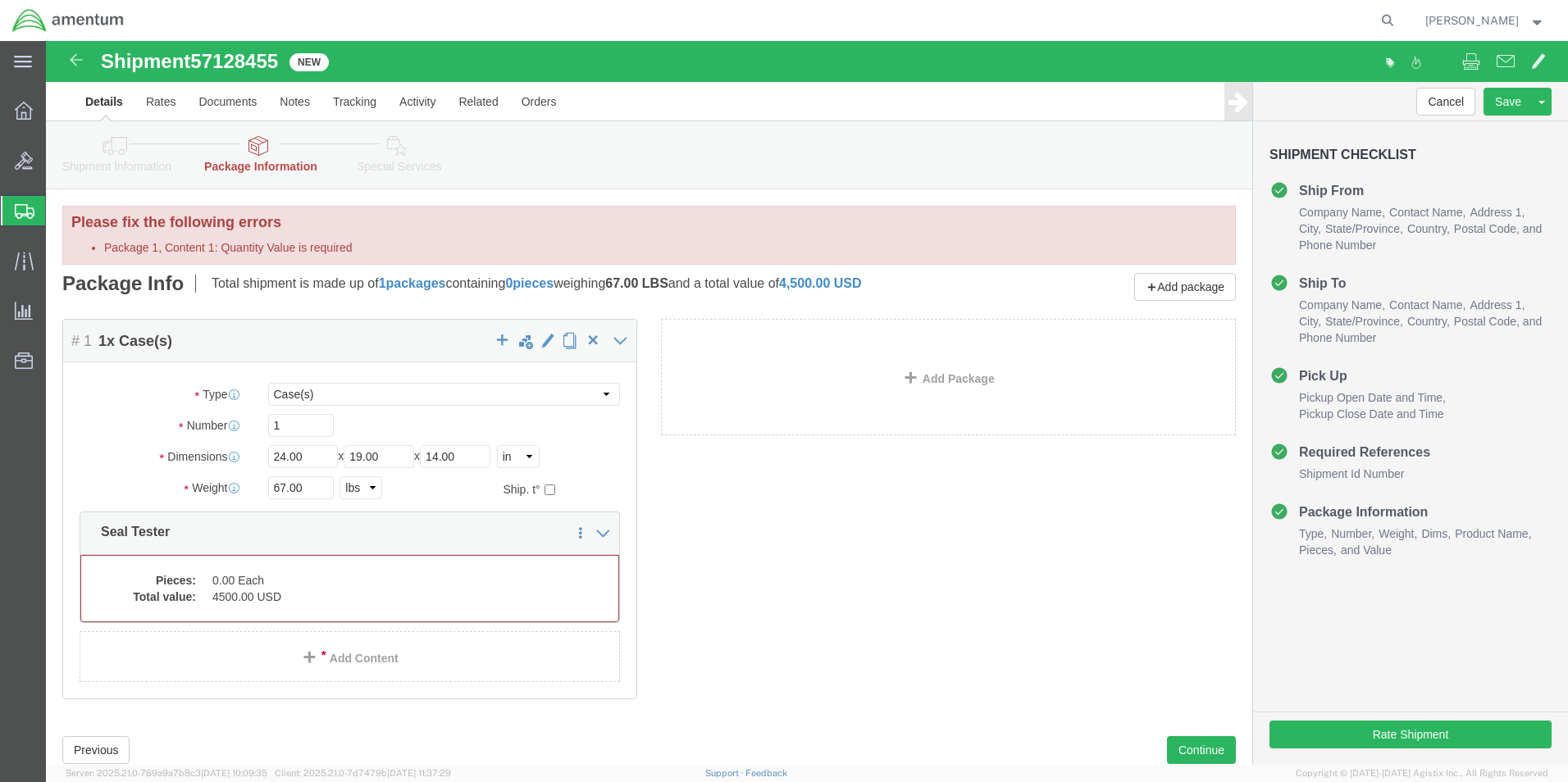
select select "CASE"
click dd "4500.00 USD"
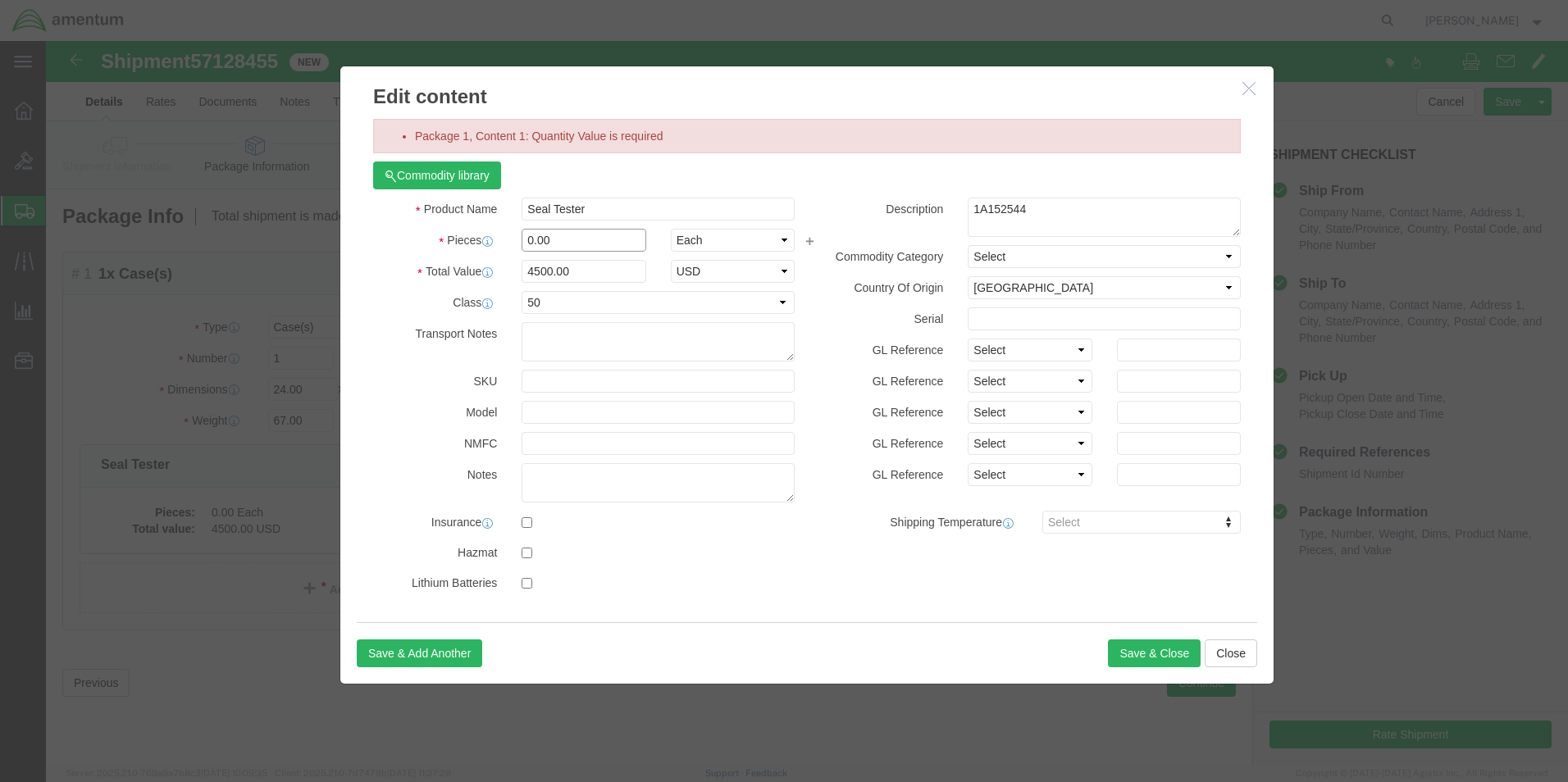
drag, startPoint x: 519, startPoint y: 198, endPoint x: 465, endPoint y: 196, distance: 54.0
click div "Pieces 0.00 Select Bag Barrels 100Board Feet Bottle Box Blister Pack Carats Can…"
type input "1"
click button "Save & Close"
type input "4500"
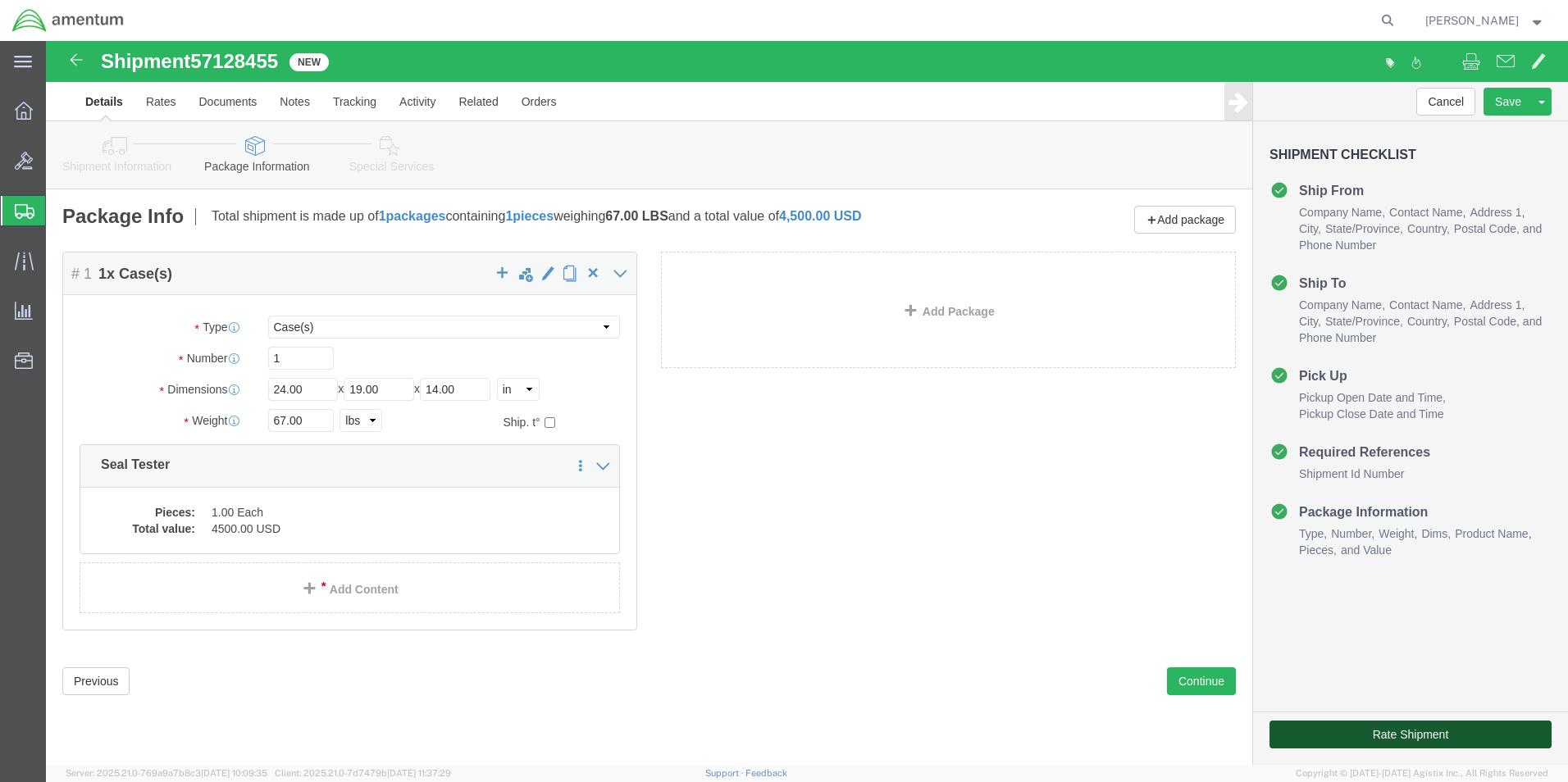
click button "Rate Shipment"
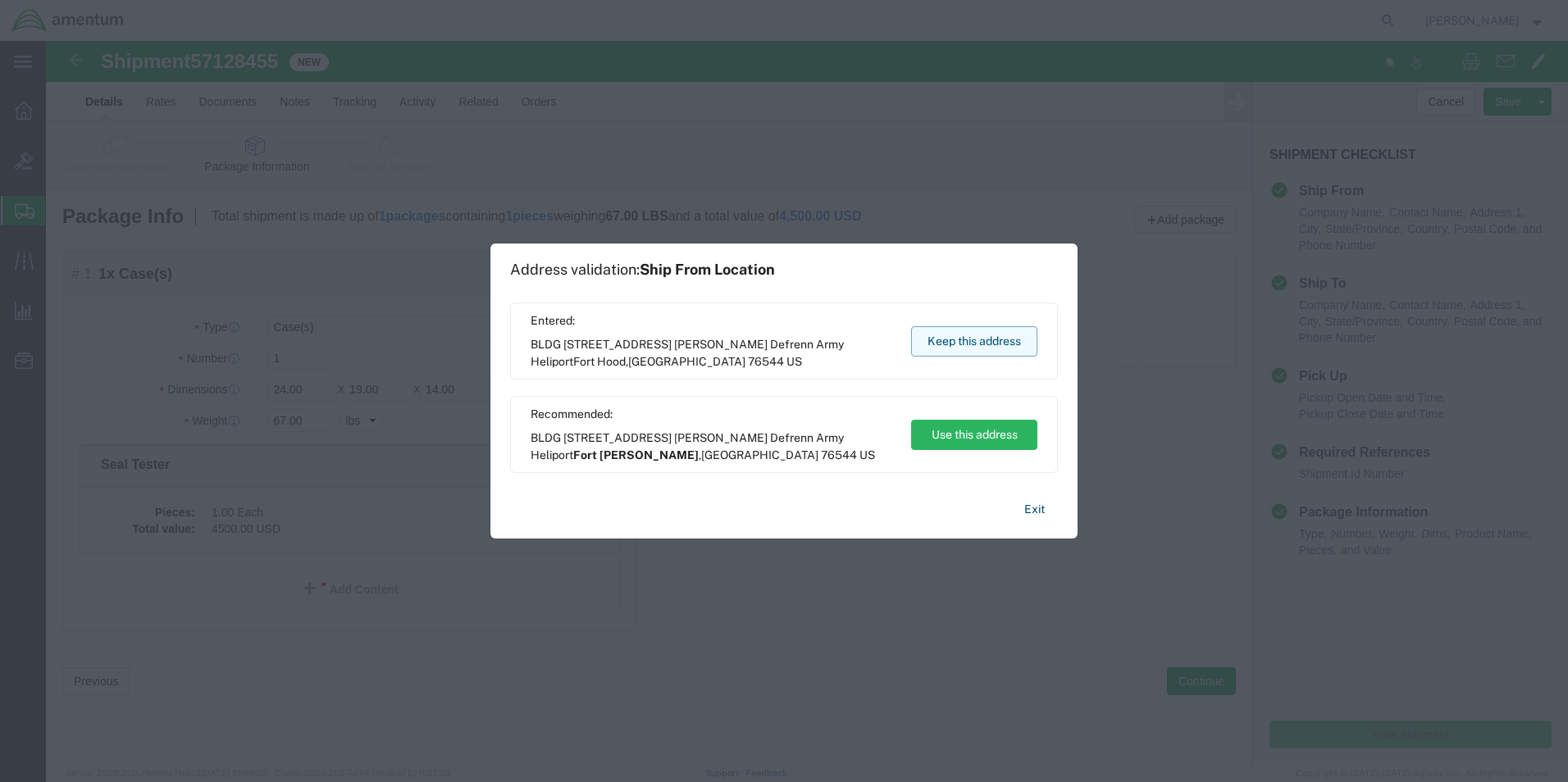
click at [956, 337] on button "Keep this address" at bounding box center [975, 341] width 127 height 30
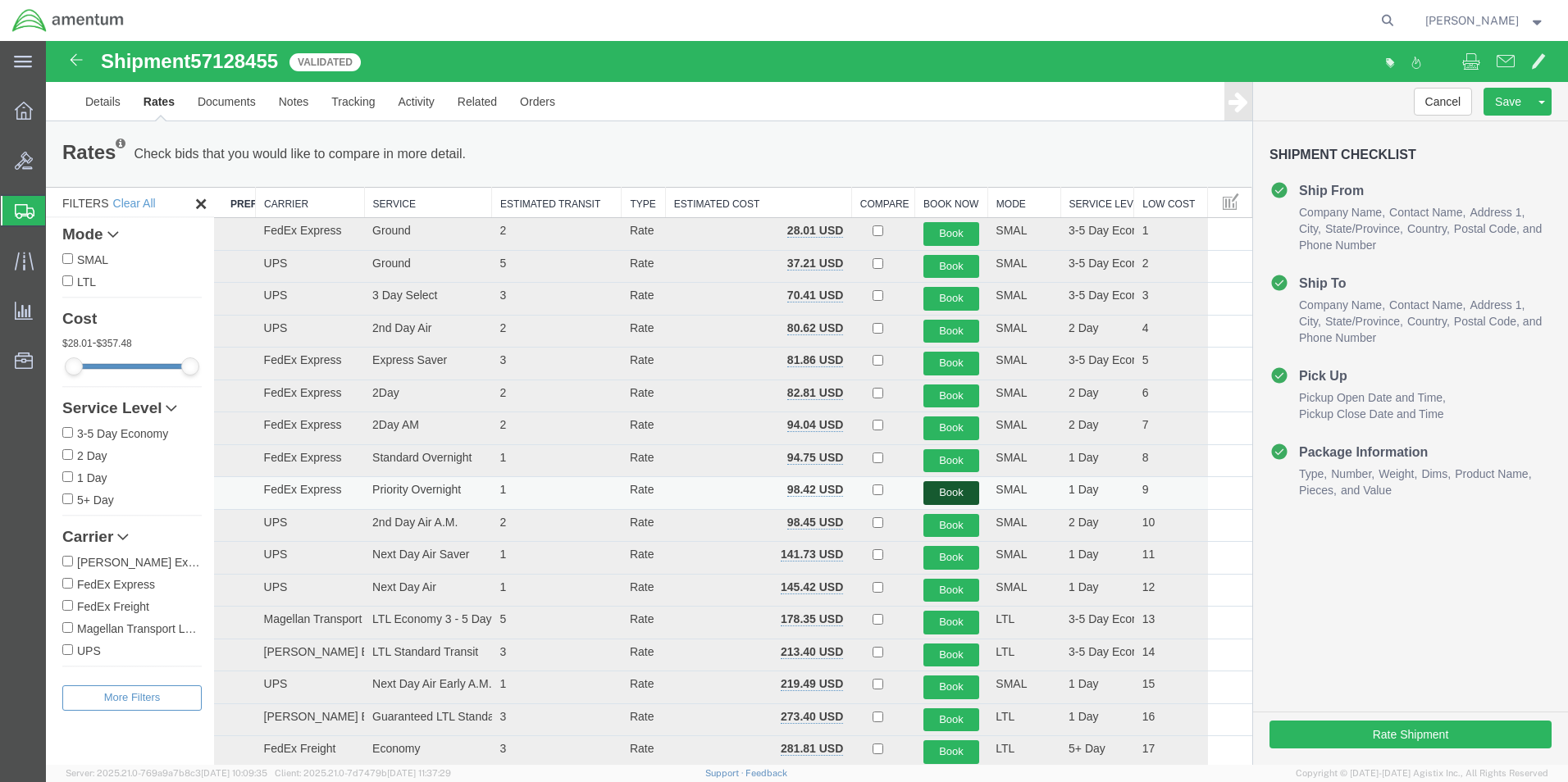
click at [939, 488] on button "Book" at bounding box center [952, 493] width 57 height 24
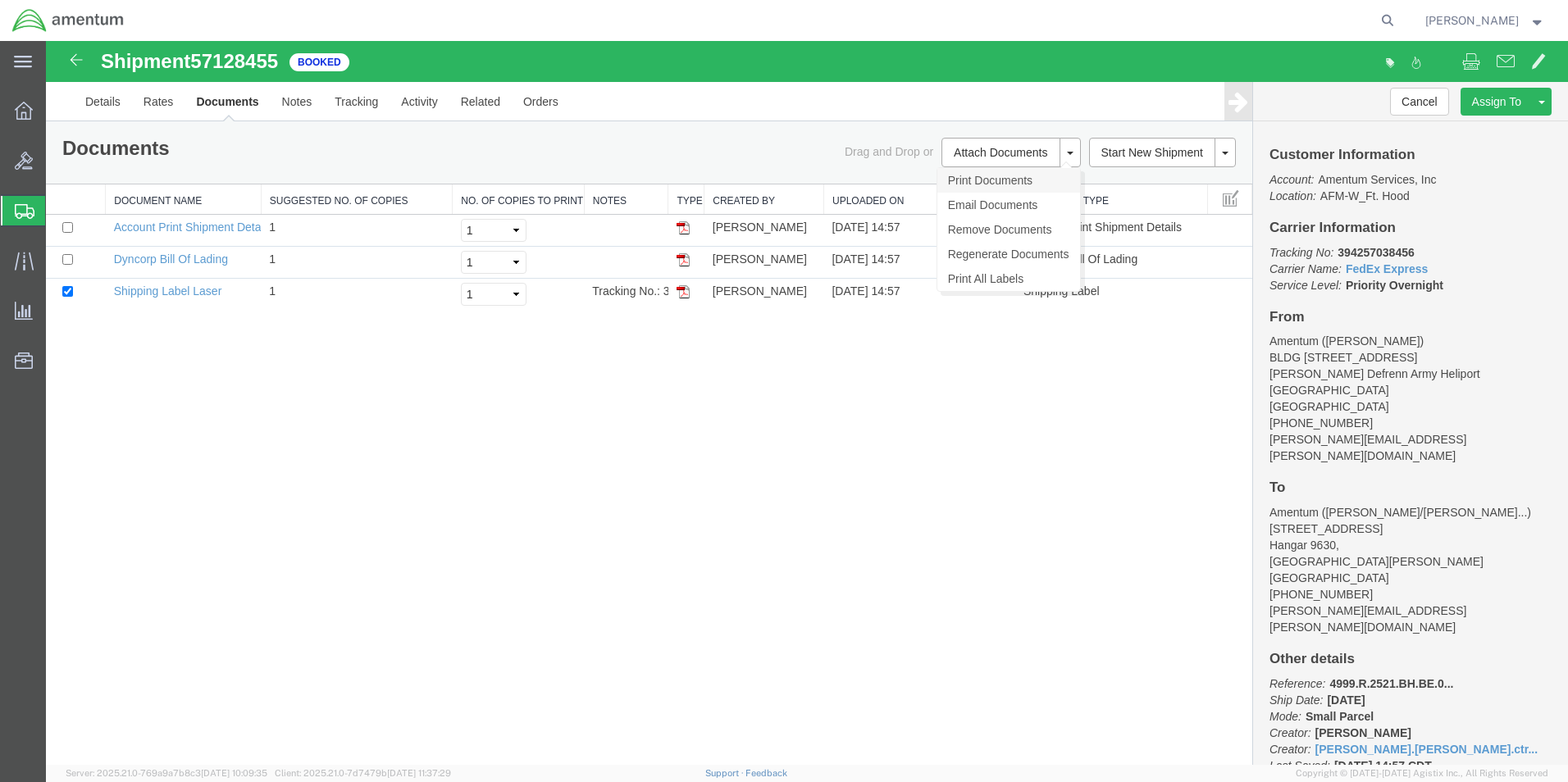
click at [969, 177] on link "Print Documents" at bounding box center [1008, 180] width 142 height 25
drag, startPoint x: 1268, startPoint y: 250, endPoint x: 1461, endPoint y: 291, distance: 197.3
click at [1461, 291] on div "Customer Information Account: Amentum Services, Inc Location: AFM-W_Ft. Hood Ca…" at bounding box center [1410, 442] width 315 height 643
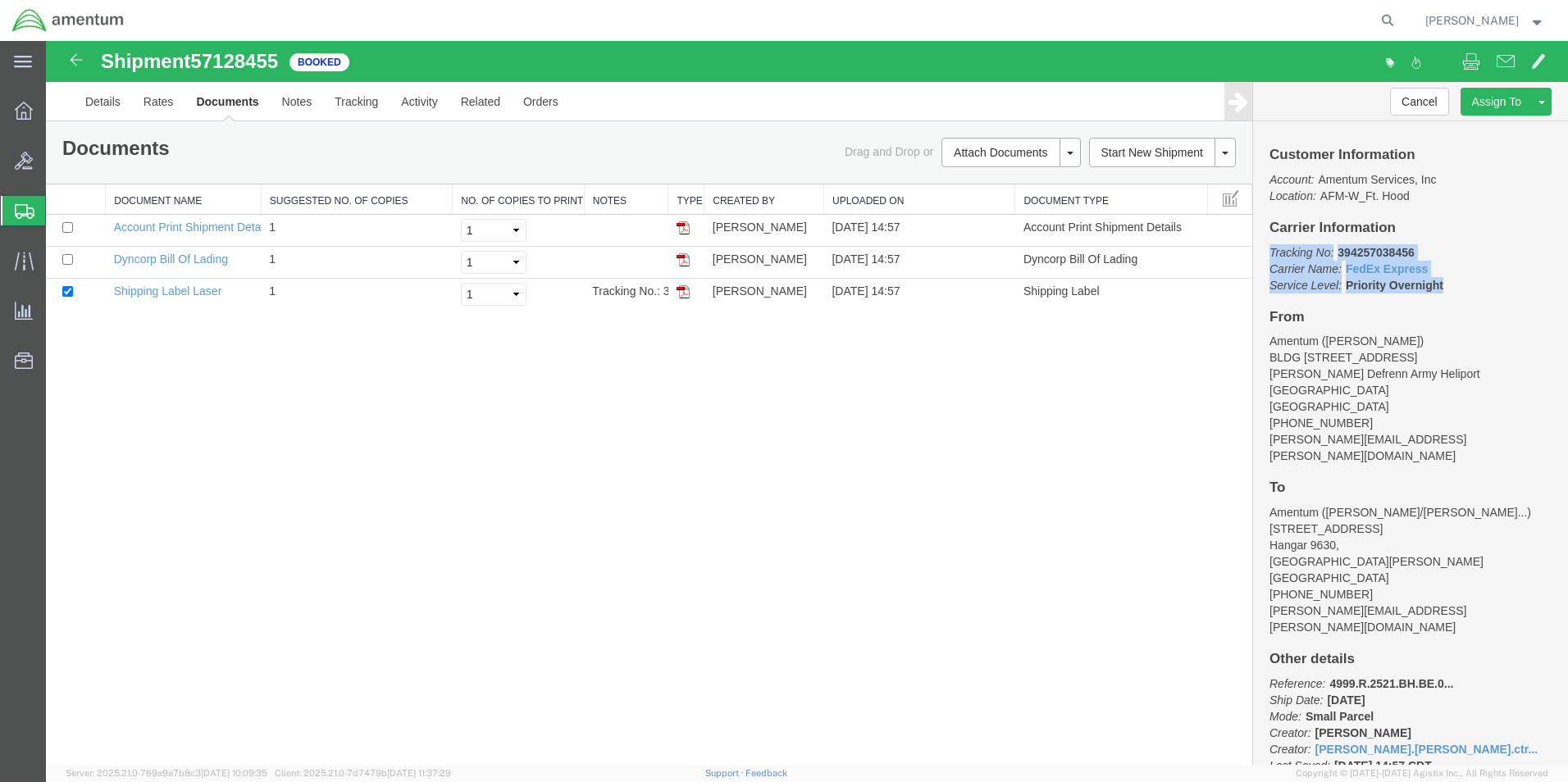
scroll to position [18, 0]
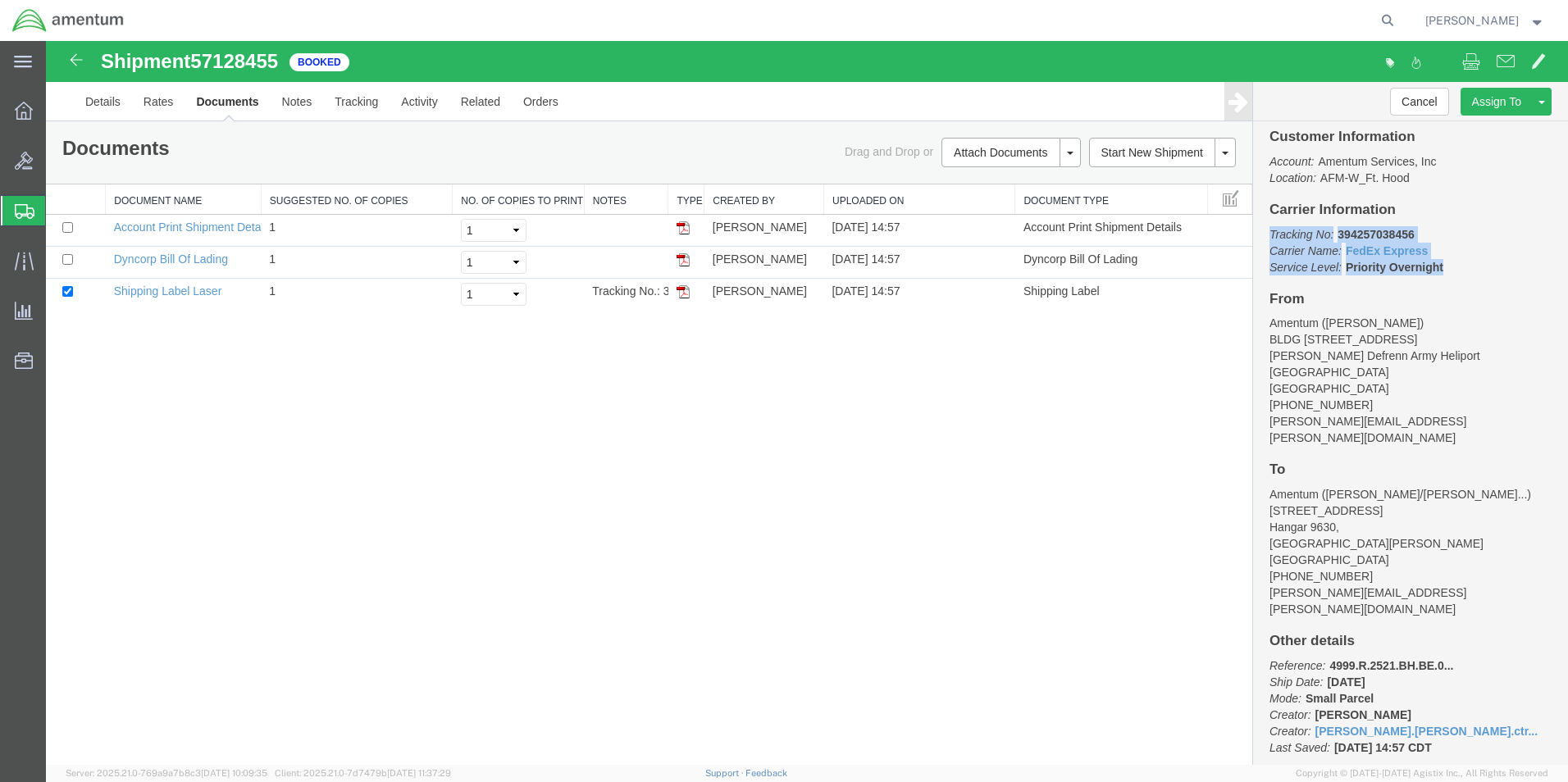
click at [578, 390] on div "Shipment 57128455 3 of 3 Booked Details Rates Documents Notes Tracking Activity…" at bounding box center [807, 403] width 1522 height 724
